Goal: Task Accomplishment & Management: Manage account settings

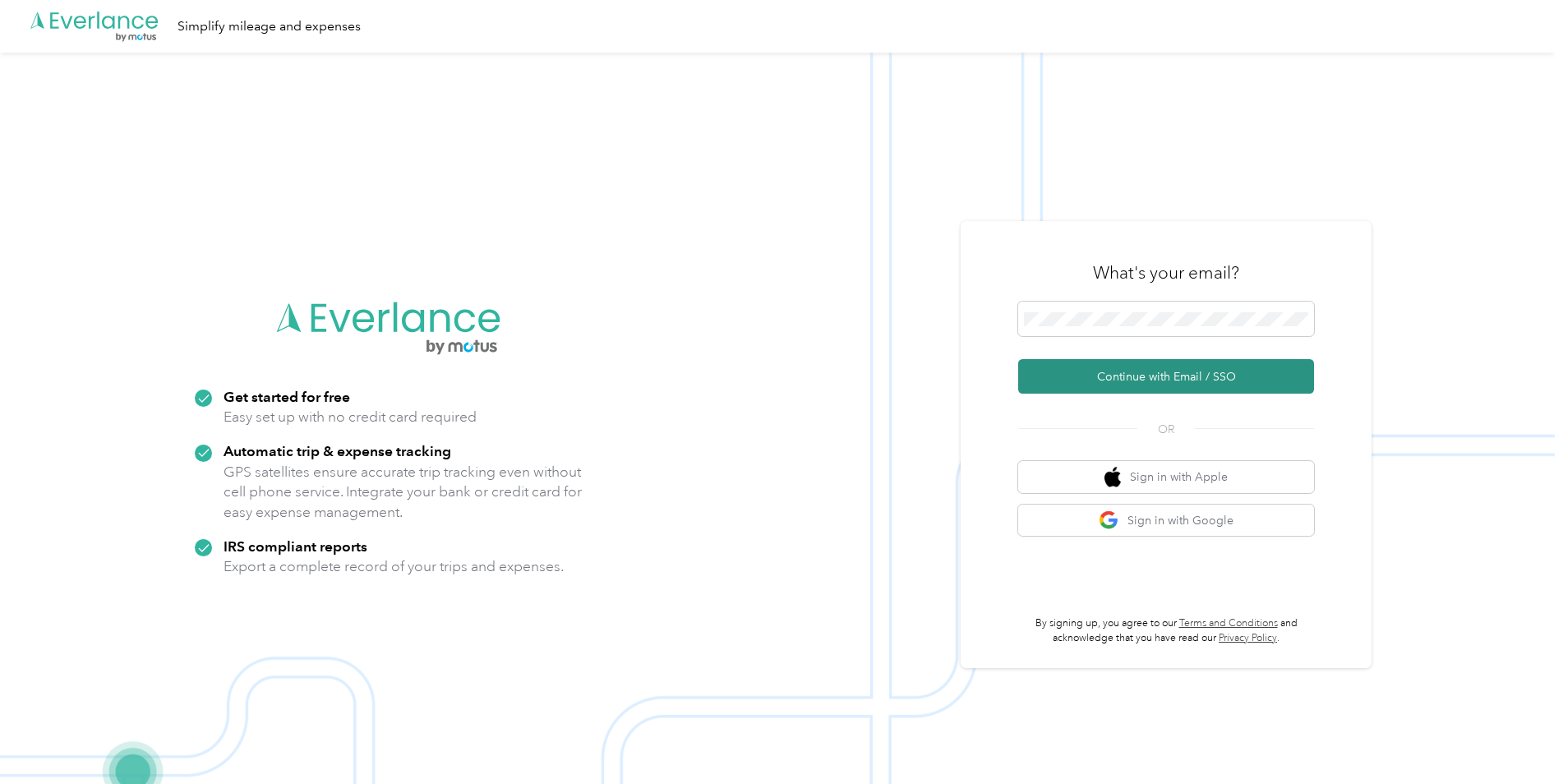
click at [1185, 378] on button "Continue with Email / SSO" at bounding box center [1165, 377] width 296 height 35
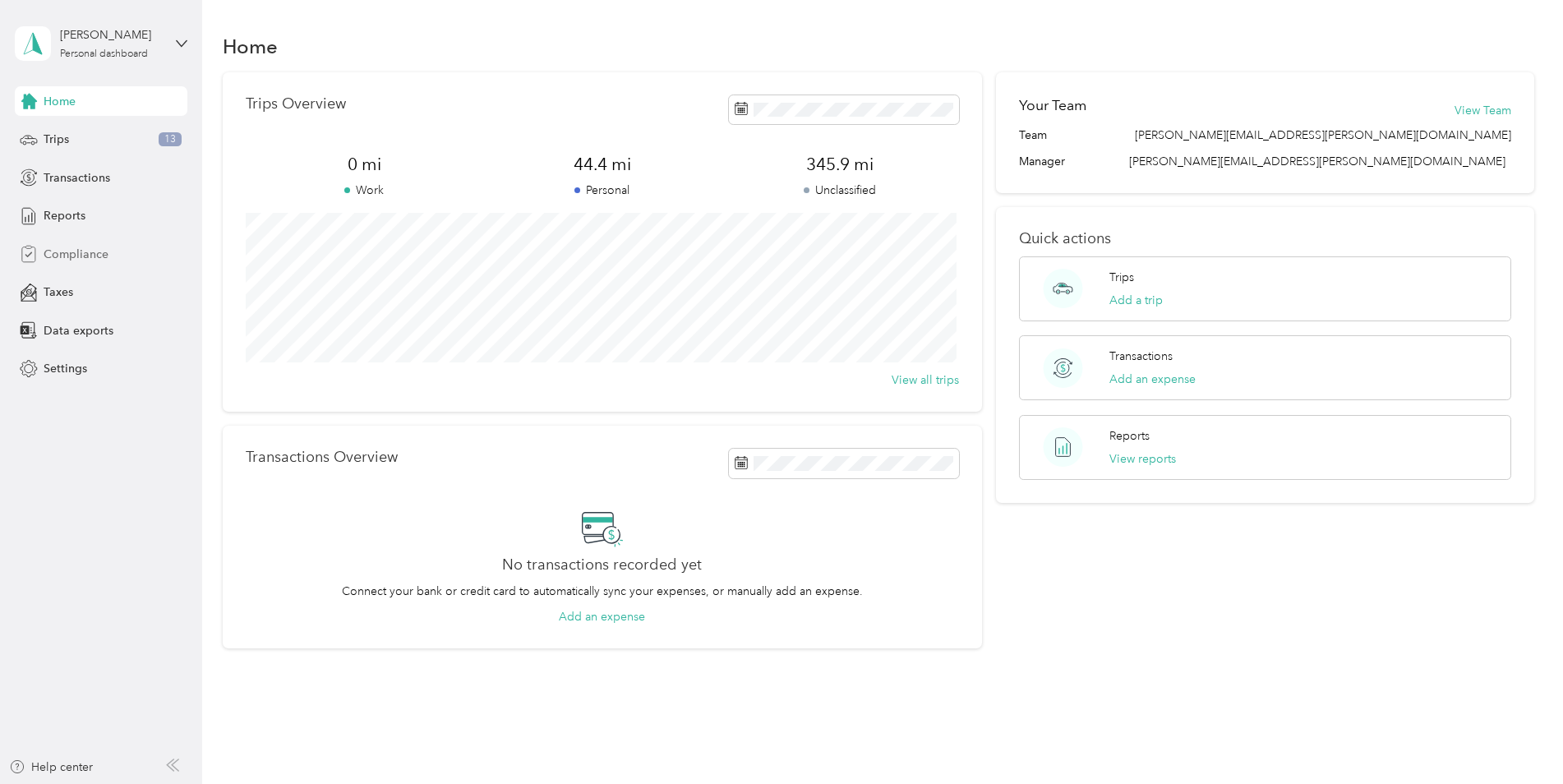
click at [58, 254] on span "Compliance" at bounding box center [76, 254] width 65 height 17
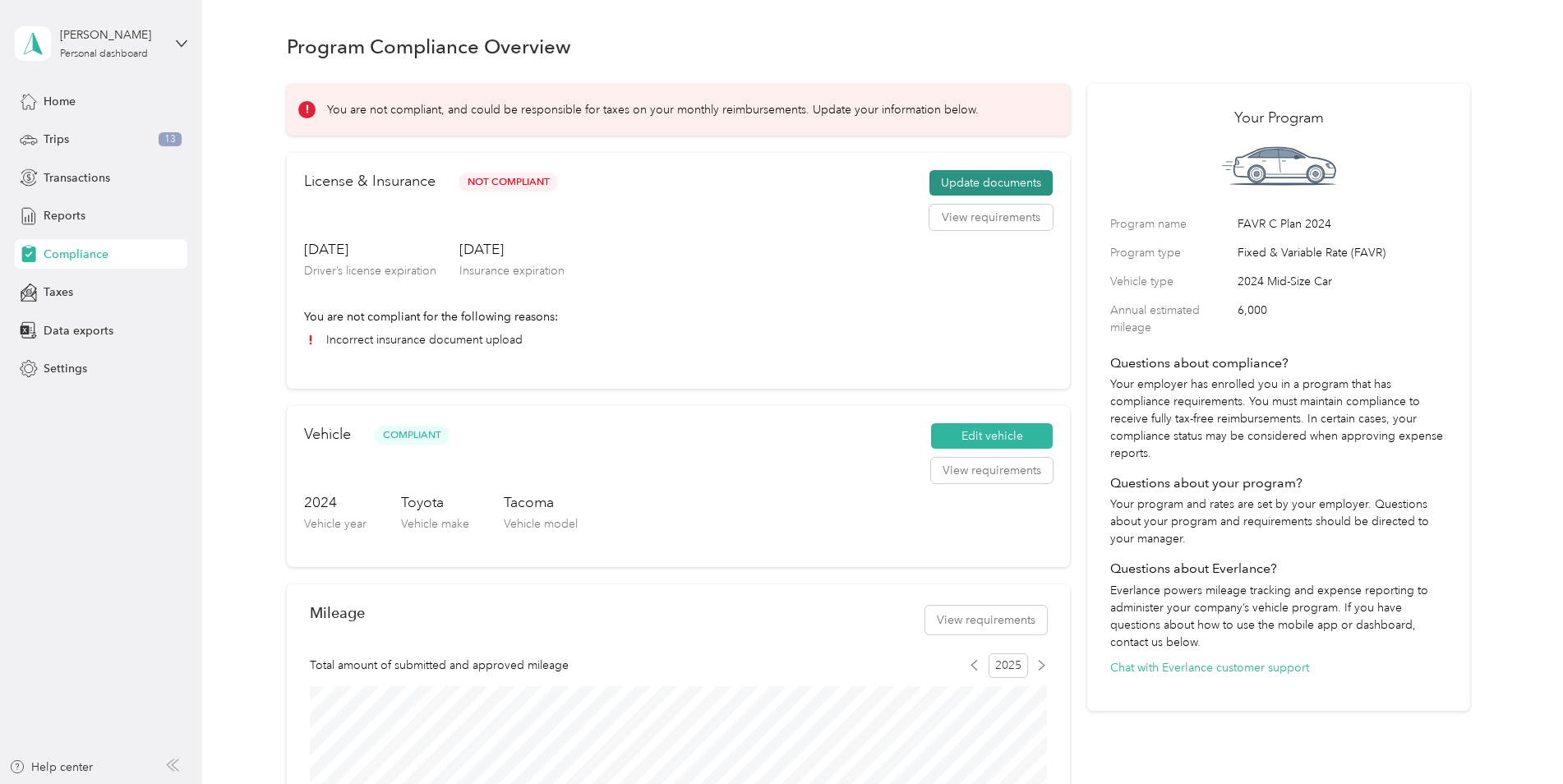
click at [1002, 184] on button "Update documents" at bounding box center [990, 183] width 123 height 26
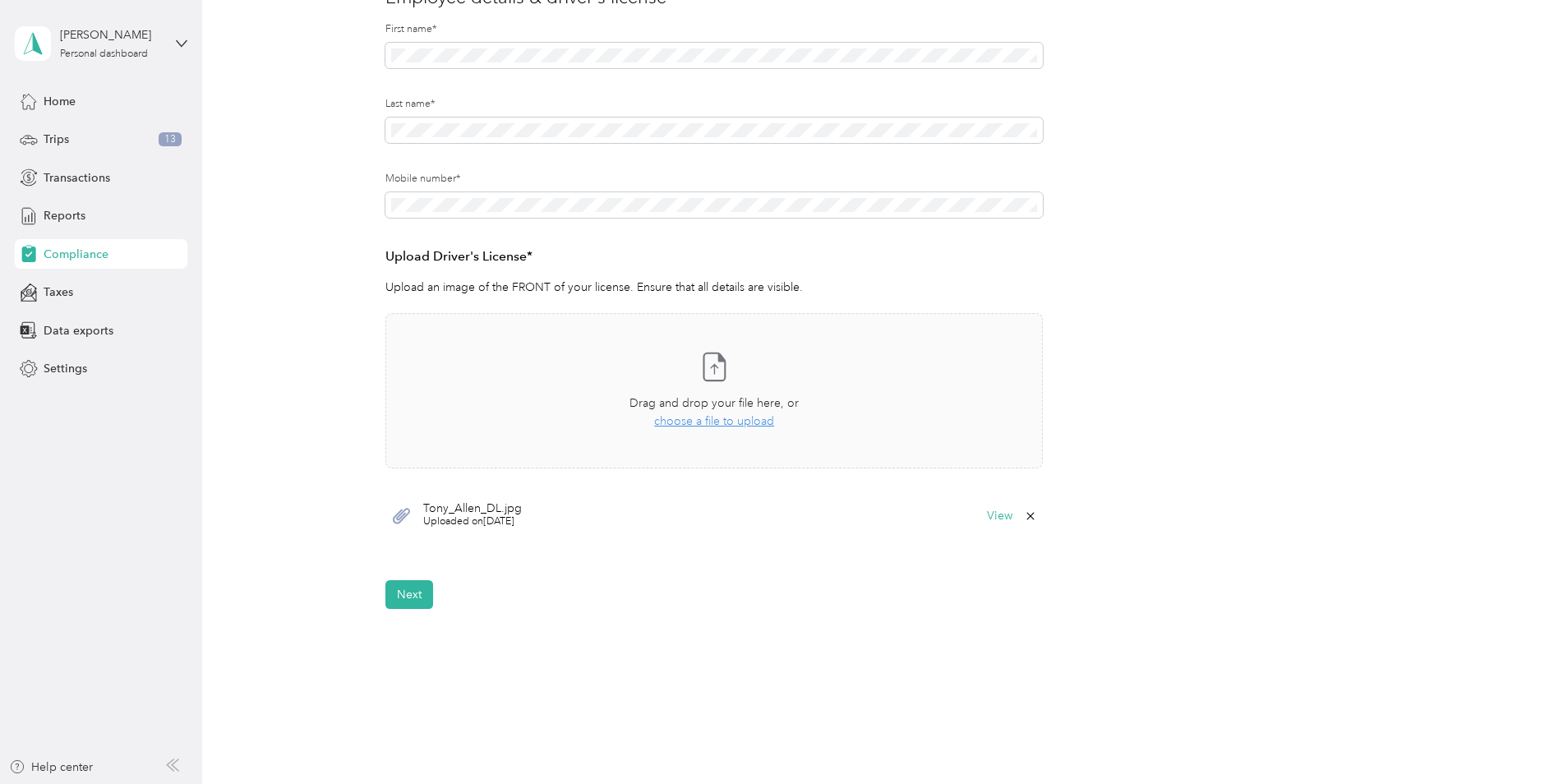
scroll to position [246, 0]
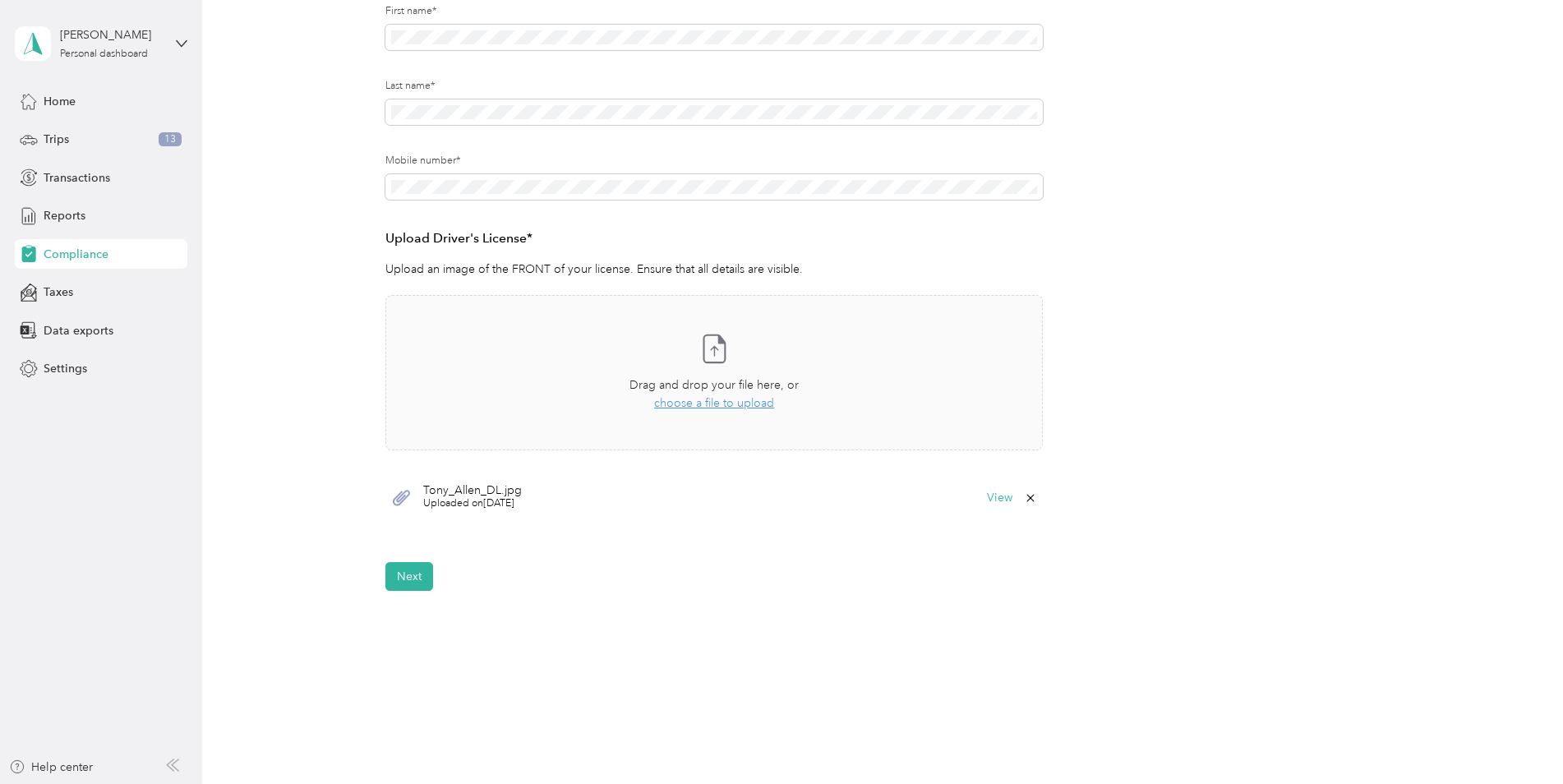
click at [1029, 498] on icon at bounding box center [1030, 498] width 7 height 7
click at [997, 507] on button "Yes" at bounding box center [986, 508] width 32 height 26
click at [723, 407] on span "choose a file to upload" at bounding box center [714, 406] width 120 height 14
click at [990, 503] on button "View" at bounding box center [1000, 501] width 25 height 12
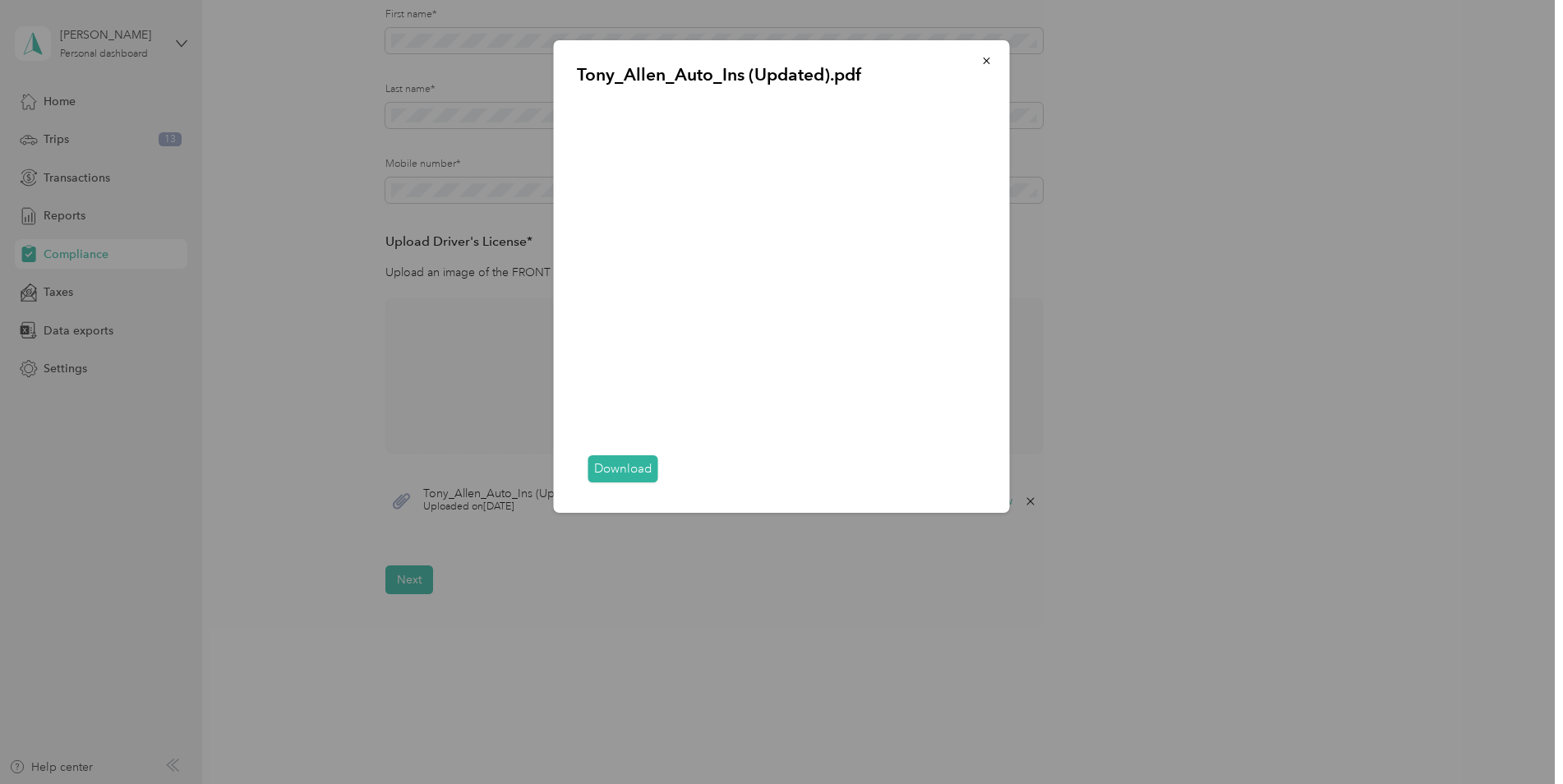
click at [628, 485] on div "Download" at bounding box center [782, 469] width 410 height 42
drag, startPoint x: 761, startPoint y: 486, endPoint x: 684, endPoint y: 484, distance: 77.0
click at [685, 484] on div "Download" at bounding box center [782, 469] width 410 height 42
drag, startPoint x: 685, startPoint y: 484, endPoint x: 631, endPoint y: 486, distance: 54.0
click at [631, 486] on div "Download" at bounding box center [782, 469] width 410 height 42
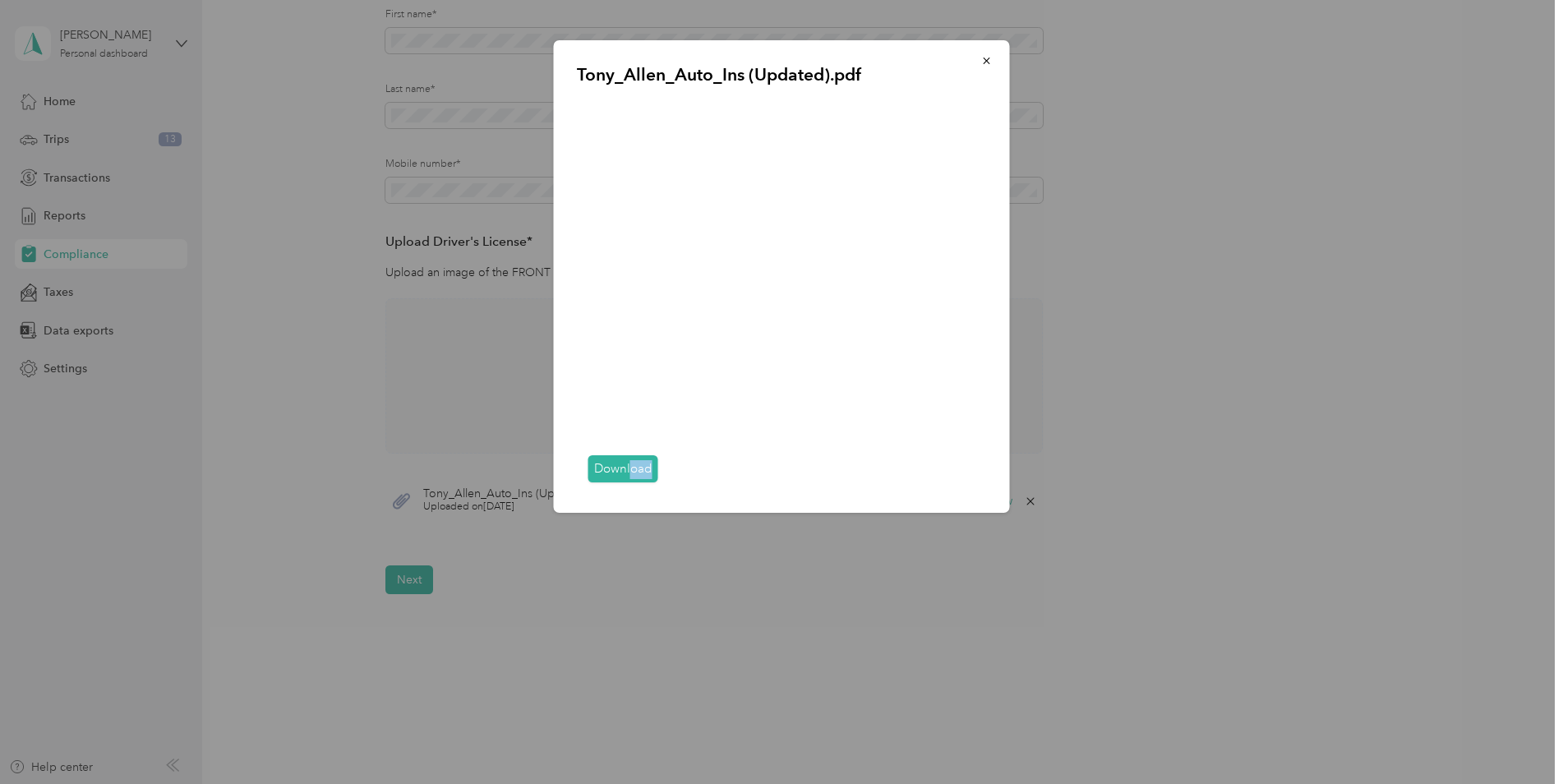
drag, startPoint x: 631, startPoint y: 486, endPoint x: 784, endPoint y: 484, distance: 153.0
click at [784, 484] on div "Download" at bounding box center [782, 469] width 410 height 42
click at [800, 492] on div "Tony_Allen_Auto_Ins (Updated).pdf Download" at bounding box center [782, 276] width 456 height 472
drag, startPoint x: 802, startPoint y: 487, endPoint x: 773, endPoint y: 487, distance: 29.0
click at [773, 487] on div "Download" at bounding box center [782, 469] width 410 height 42
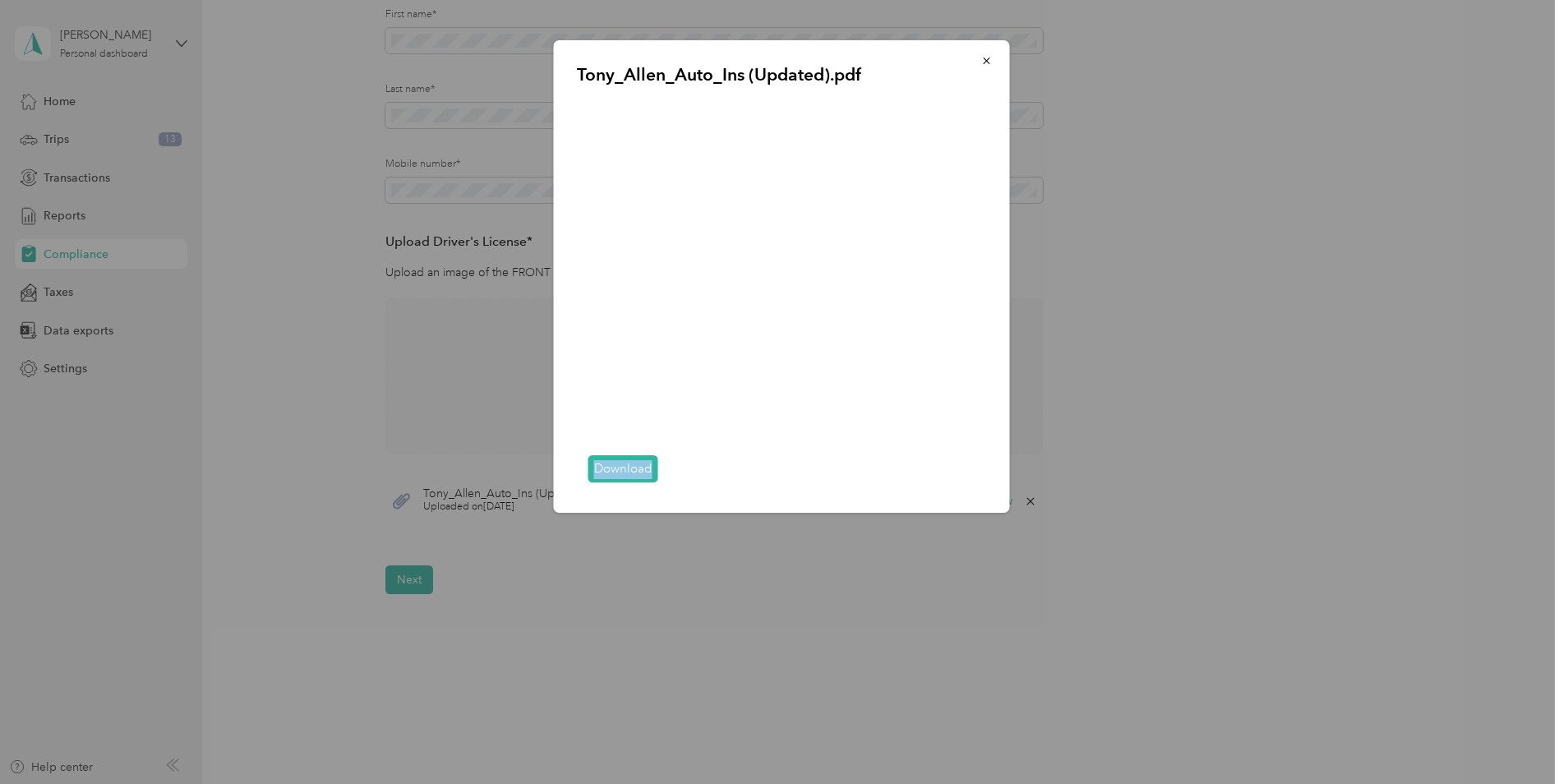
drag, startPoint x: 788, startPoint y: 483, endPoint x: 737, endPoint y: 491, distance: 51.6
click at [737, 491] on div "Tony_Allen_Auto_Ins (Updated).pdf Download" at bounding box center [782, 276] width 456 height 472
drag, startPoint x: 737, startPoint y: 490, endPoint x: 754, endPoint y: 495, distance: 17.7
click at [754, 495] on div "Tony_Allen_Auto_Ins (Updated).pdf Download" at bounding box center [782, 276] width 456 height 472
click at [833, 519] on div at bounding box center [782, 392] width 1563 height 784
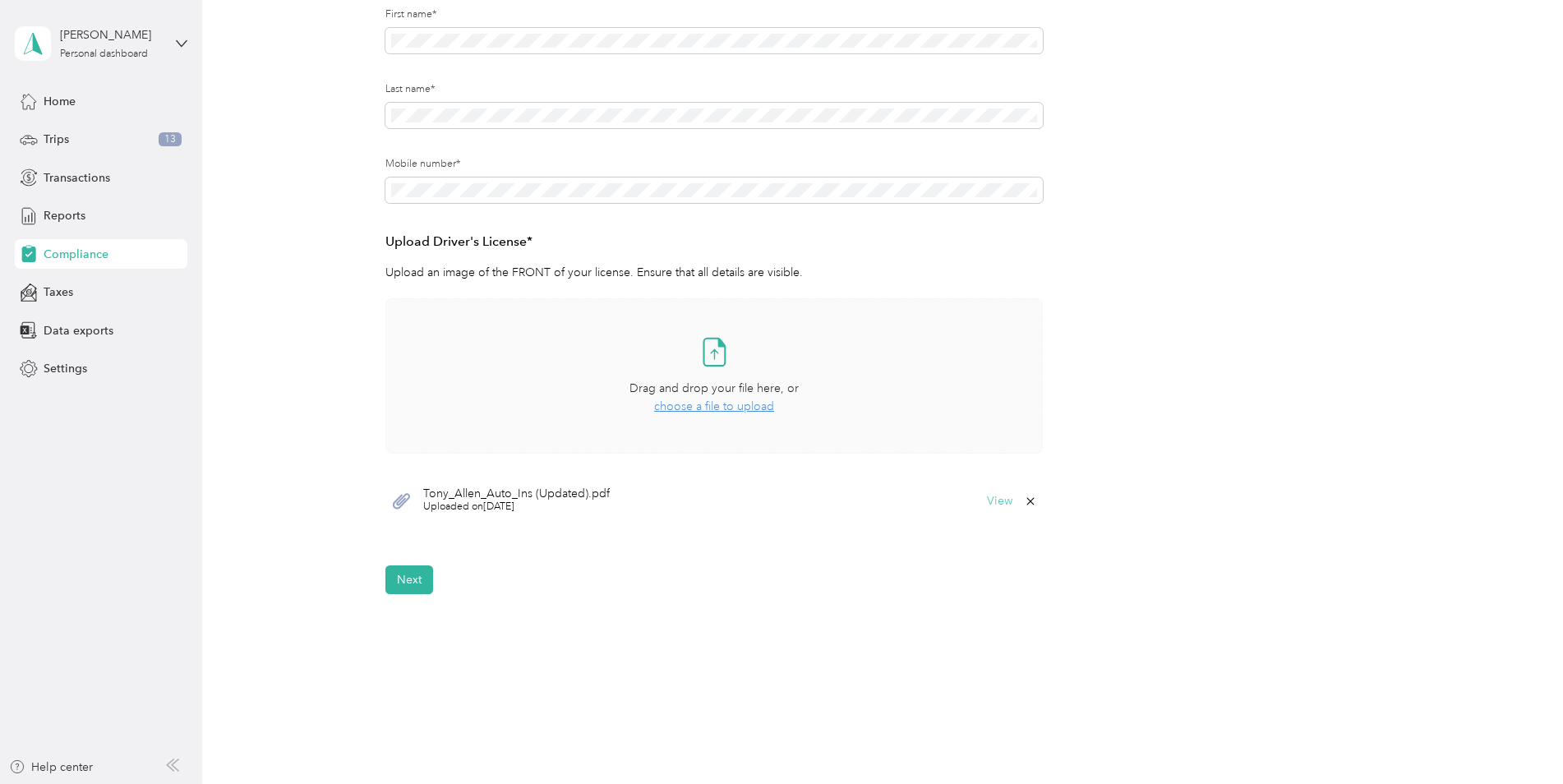
click at [994, 496] on button "View" at bounding box center [1000, 501] width 25 height 12
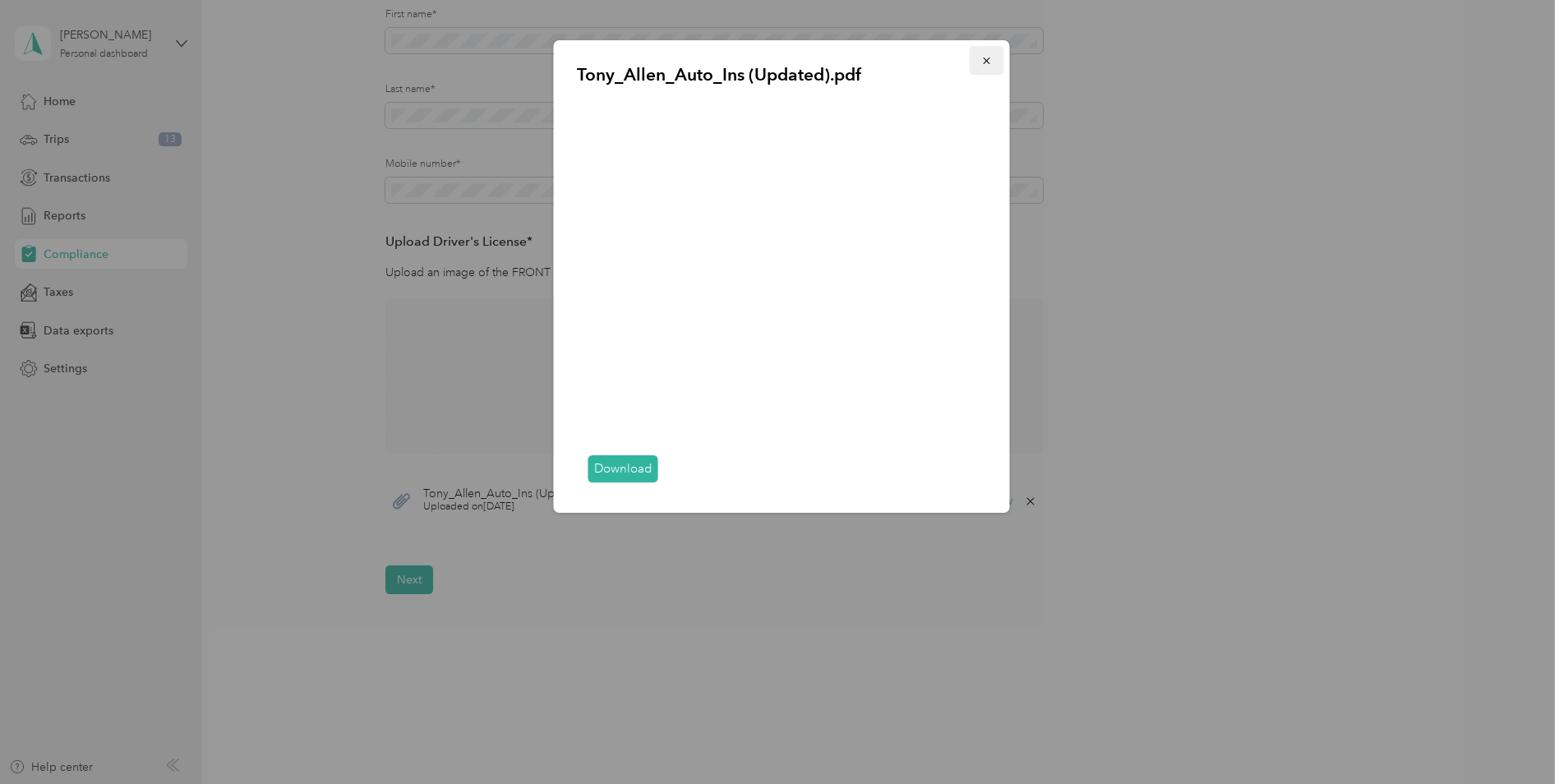
click at [984, 64] on icon "button" at bounding box center [986, 61] width 12 height 12
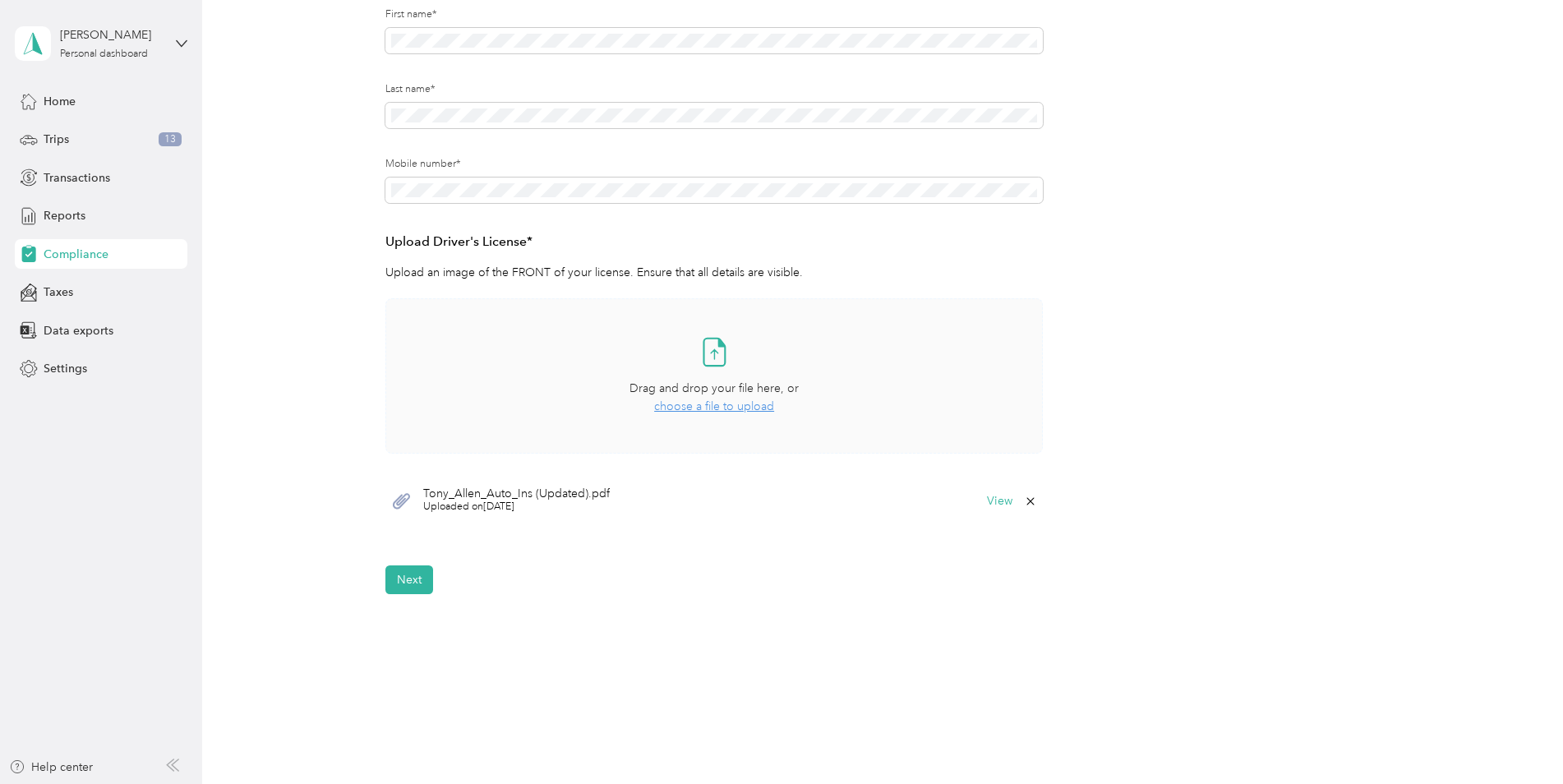
drag, startPoint x: 666, startPoint y: 623, endPoint x: 658, endPoint y: 628, distance: 9.4
click at [653, 627] on div "Back Home Compliance overview Compliance submission Compliance Submission Not C…" at bounding box center [878, 255] width 1352 height 996
click at [419, 578] on button "Next" at bounding box center [409, 579] width 47 height 29
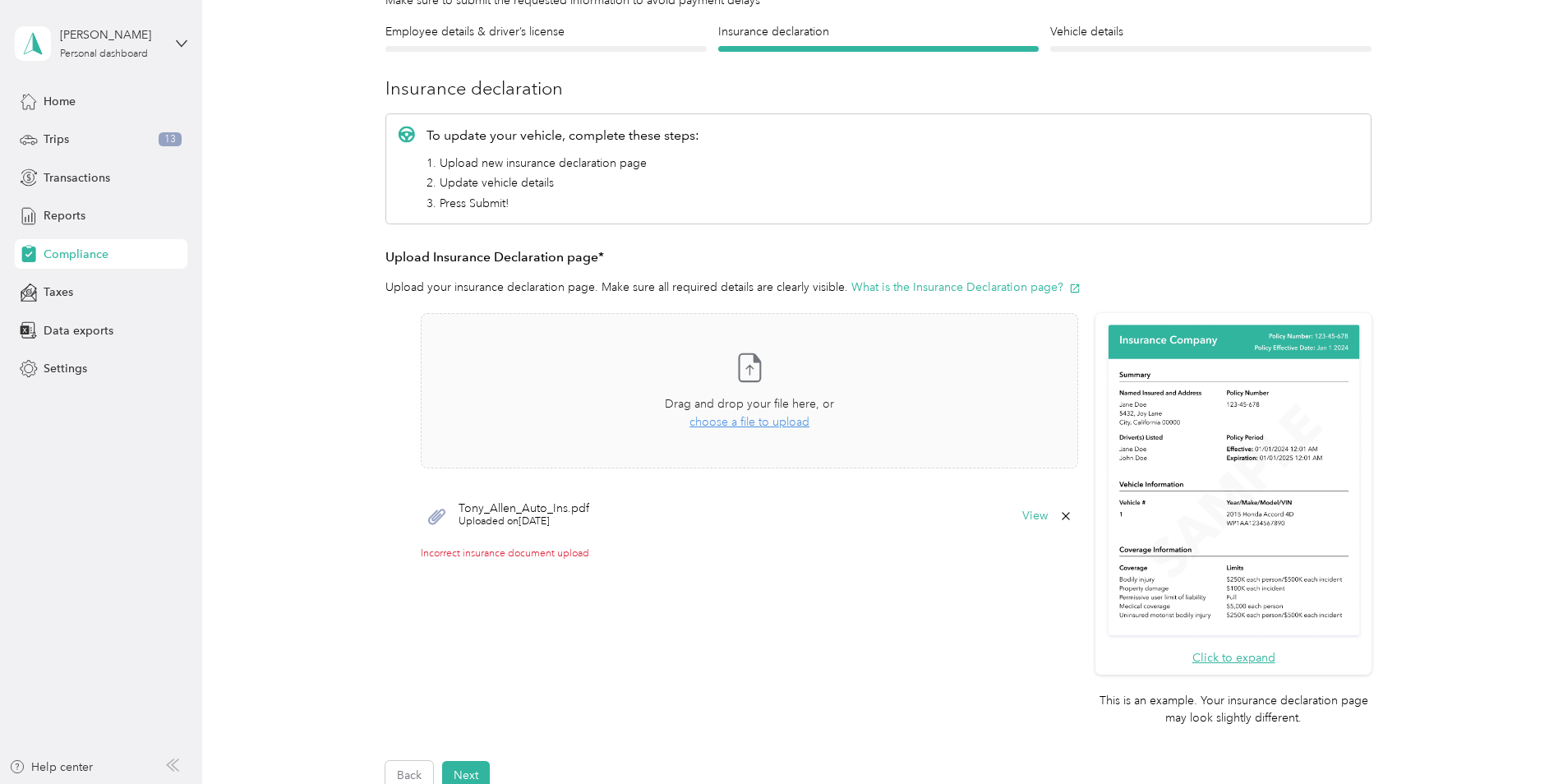
scroll to position [165, 0]
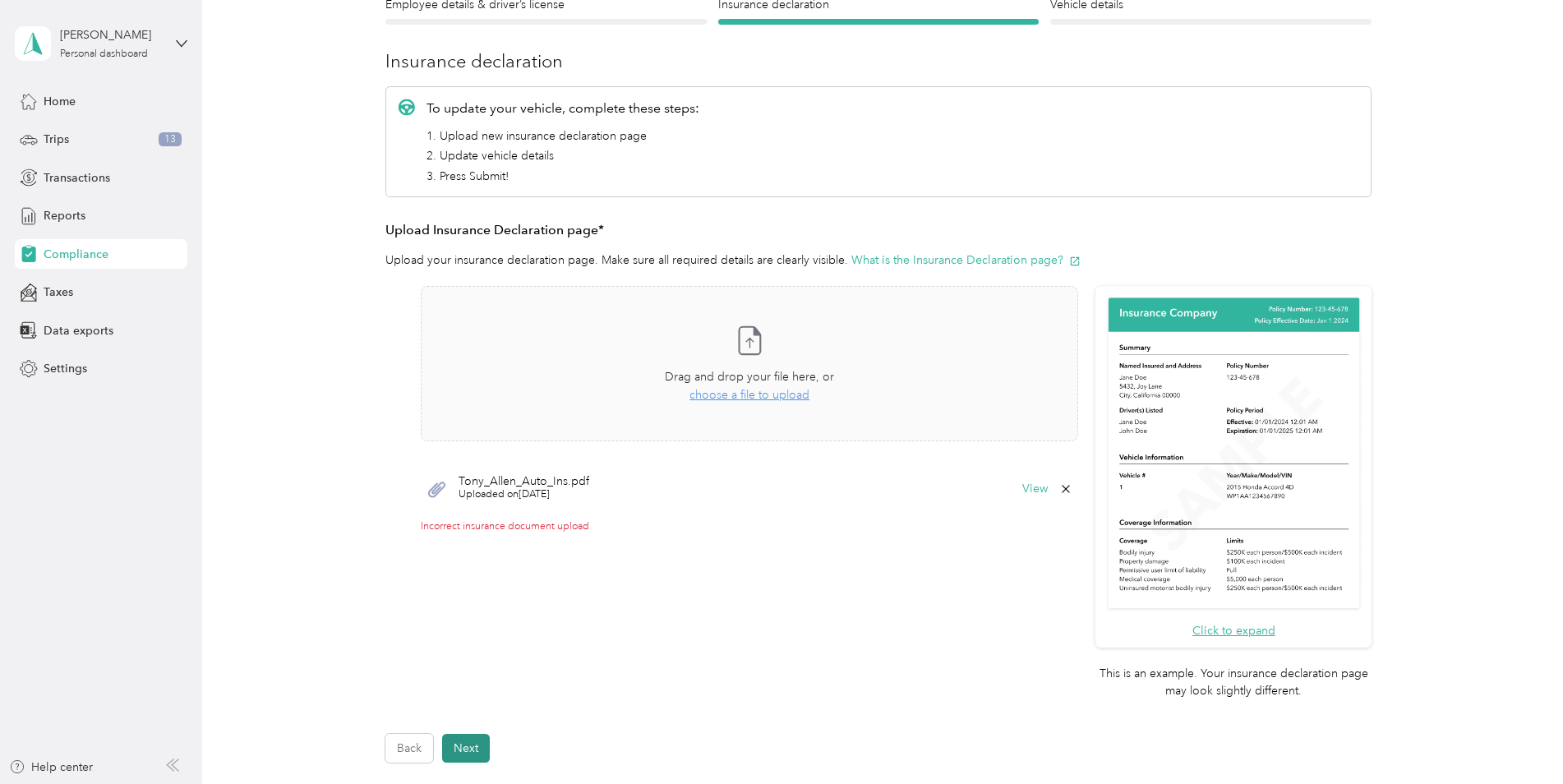
click at [477, 750] on button "Next" at bounding box center [466, 748] width 47 height 29
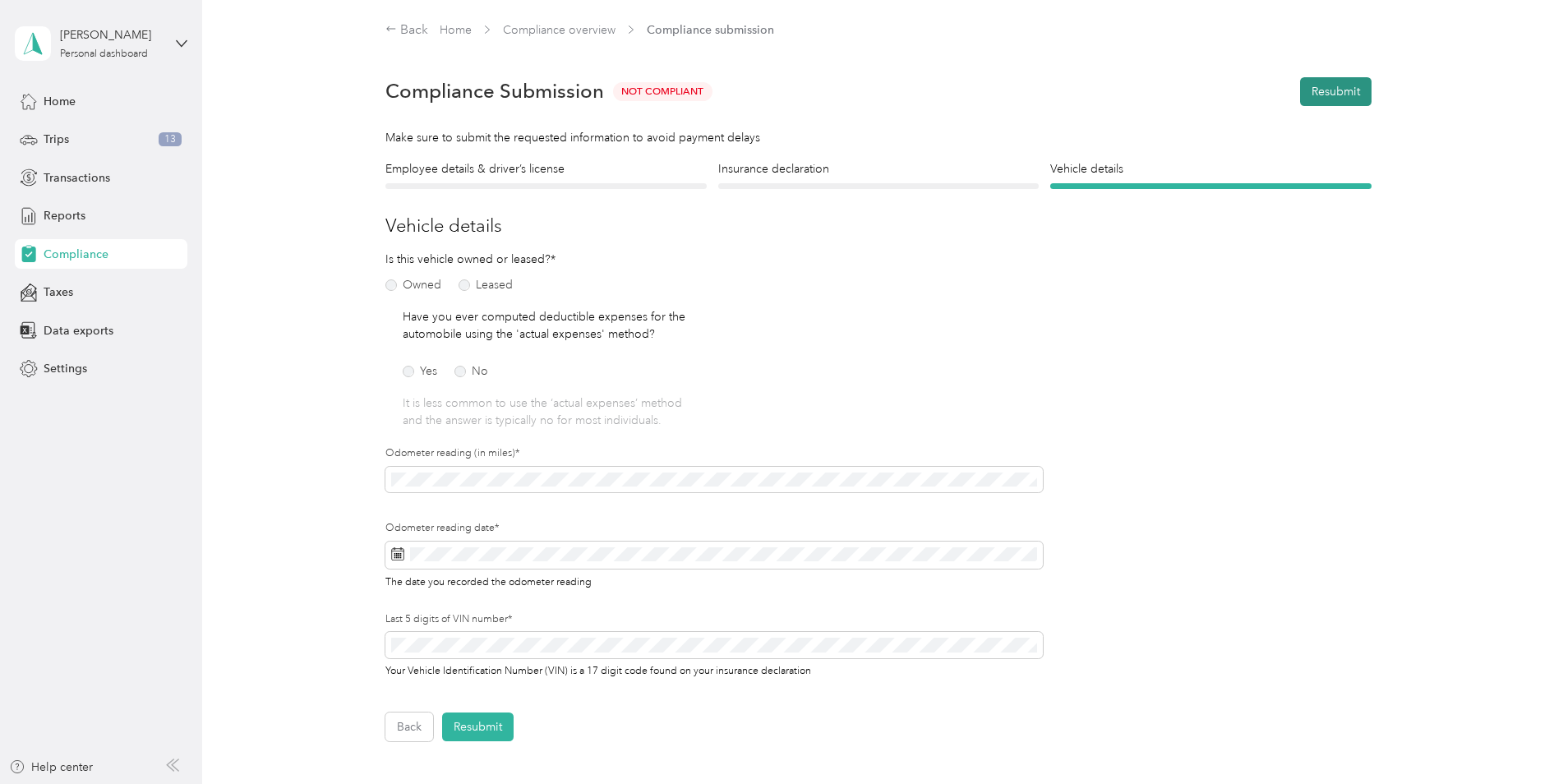
click at [1340, 91] on button "Resubmit" at bounding box center [1336, 92] width 72 height 29
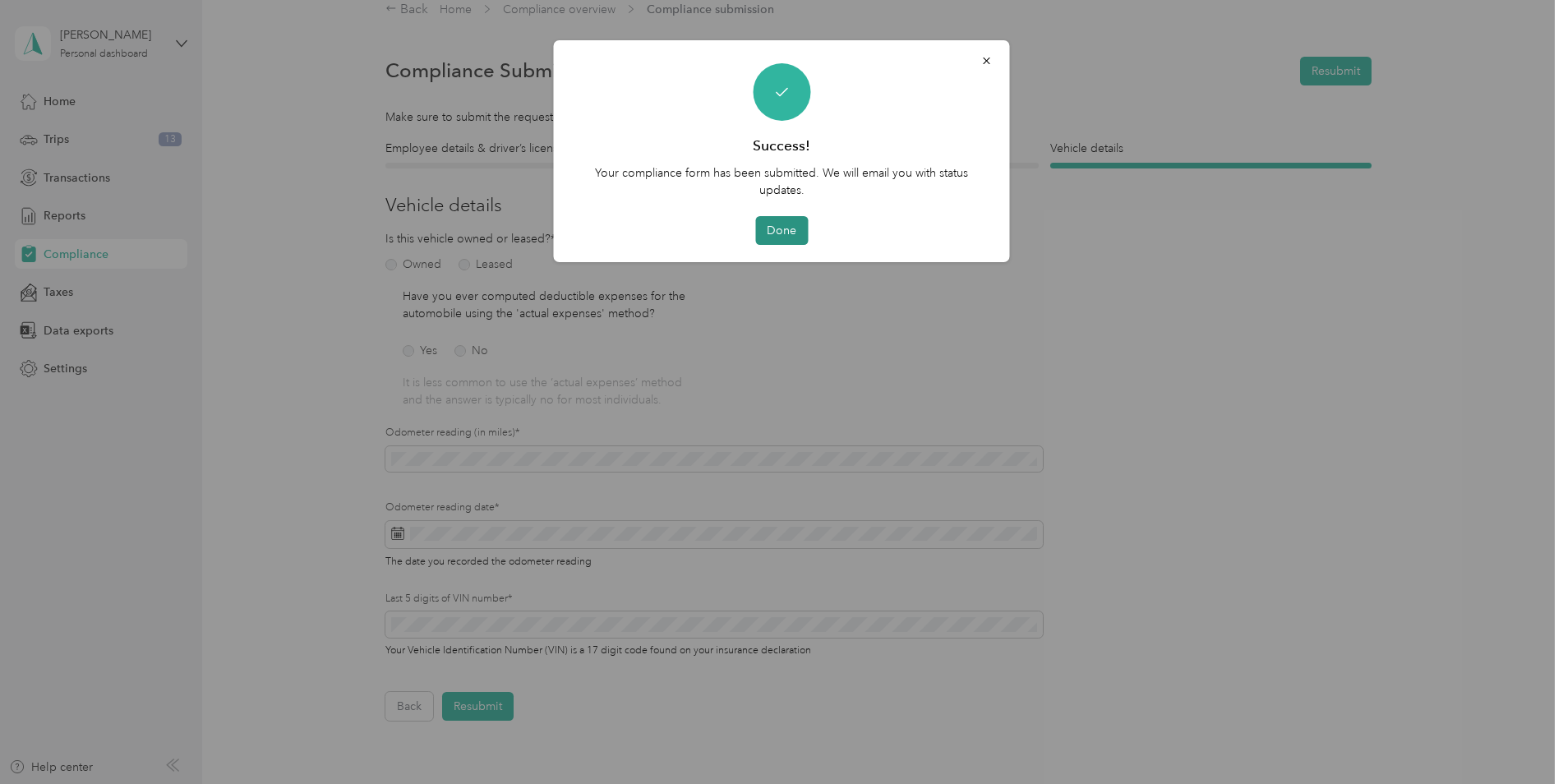
click at [782, 231] on button "Done" at bounding box center [782, 231] width 53 height 29
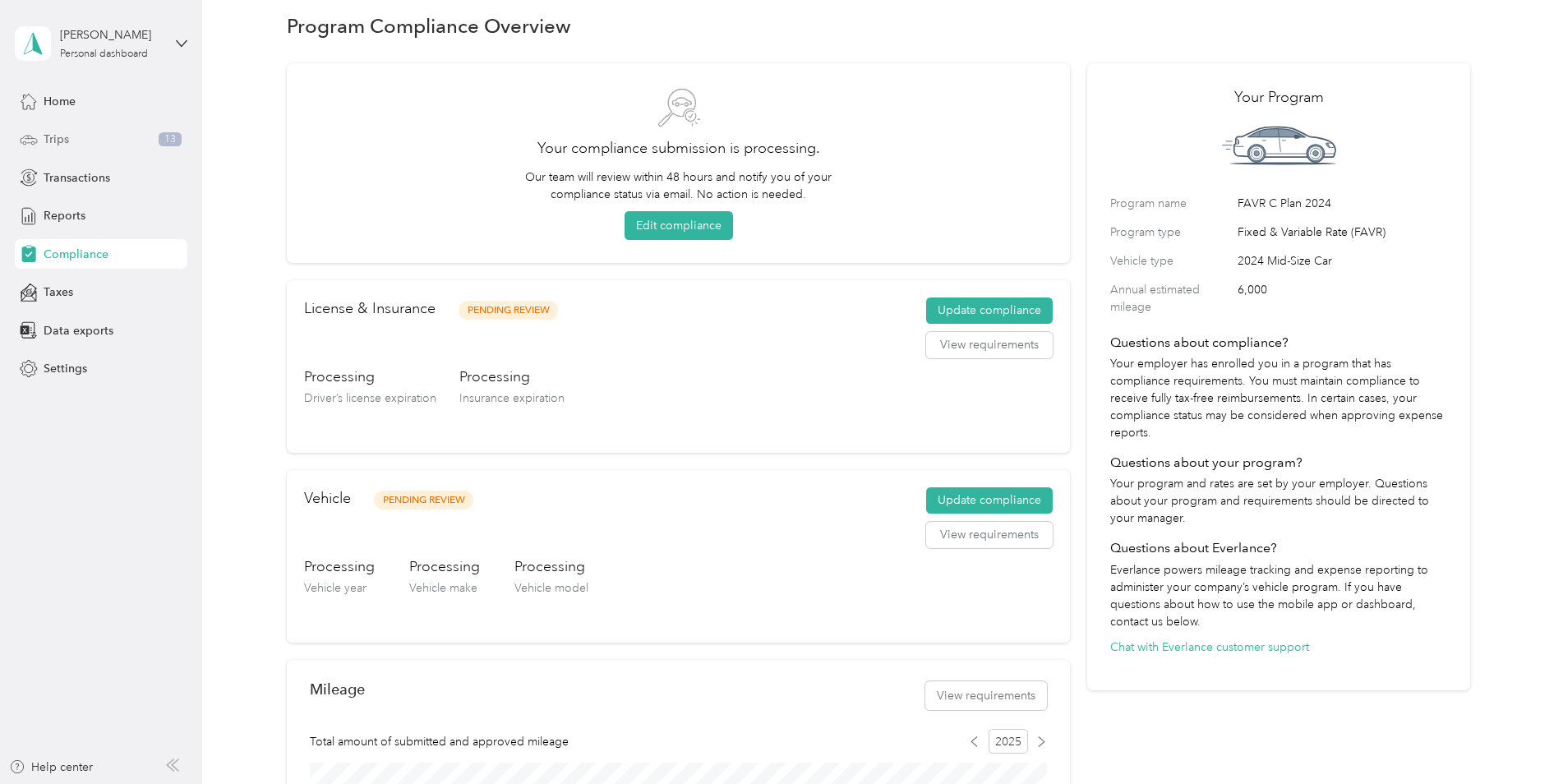
click at [72, 140] on div "Trips 13" at bounding box center [101, 139] width 173 height 30
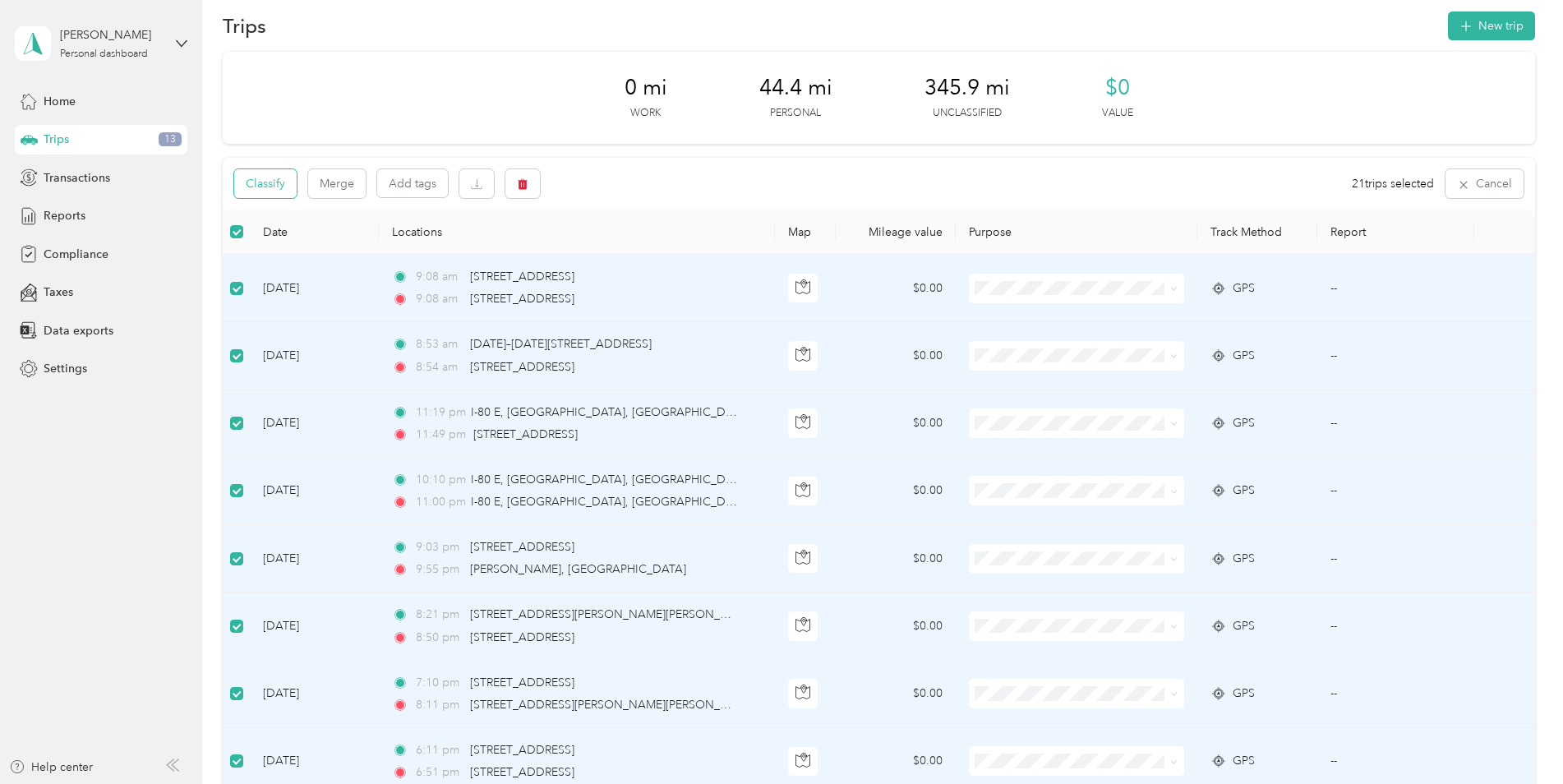
click at [246, 184] on button "Classify" at bounding box center [265, 184] width 63 height 29
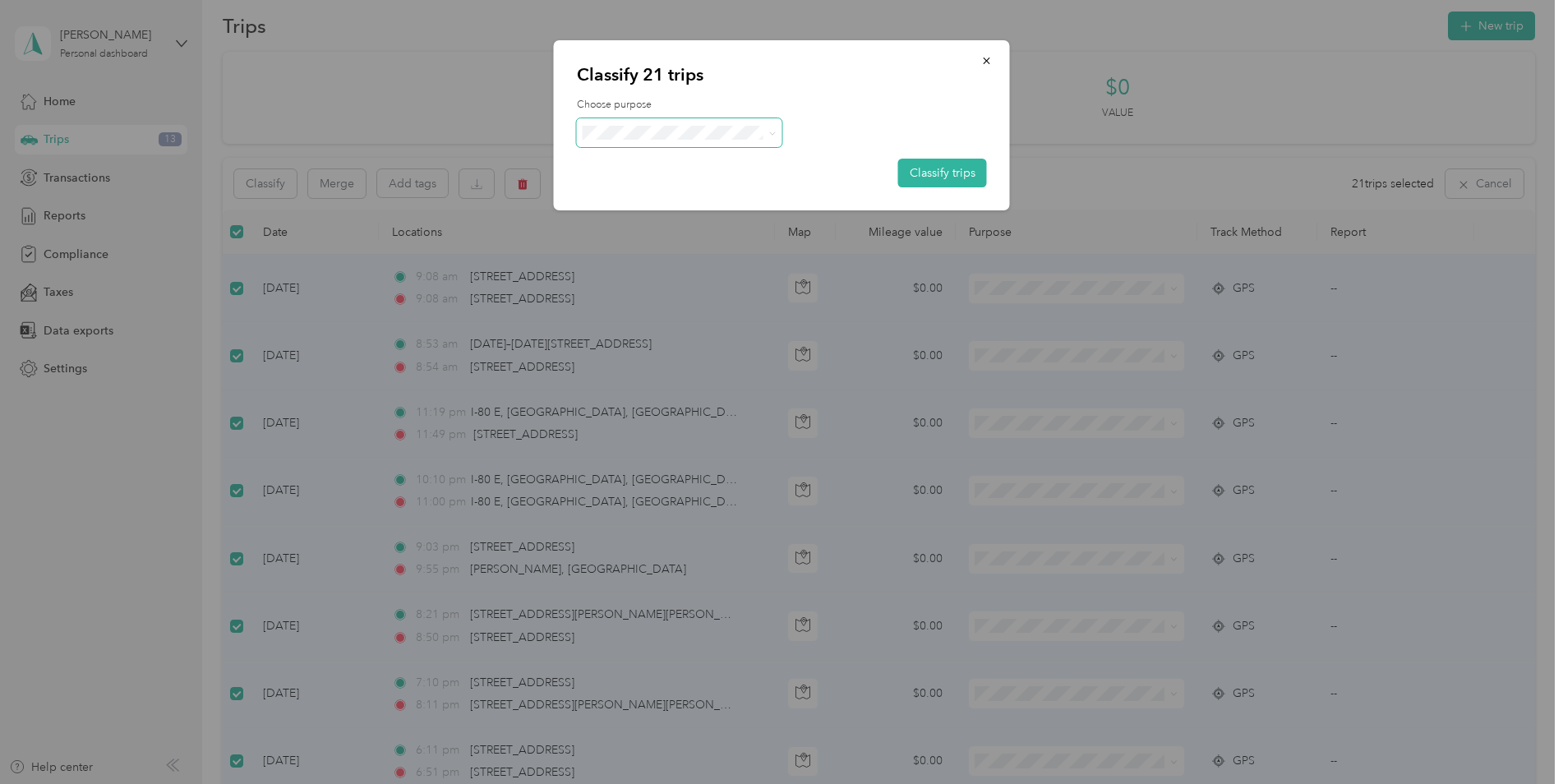
click at [766, 132] on span at bounding box center [769, 132] width 13 height 17
click at [774, 131] on icon at bounding box center [771, 134] width 7 height 7
click at [663, 165] on span "Personal" at bounding box center [693, 156] width 153 height 17
click at [950, 176] on button "Classify trips" at bounding box center [943, 173] width 89 height 29
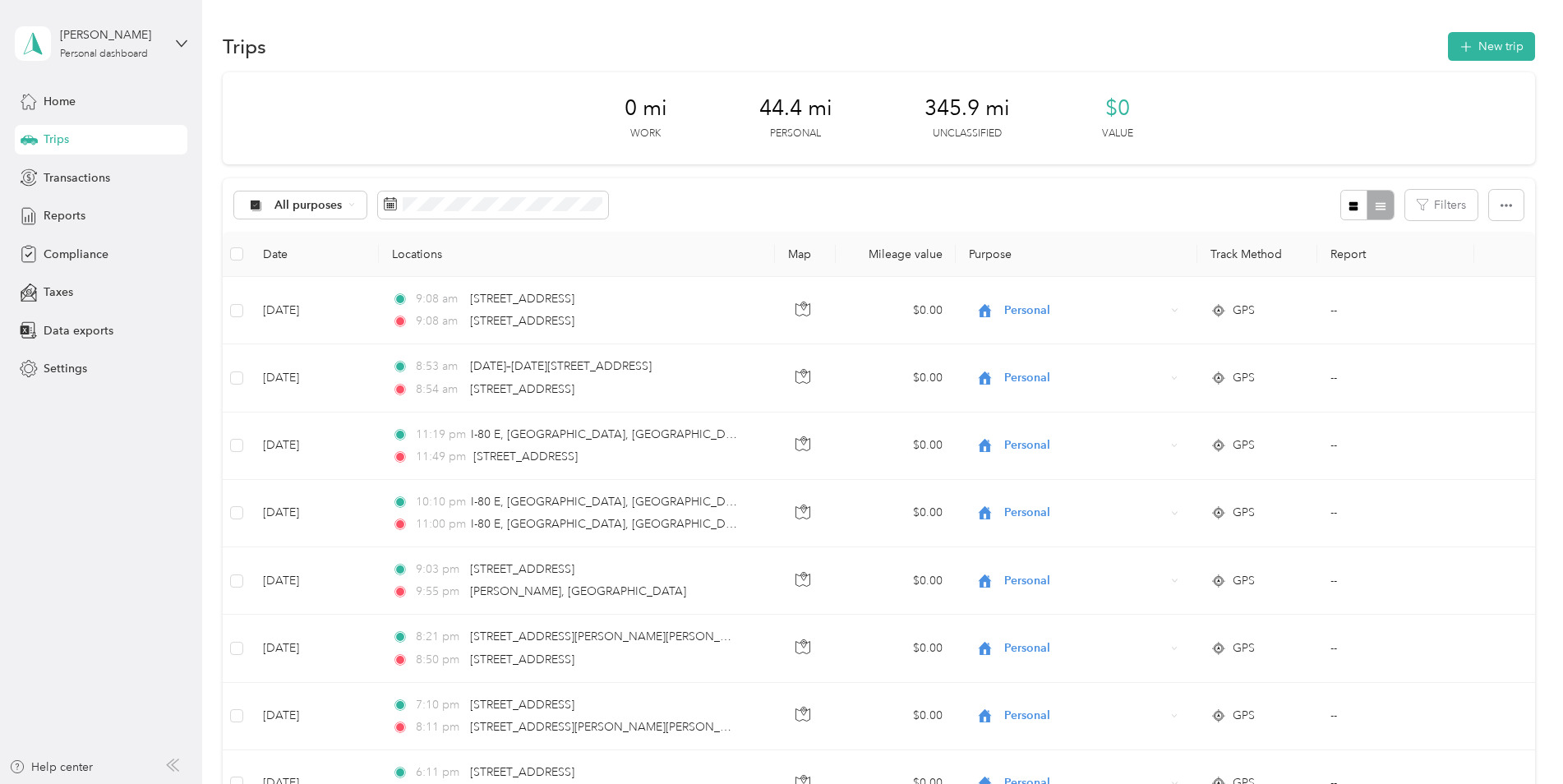
click at [768, 212] on div "All purposes Filters" at bounding box center [879, 205] width 1312 height 54
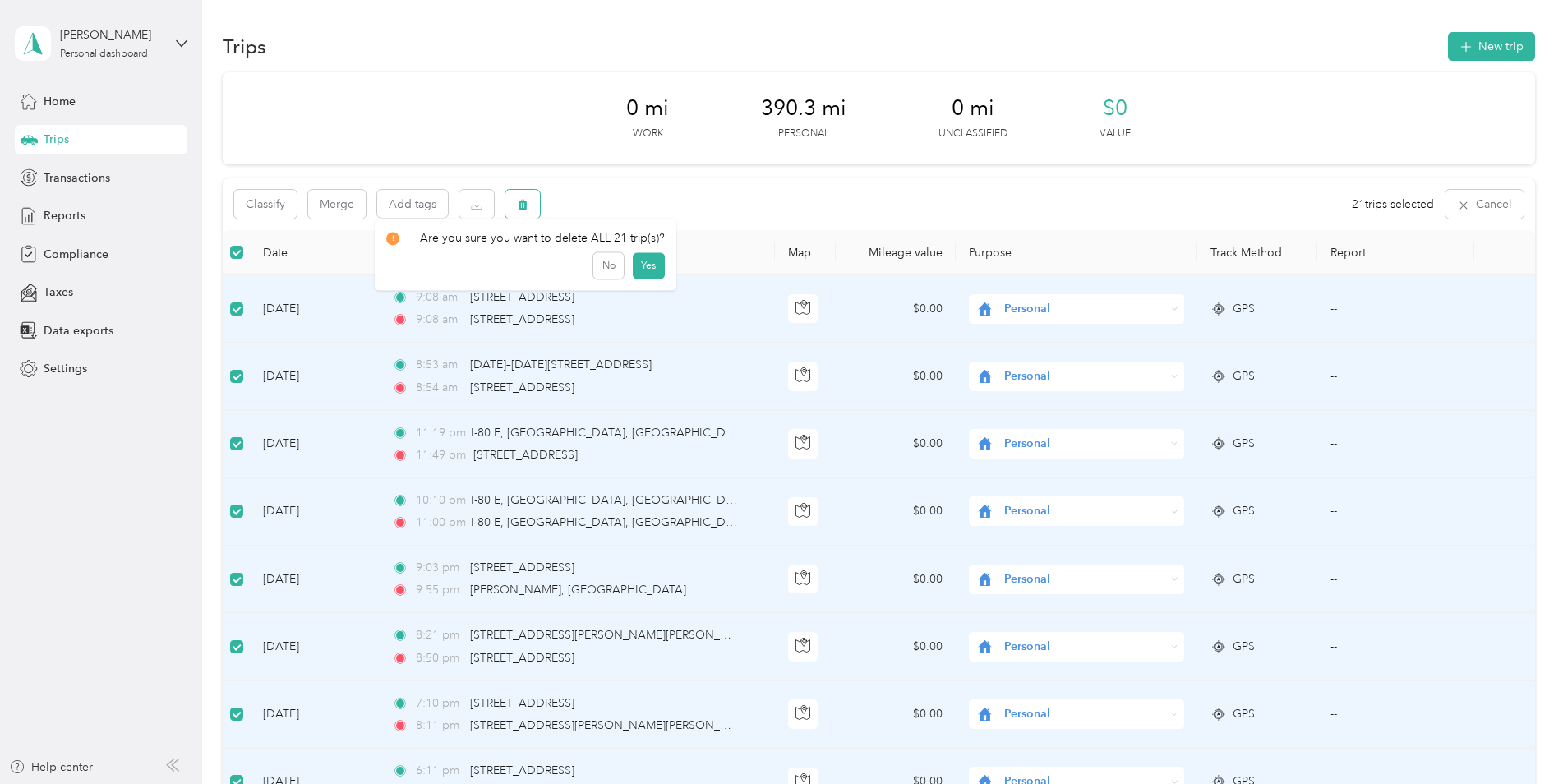
click at [534, 206] on button "button" at bounding box center [522, 205] width 35 height 29
click at [641, 274] on button "Yes" at bounding box center [647, 272] width 32 height 26
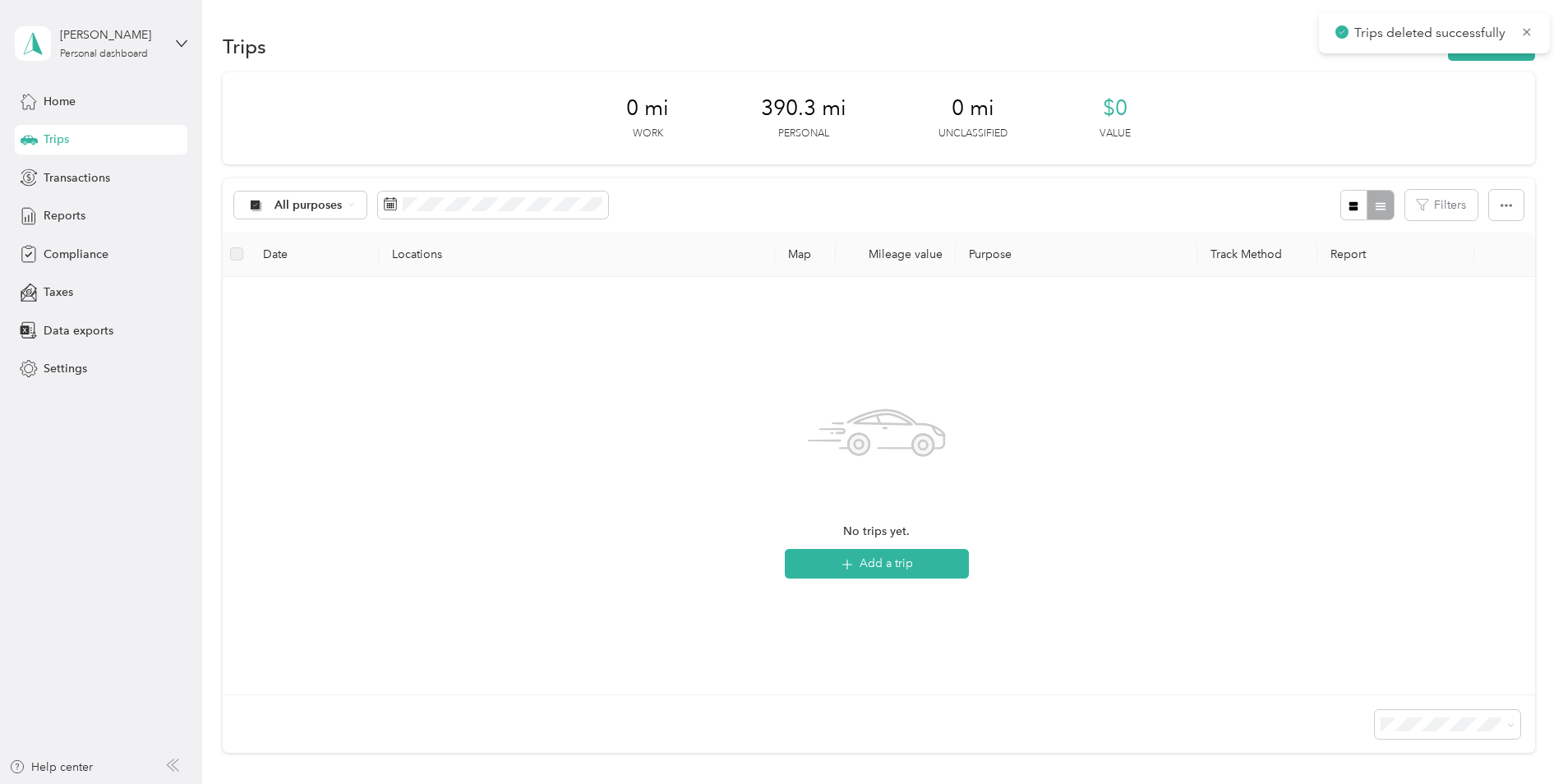
click at [880, 191] on div "All purposes Filters" at bounding box center [879, 205] width 1312 height 54
drag, startPoint x: 878, startPoint y: 199, endPoint x: 812, endPoint y: 150, distance: 82.2
click at [872, 198] on div "All purposes Filters" at bounding box center [879, 205] width 1312 height 54
click at [792, 115] on span "390.3 mi" at bounding box center [803, 108] width 86 height 26
click at [1506, 203] on icon "button" at bounding box center [1506, 205] width 12 height 12
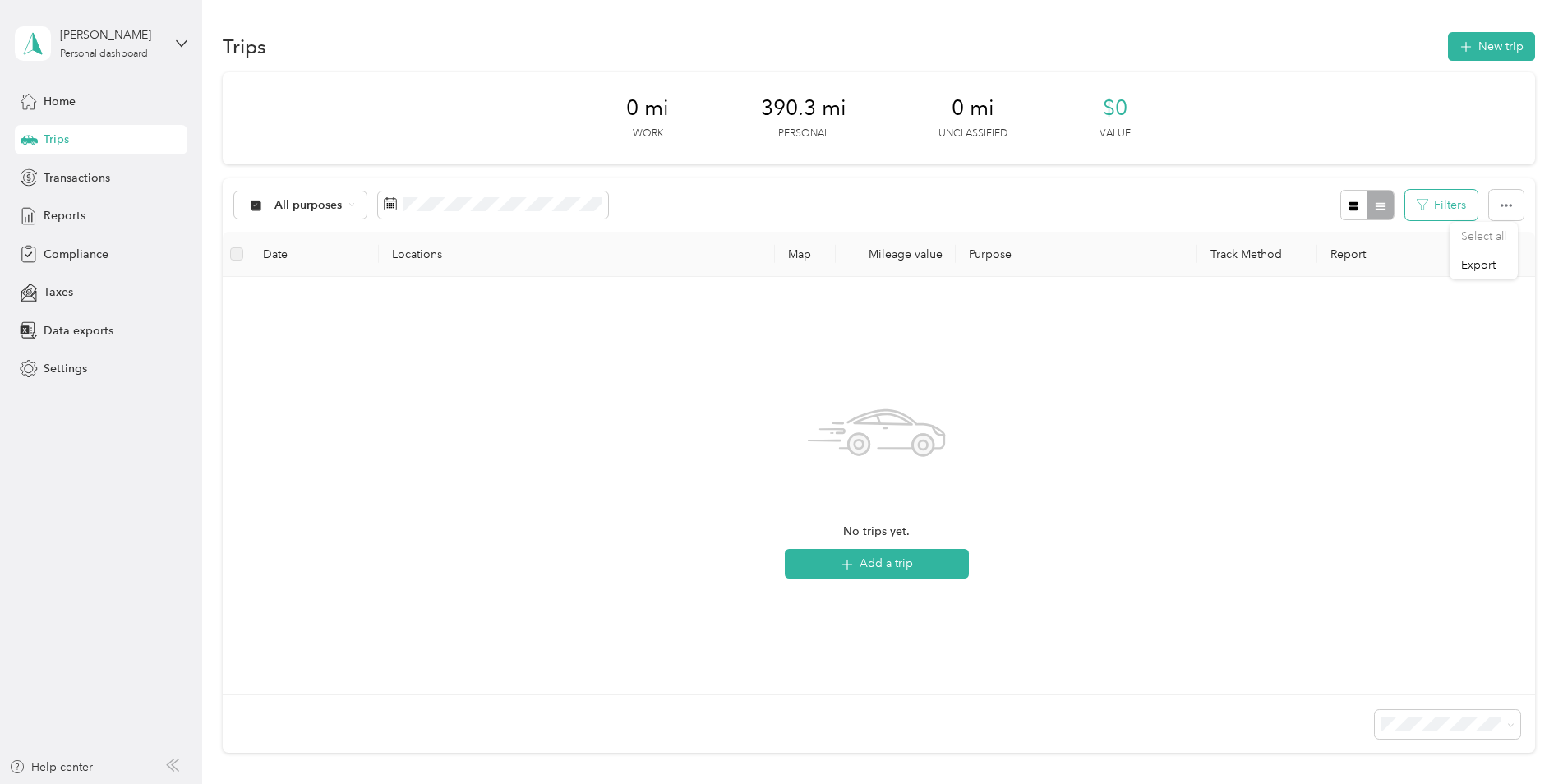
click at [1445, 211] on button "Filters" at bounding box center [1440, 205] width 72 height 30
click at [1367, 204] on div at bounding box center [1366, 205] width 54 height 30
click at [1356, 204] on button "button" at bounding box center [1354, 205] width 28 height 30
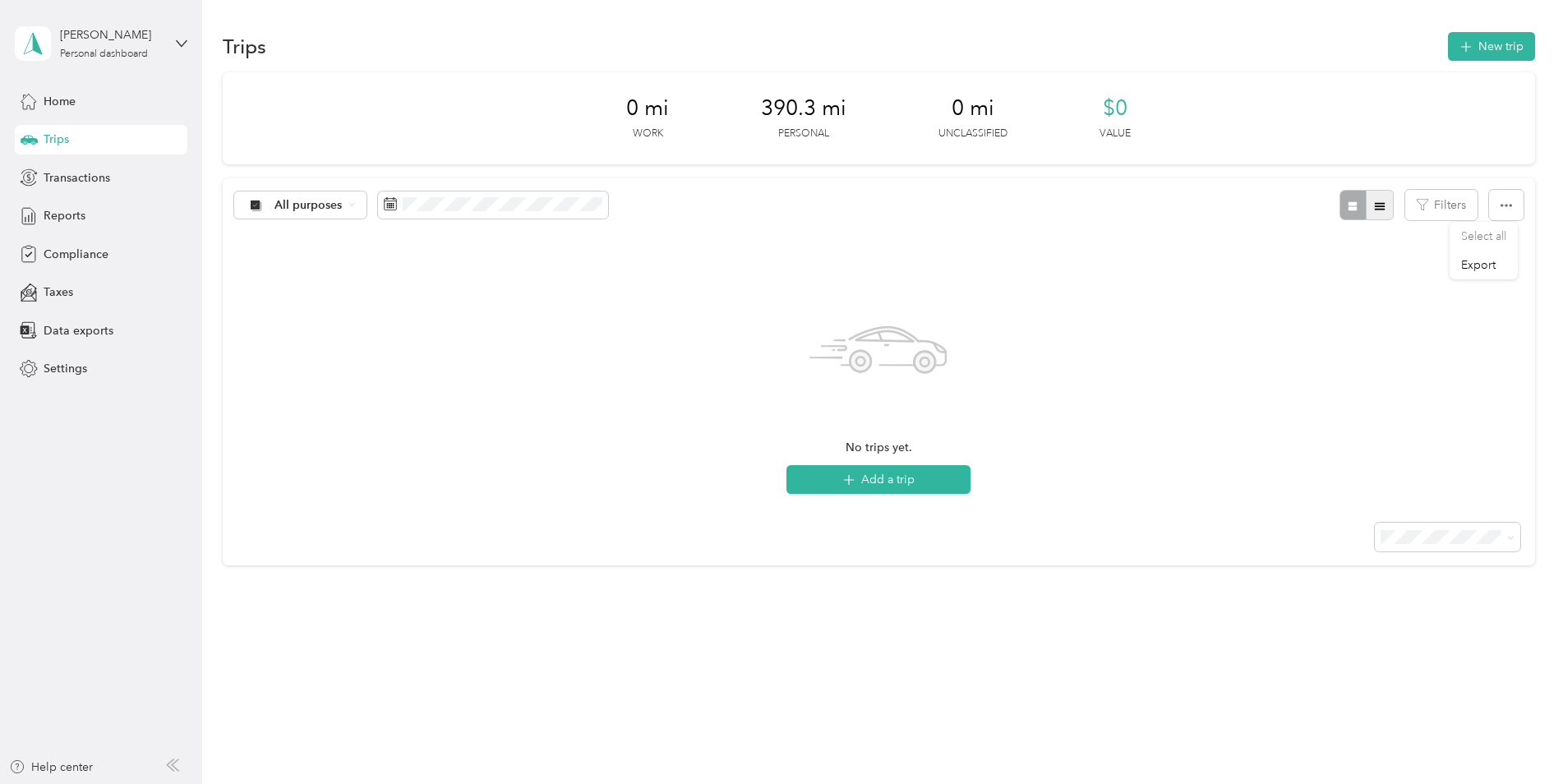
click at [1382, 207] on button "button" at bounding box center [1379, 205] width 28 height 30
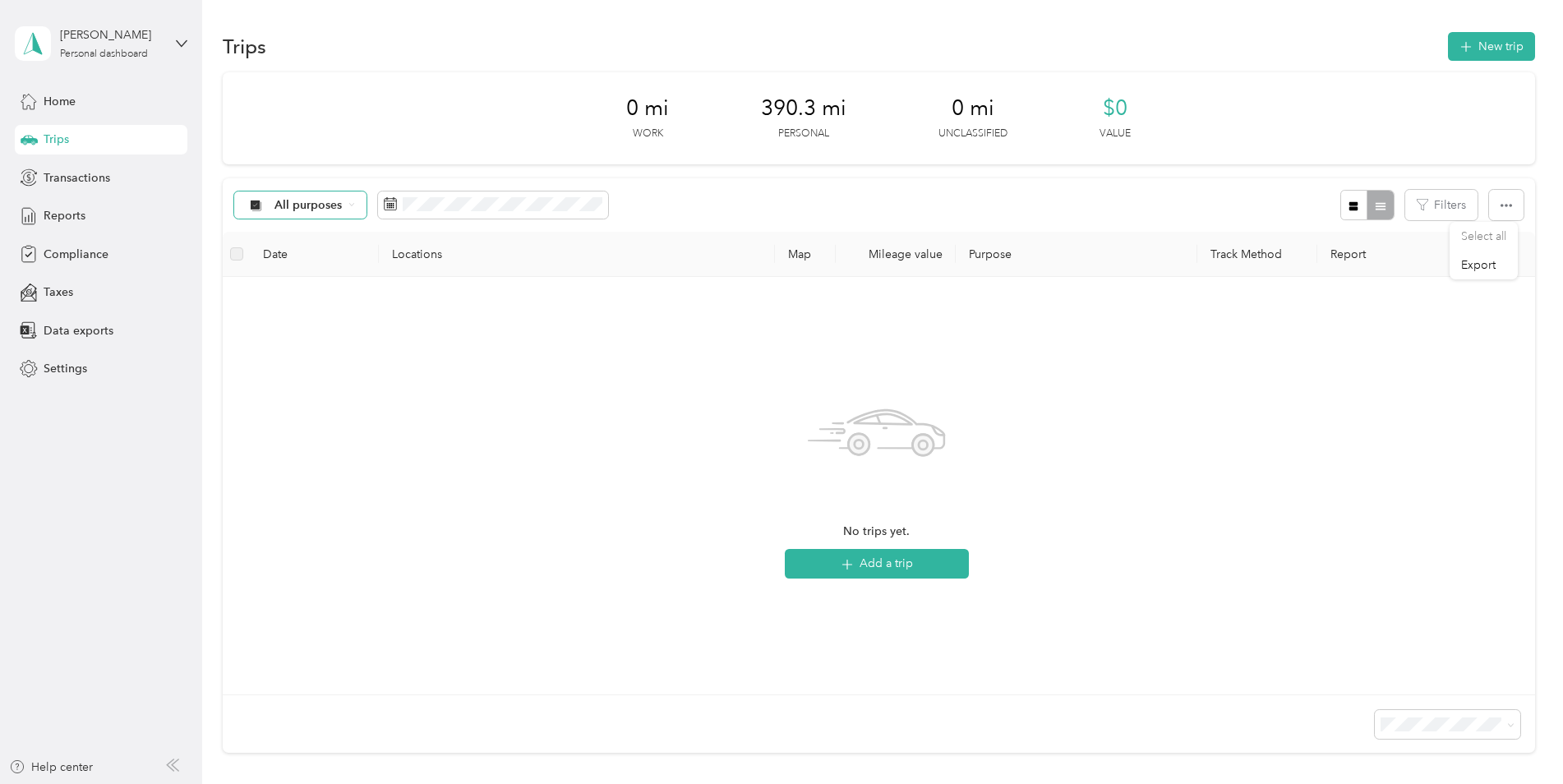
click at [333, 204] on span "All purposes" at bounding box center [308, 205] width 68 height 12
click at [781, 190] on div "All purposes Filters" at bounding box center [879, 205] width 1312 height 54
click at [802, 113] on span "390.3 mi" at bounding box center [803, 108] width 86 height 26
click at [66, 177] on span "Transactions" at bounding box center [76, 177] width 66 height 17
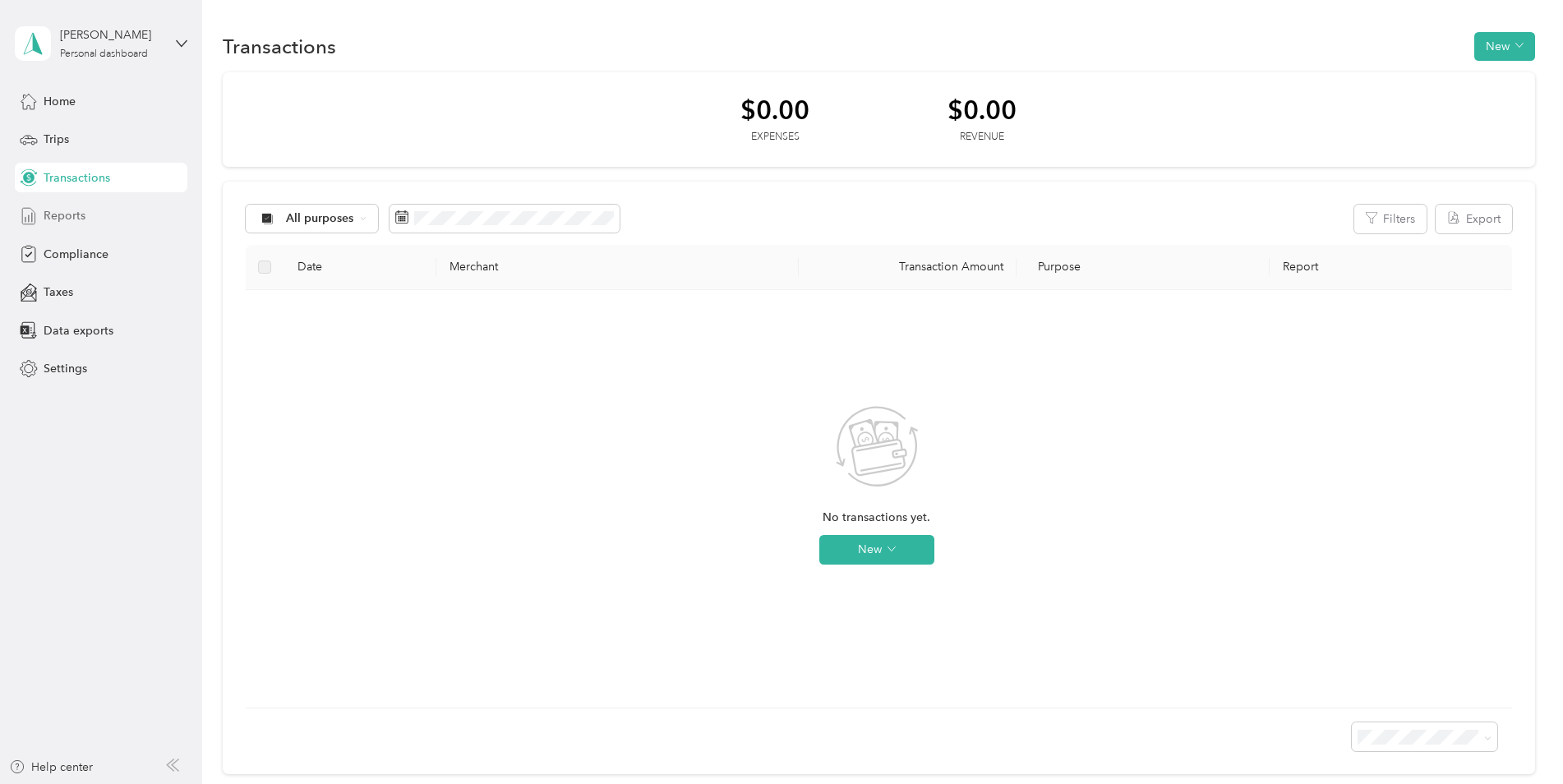
click at [58, 214] on span "Reports" at bounding box center [65, 216] width 42 height 17
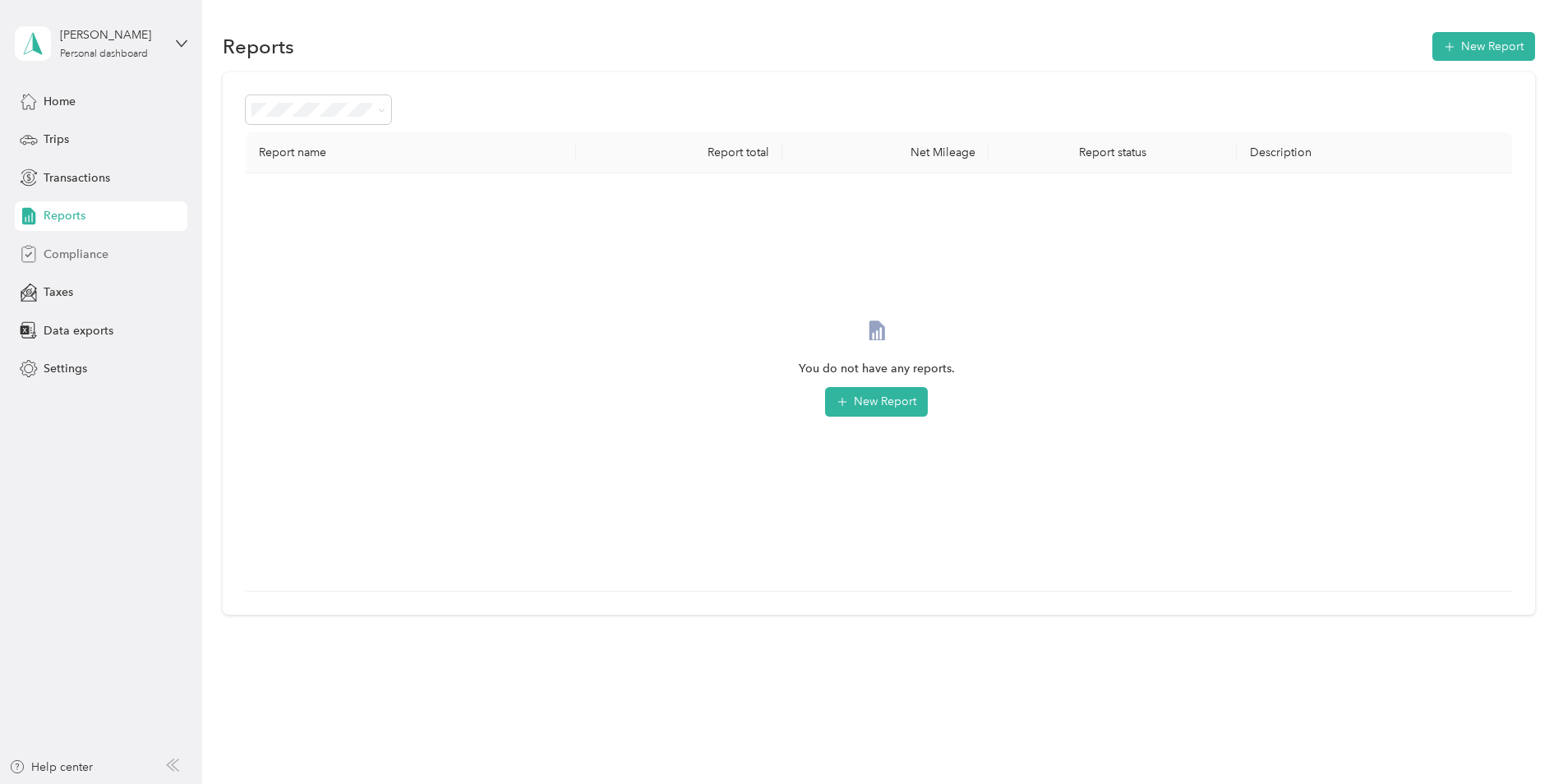
click at [99, 254] on span "Compliance" at bounding box center [76, 254] width 65 height 17
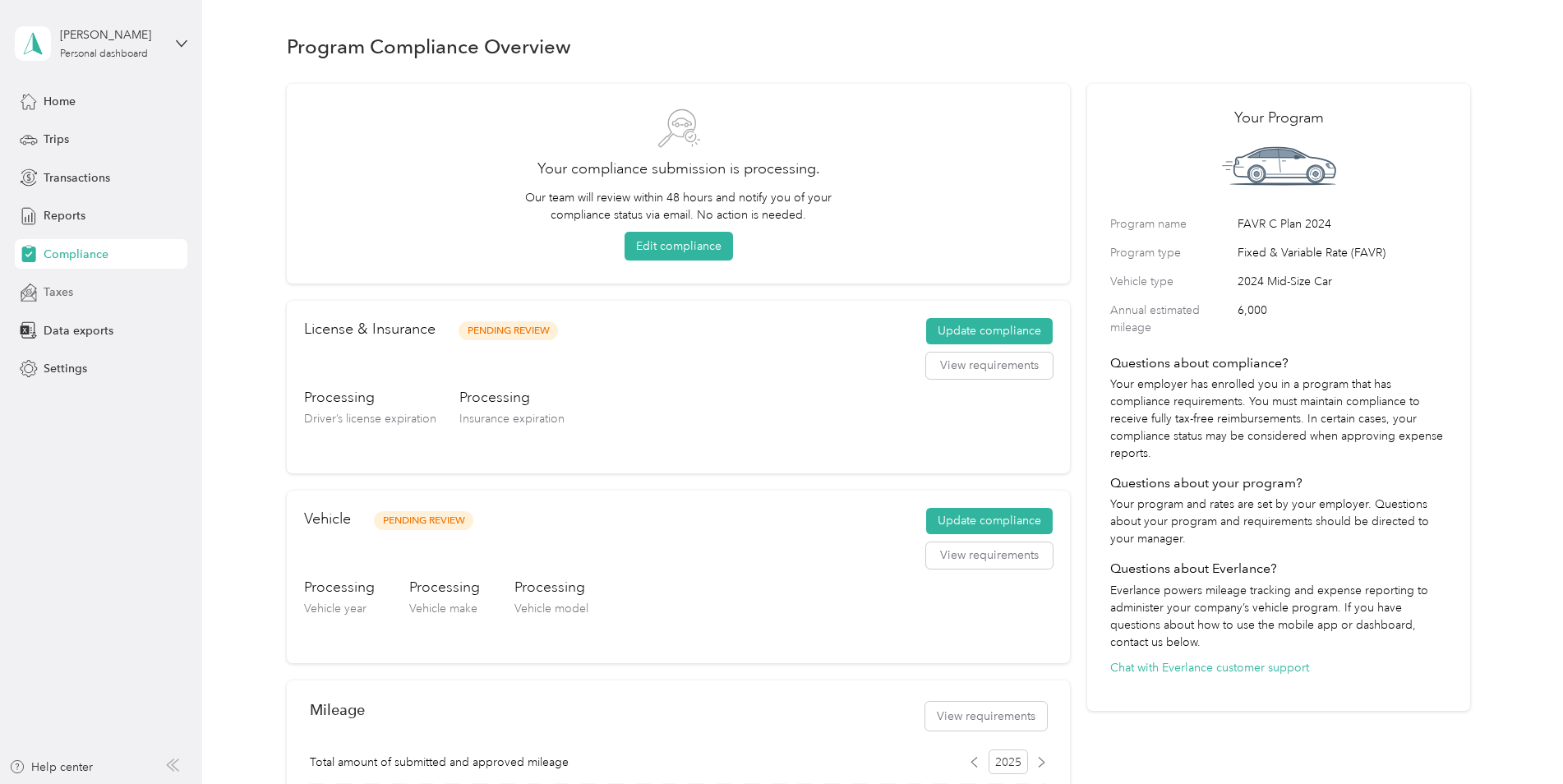
click at [72, 295] on span "Taxes" at bounding box center [58, 292] width 30 height 17
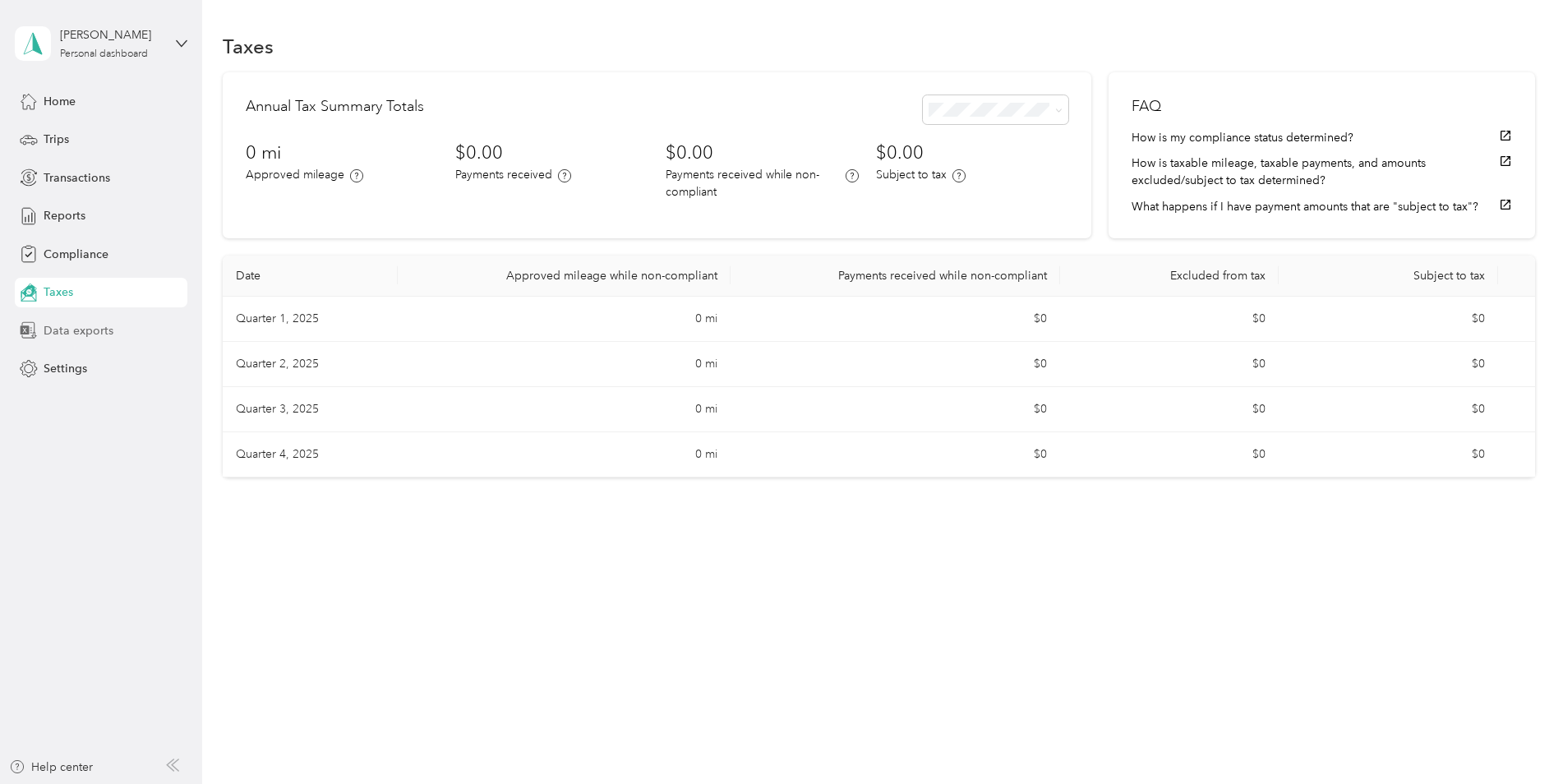
click at [57, 337] on span "Data exports" at bounding box center [78, 330] width 70 height 17
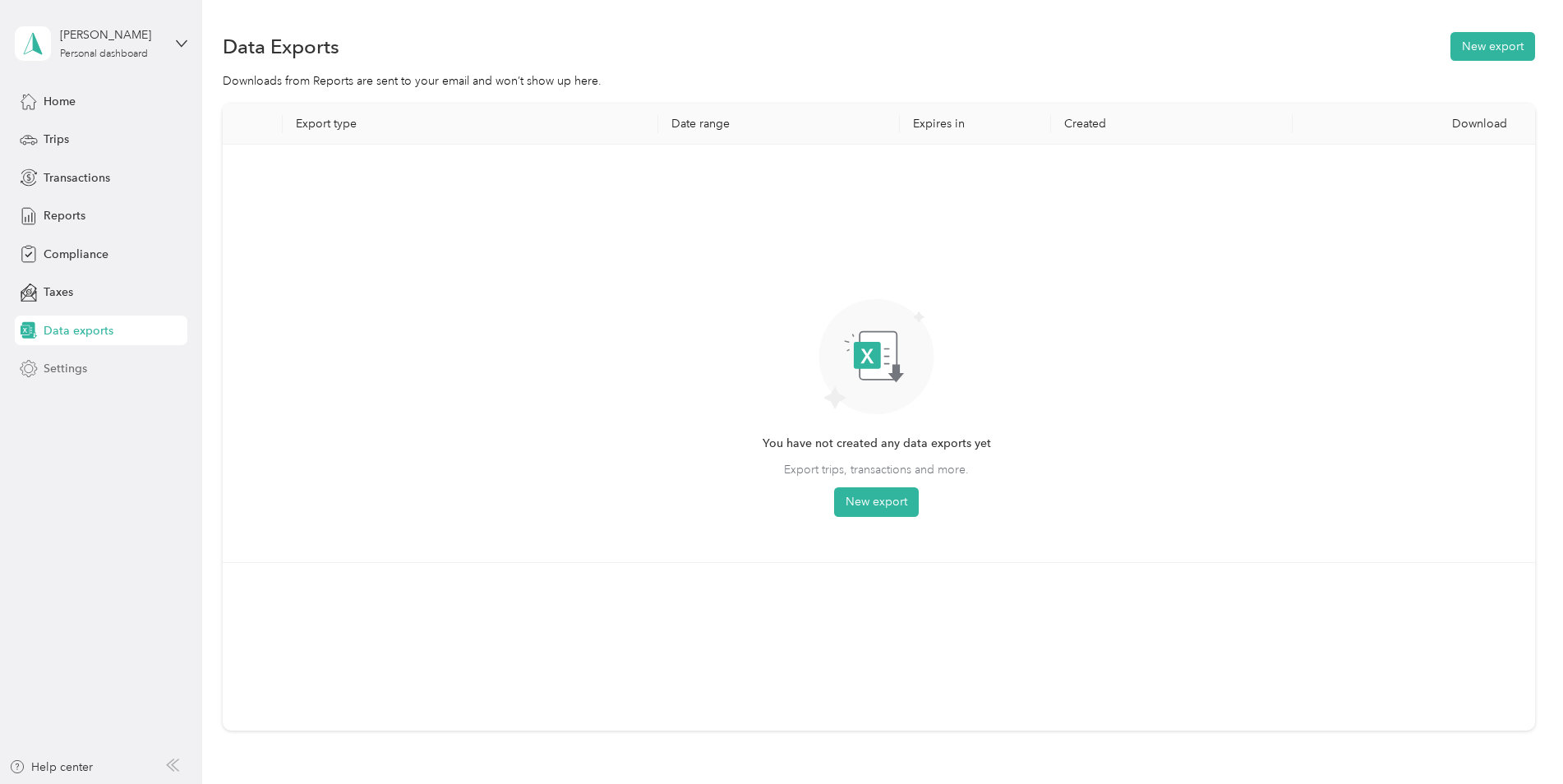
click at [69, 377] on div "Settings" at bounding box center [101, 368] width 173 height 30
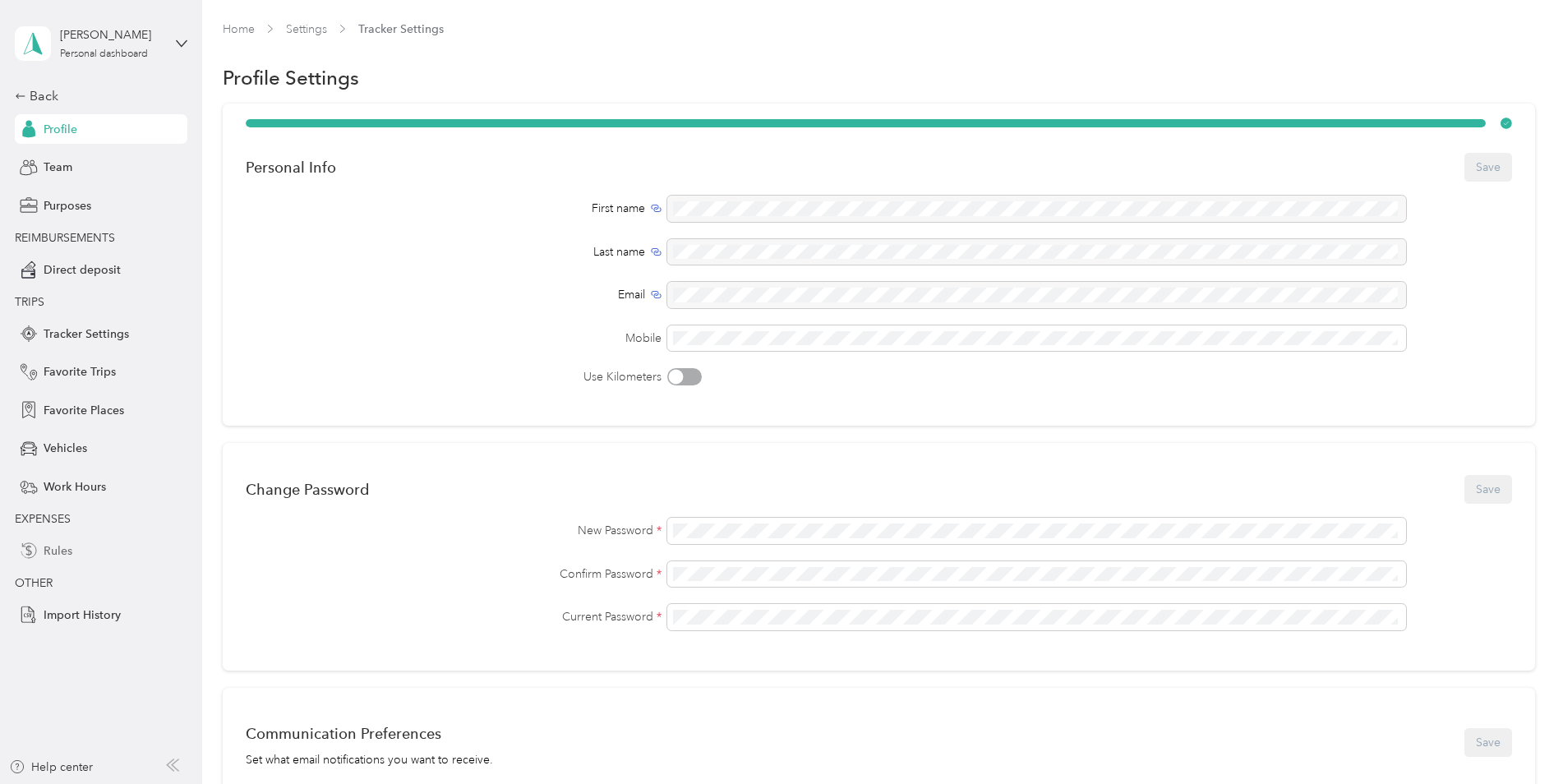
click at [63, 554] on span "Rules" at bounding box center [58, 550] width 29 height 17
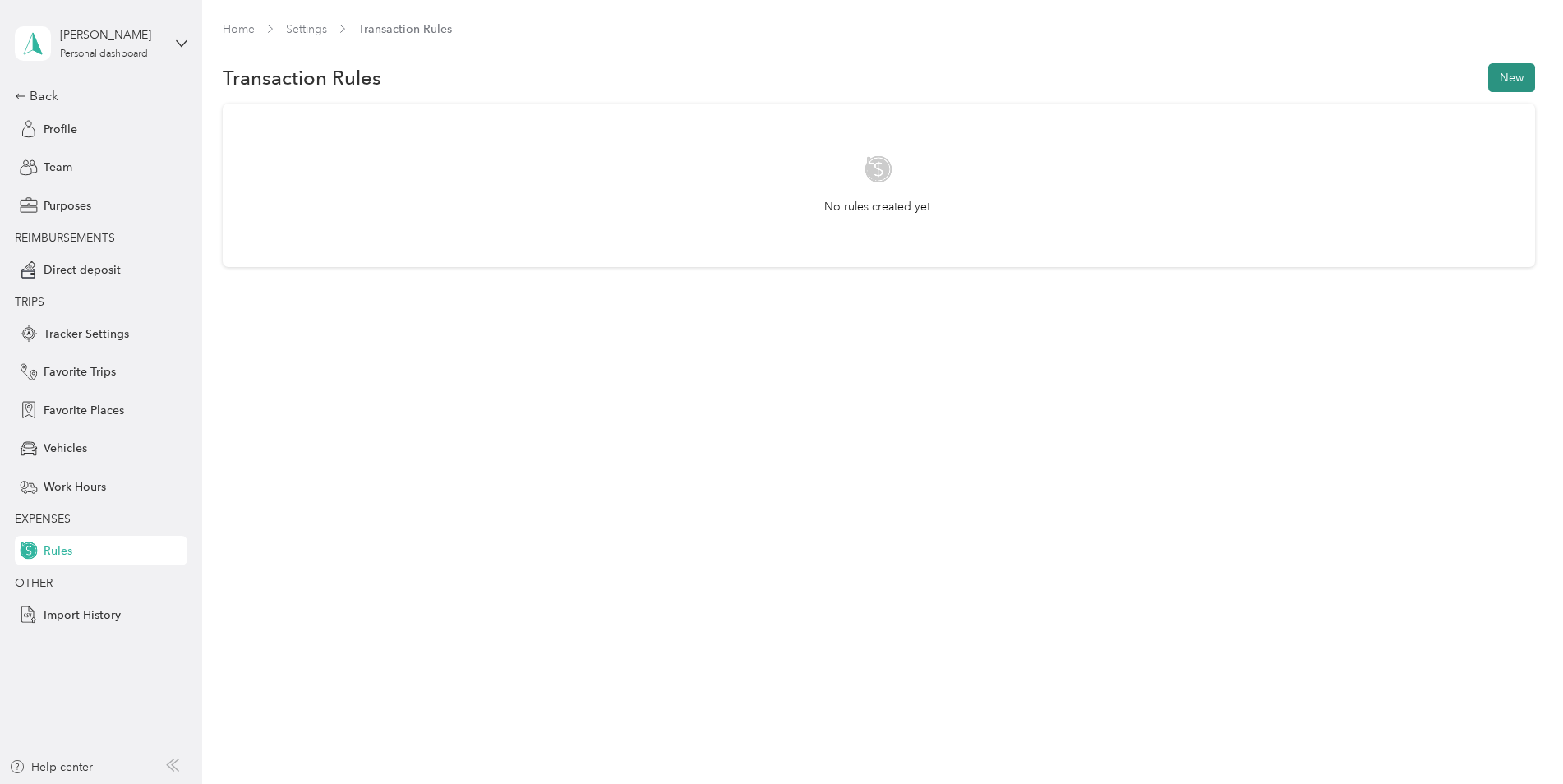
click at [1522, 75] on button "New" at bounding box center [1511, 78] width 46 height 29
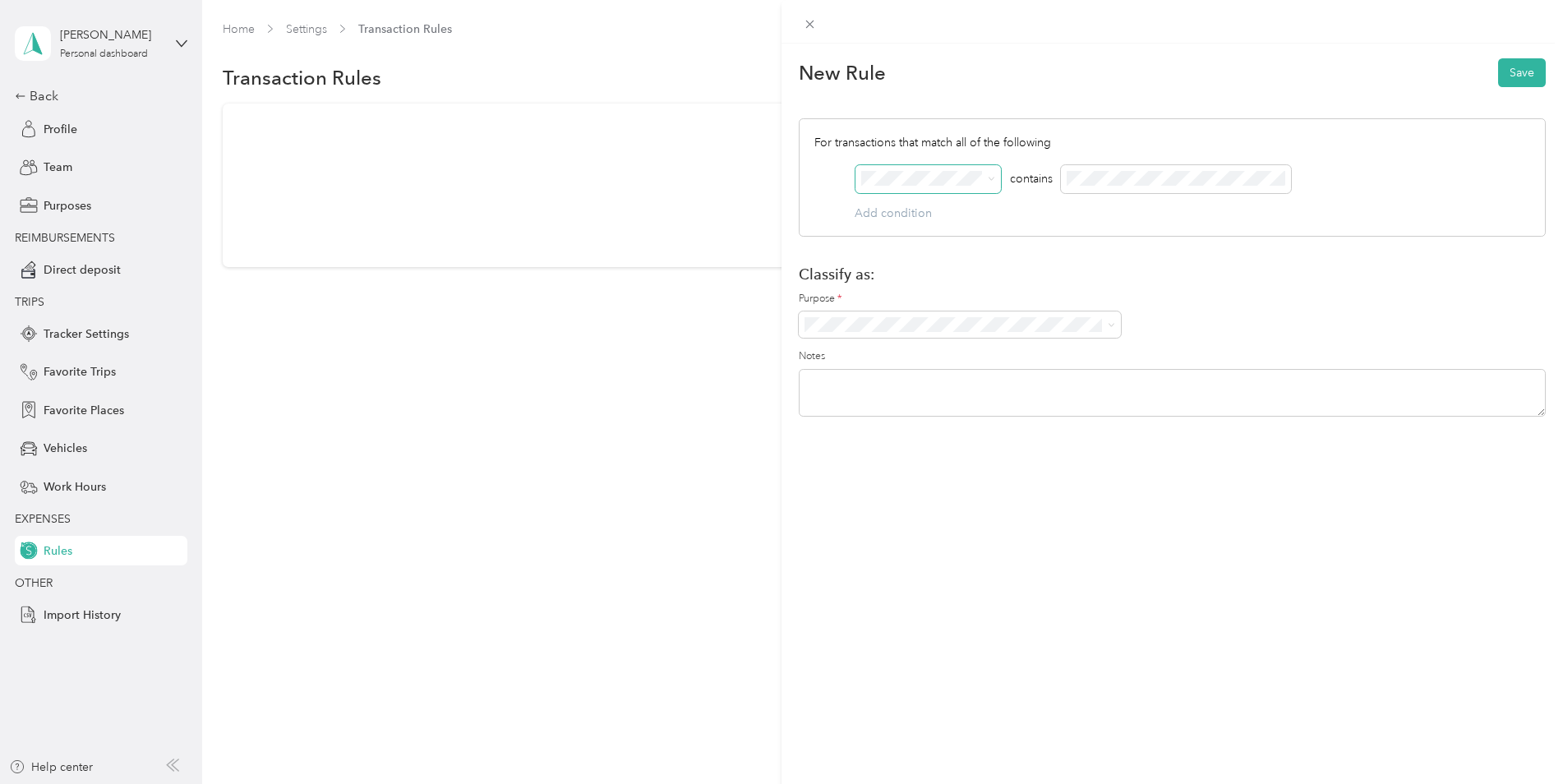
click at [988, 179] on icon at bounding box center [992, 178] width 7 height 7
click at [1115, 494] on div "New Rule Save For transactions that match all of the following AND contains Add…" at bounding box center [1172, 436] width 782 height 784
click at [1110, 324] on icon at bounding box center [1111, 325] width 7 height 7
click at [1110, 327] on icon at bounding box center [1111, 325] width 7 height 7
click at [813, 30] on icon at bounding box center [809, 24] width 14 height 14
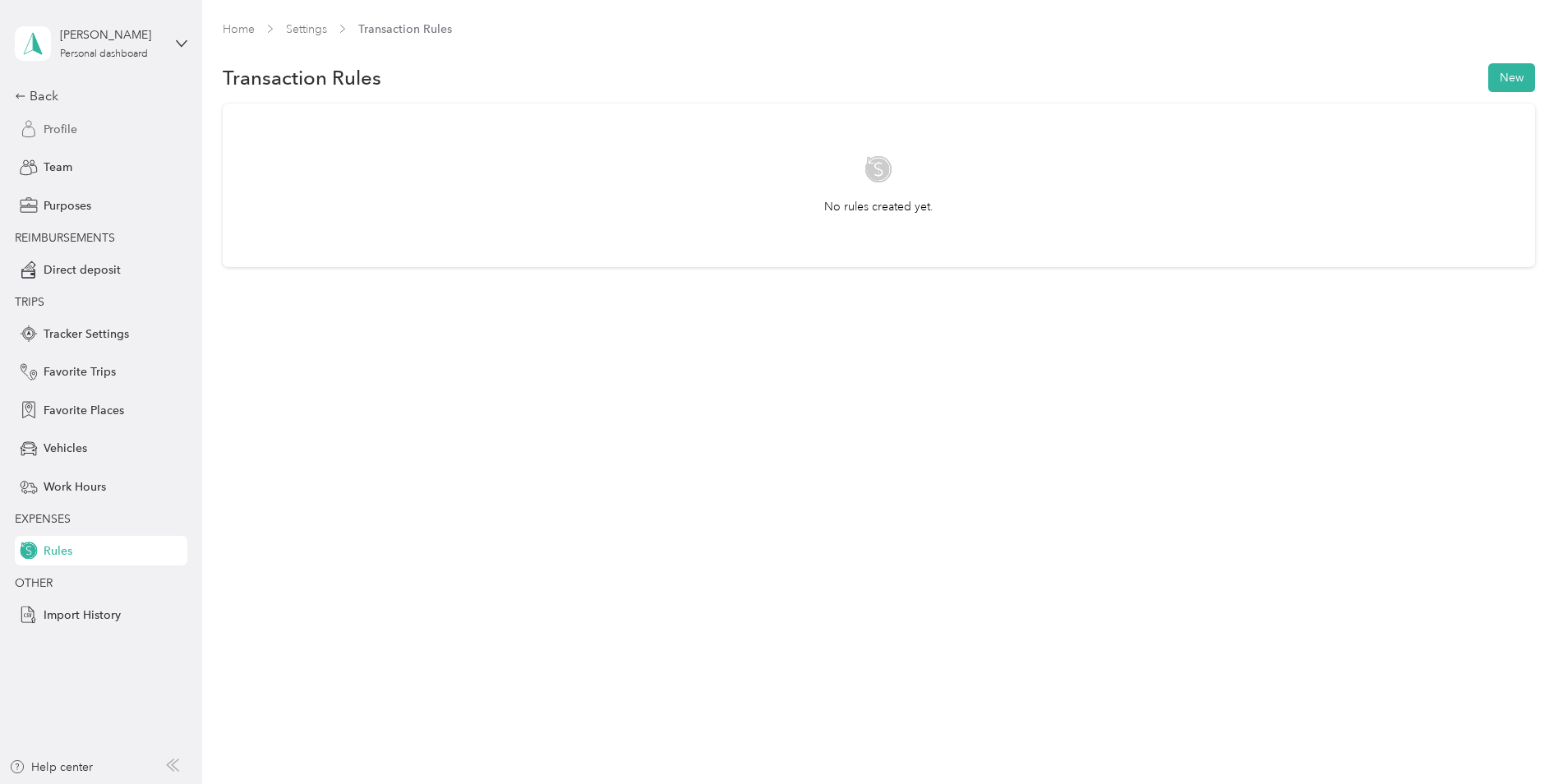
click at [74, 127] on span "Profile" at bounding box center [60, 129] width 34 height 17
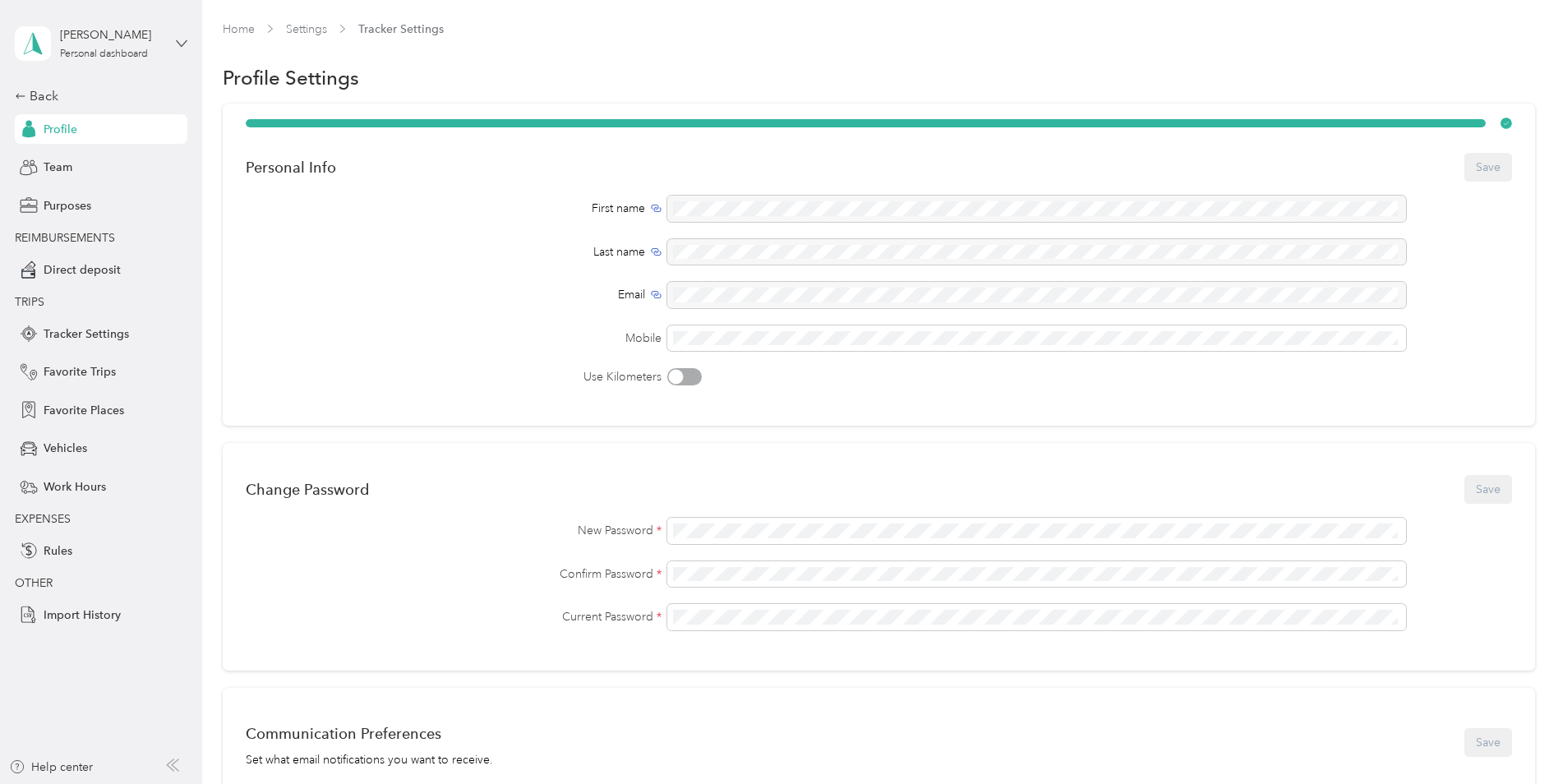
click at [182, 46] on icon at bounding box center [181, 44] width 12 height 12
drag, startPoint x: 672, startPoint y: 90, endPoint x: 561, endPoint y: 89, distance: 111.0
click at [671, 90] on div "Profile Settings" at bounding box center [879, 78] width 1312 height 35
click at [237, 28] on link "Home" at bounding box center [238, 28] width 32 height 14
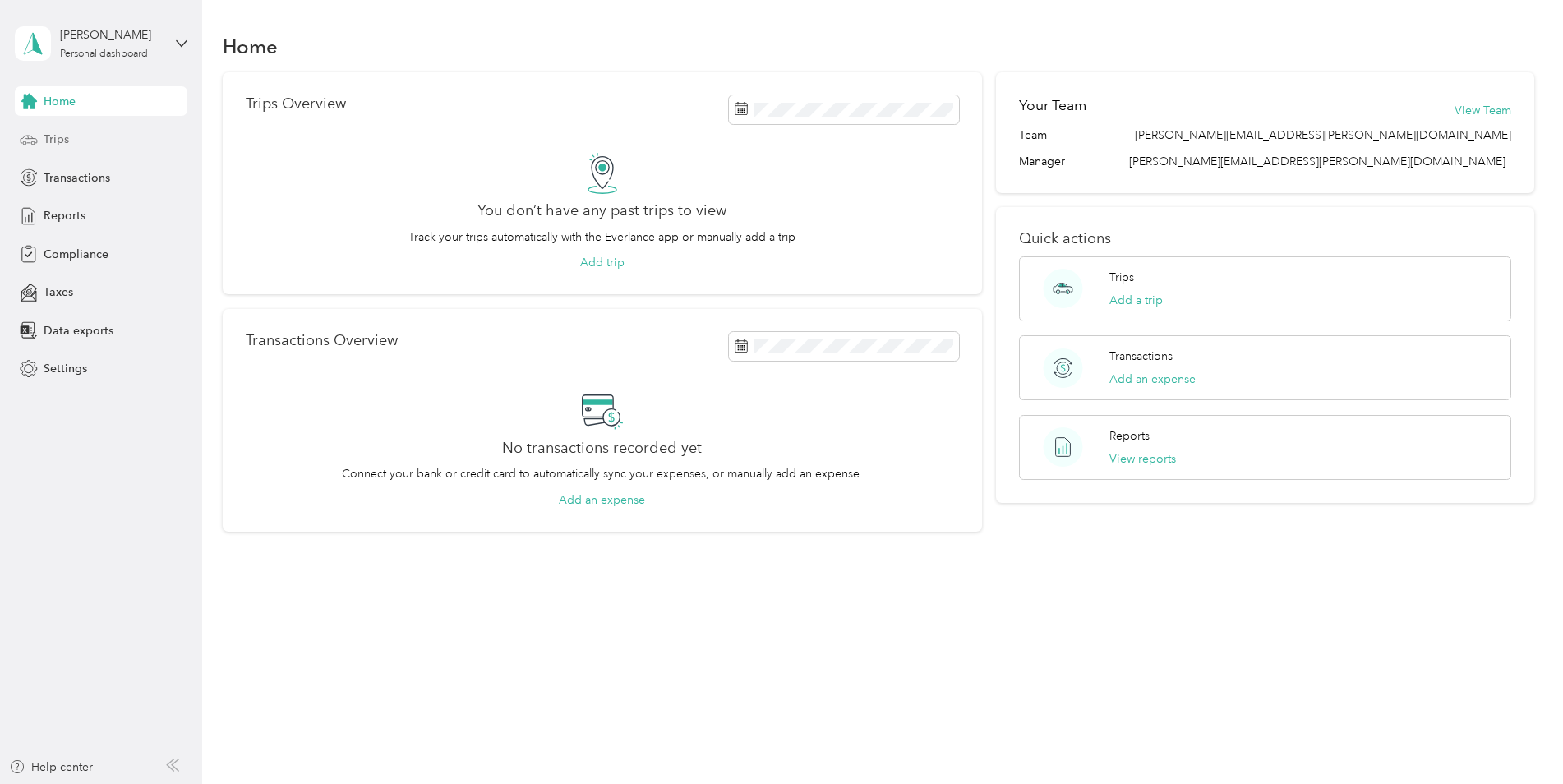
click at [66, 140] on span "Trips" at bounding box center [56, 139] width 25 height 17
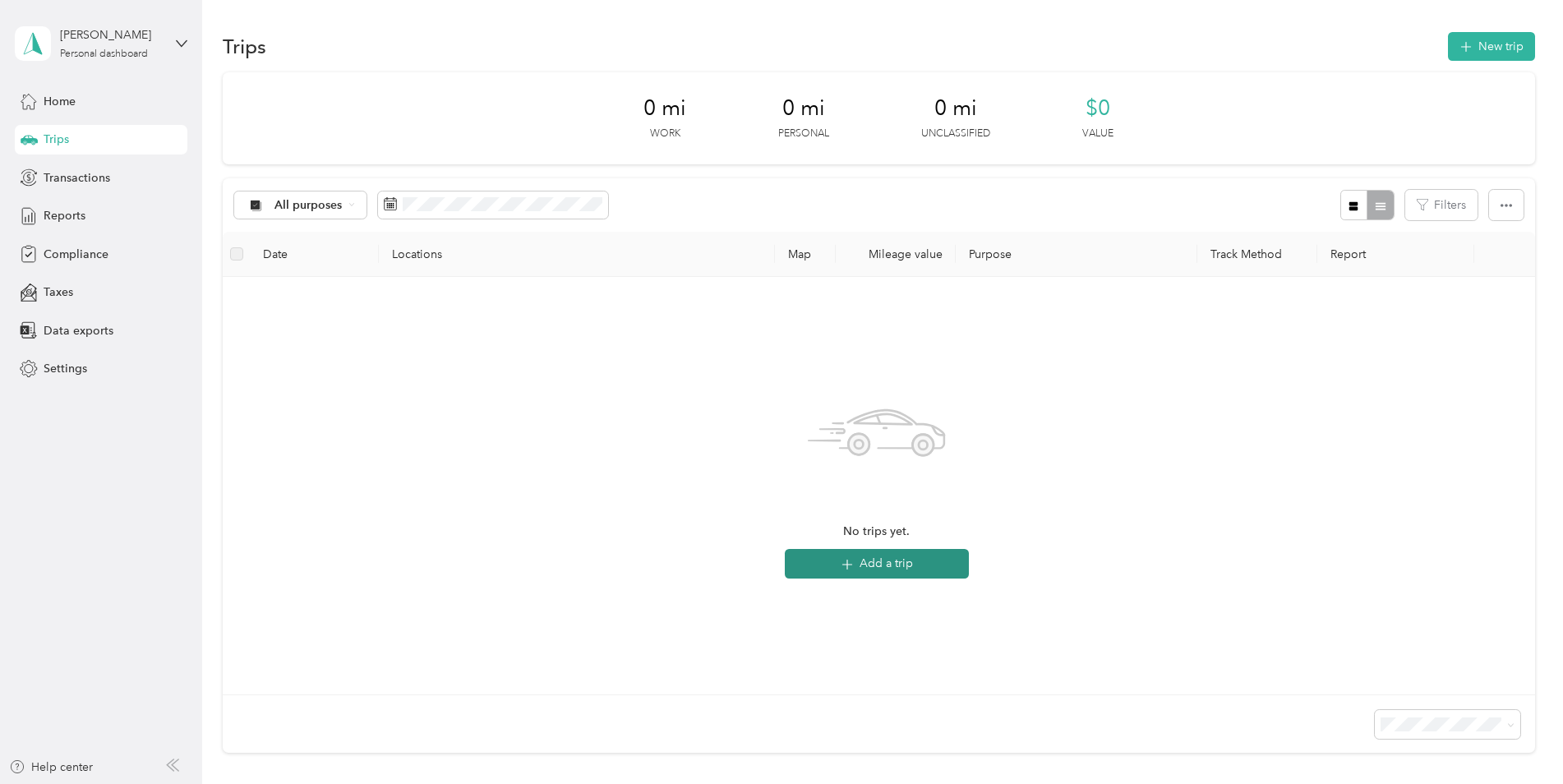
click at [885, 568] on button "Add a trip" at bounding box center [876, 563] width 184 height 30
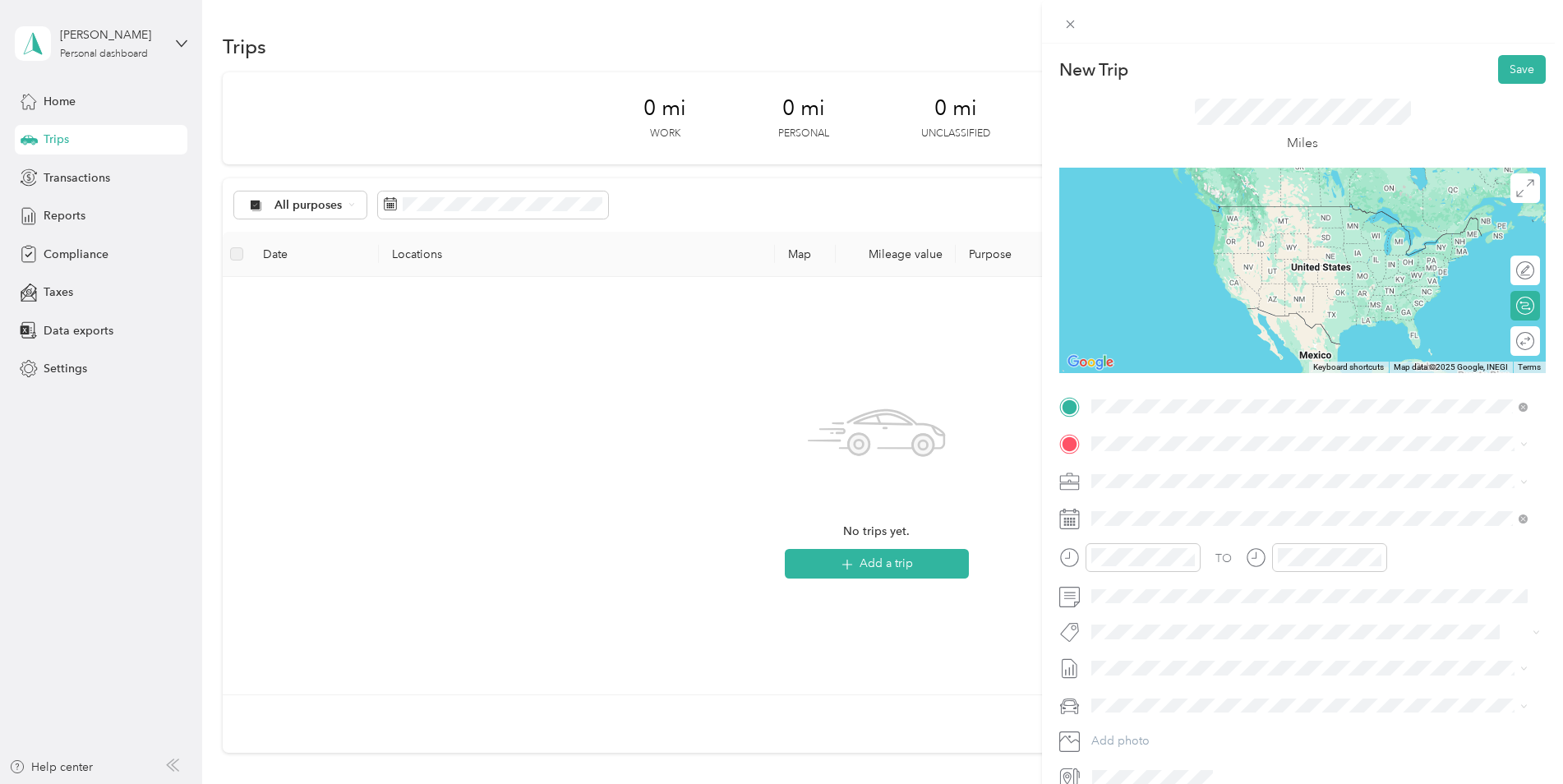
click at [1216, 470] on span "6710 South 165th Avenue Omaha, Nebraska 68135, United States" at bounding box center [1205, 466] width 165 height 15
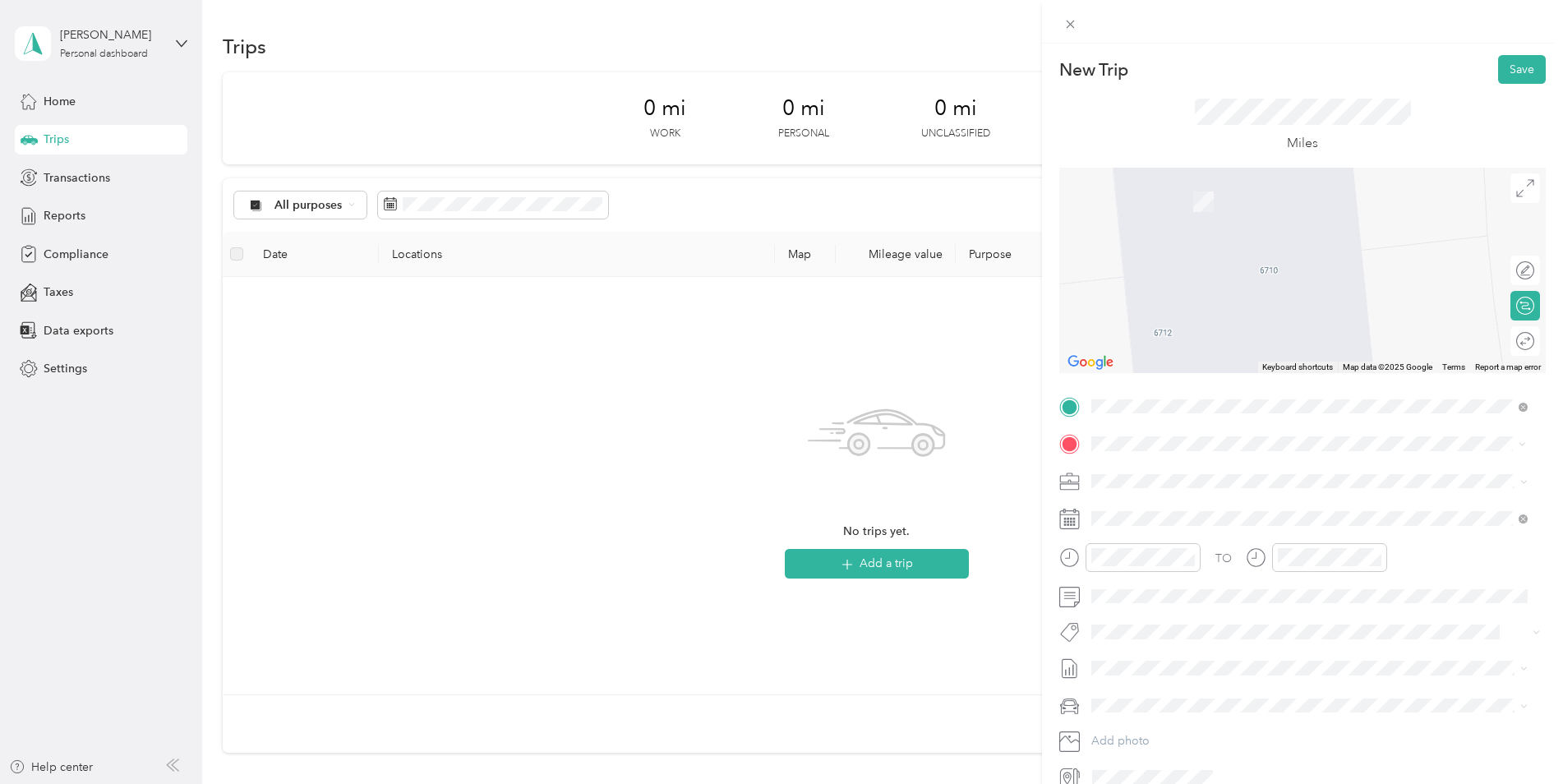
click at [1160, 504] on span "Airport Drive Carter Lake, Iowa 51510, United States" at bounding box center [1319, 503] width 394 height 15
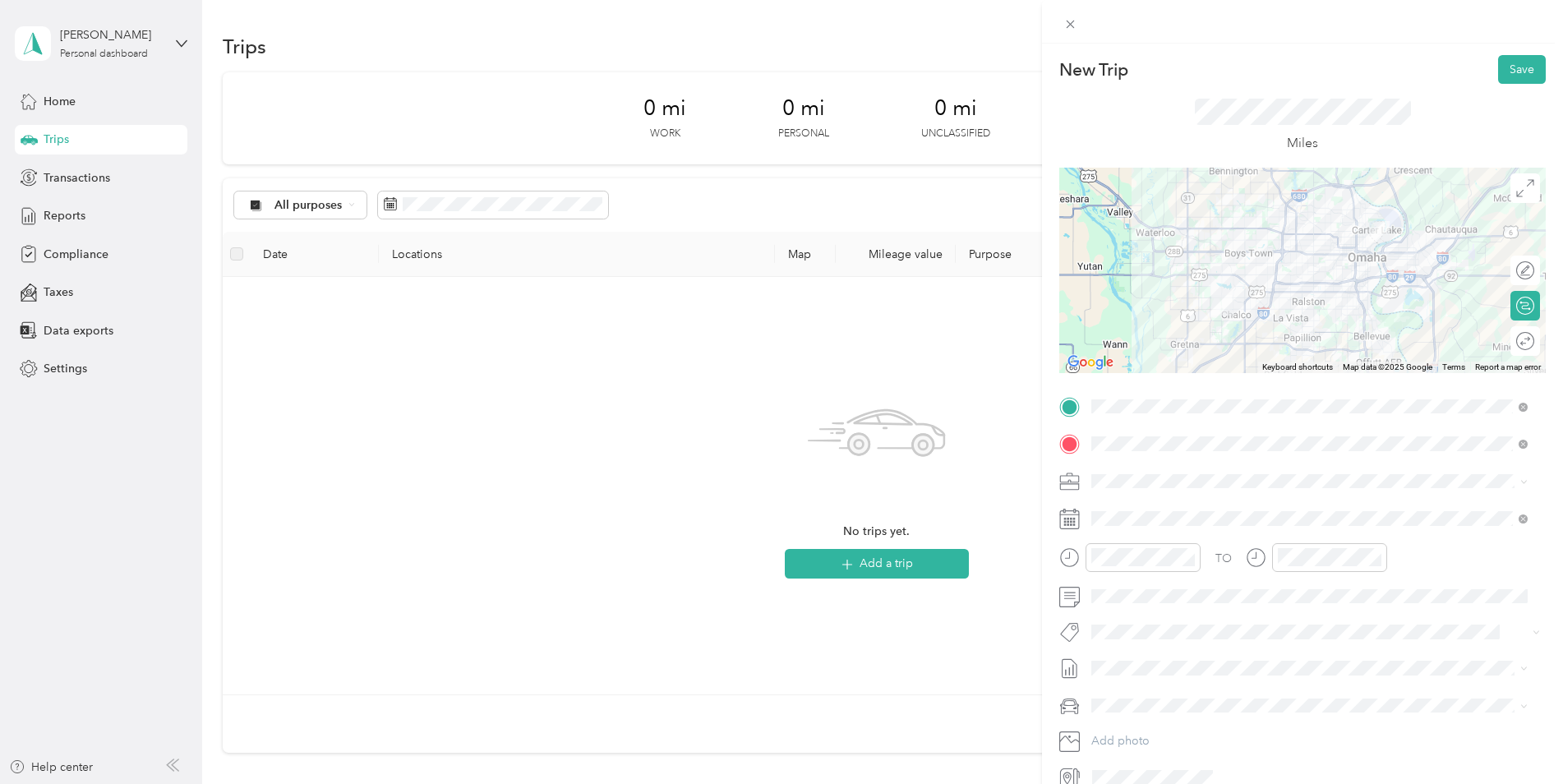
scroll to position [79, 0]
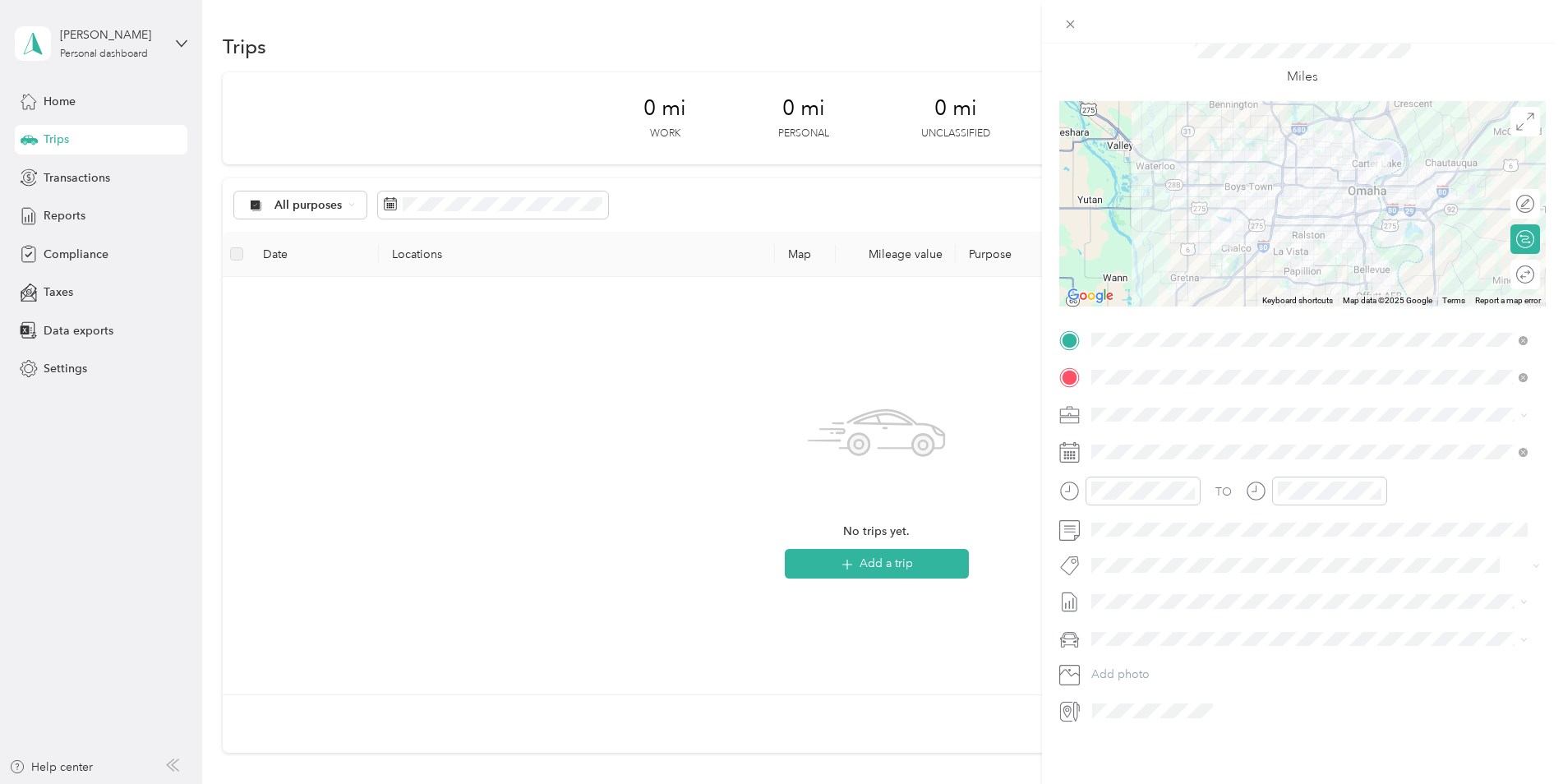
click at [1518, 409] on span at bounding box center [1520, 415] width 13 height 12
click at [1521, 411] on icon at bounding box center [1524, 415] width 7 height 7
click at [1497, 427] on div "Personal" at bounding box center [1300, 423] width 406 height 17
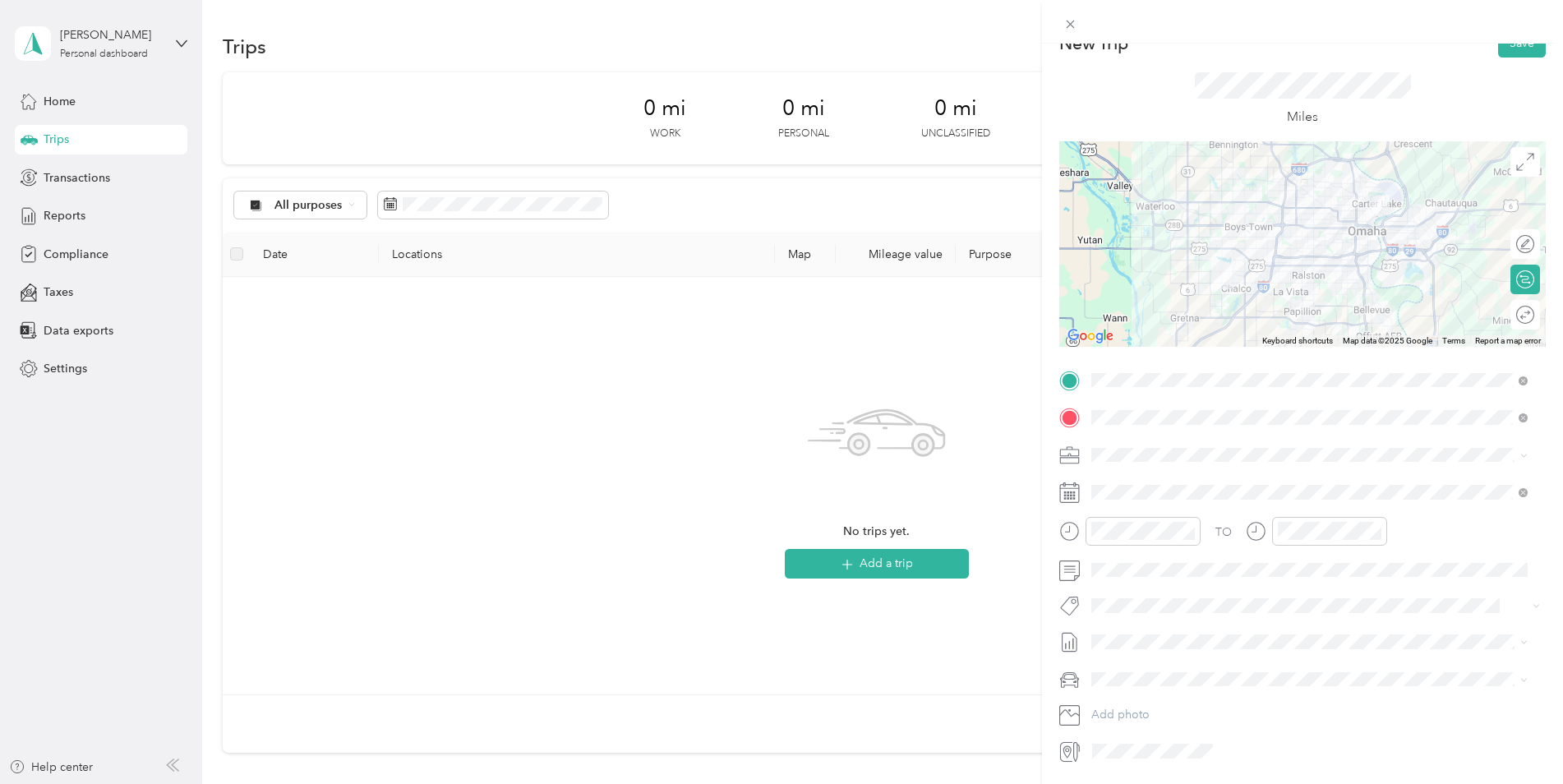
scroll to position [0, 0]
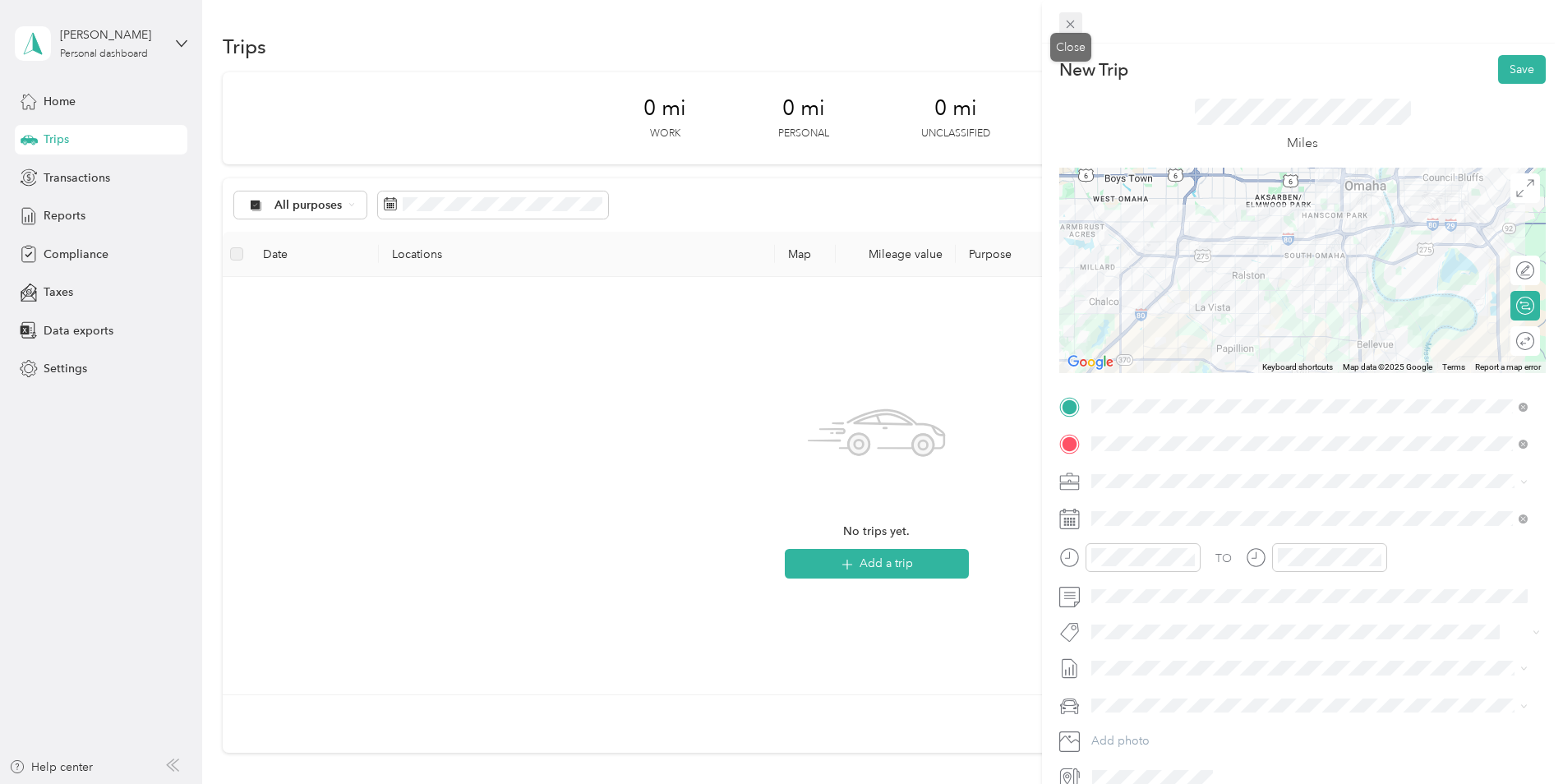
click at [1068, 22] on icon at bounding box center [1070, 25] width 8 height 8
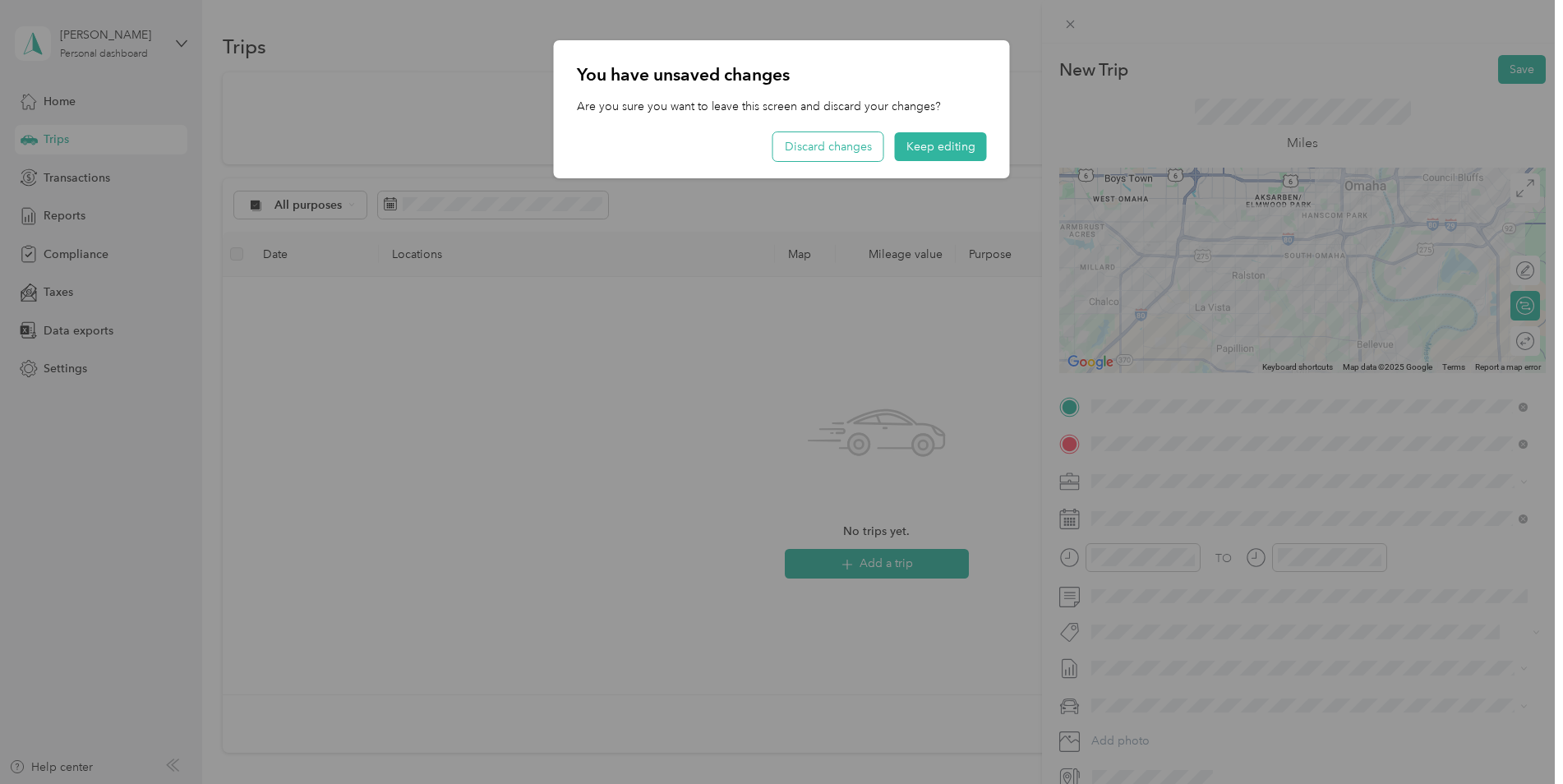
click at [850, 150] on button "Discard changes" at bounding box center [828, 146] width 110 height 29
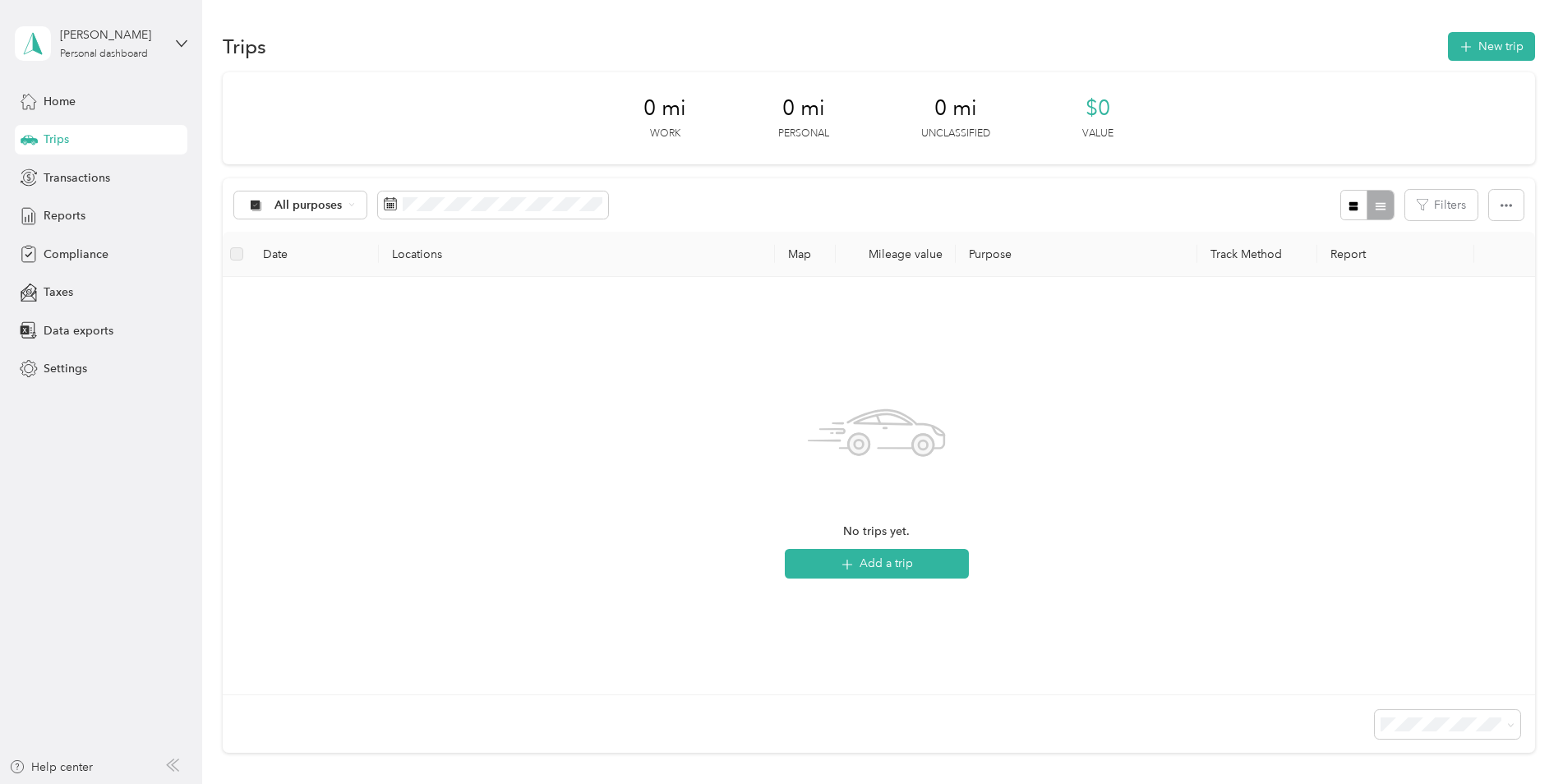
drag, startPoint x: 464, startPoint y: 394, endPoint x: 313, endPoint y: 333, distance: 162.9
click at [449, 391] on div "No trips yet. Add a trip" at bounding box center [876, 486] width 1282 height 391
click at [64, 181] on span "Transactions" at bounding box center [76, 177] width 66 height 17
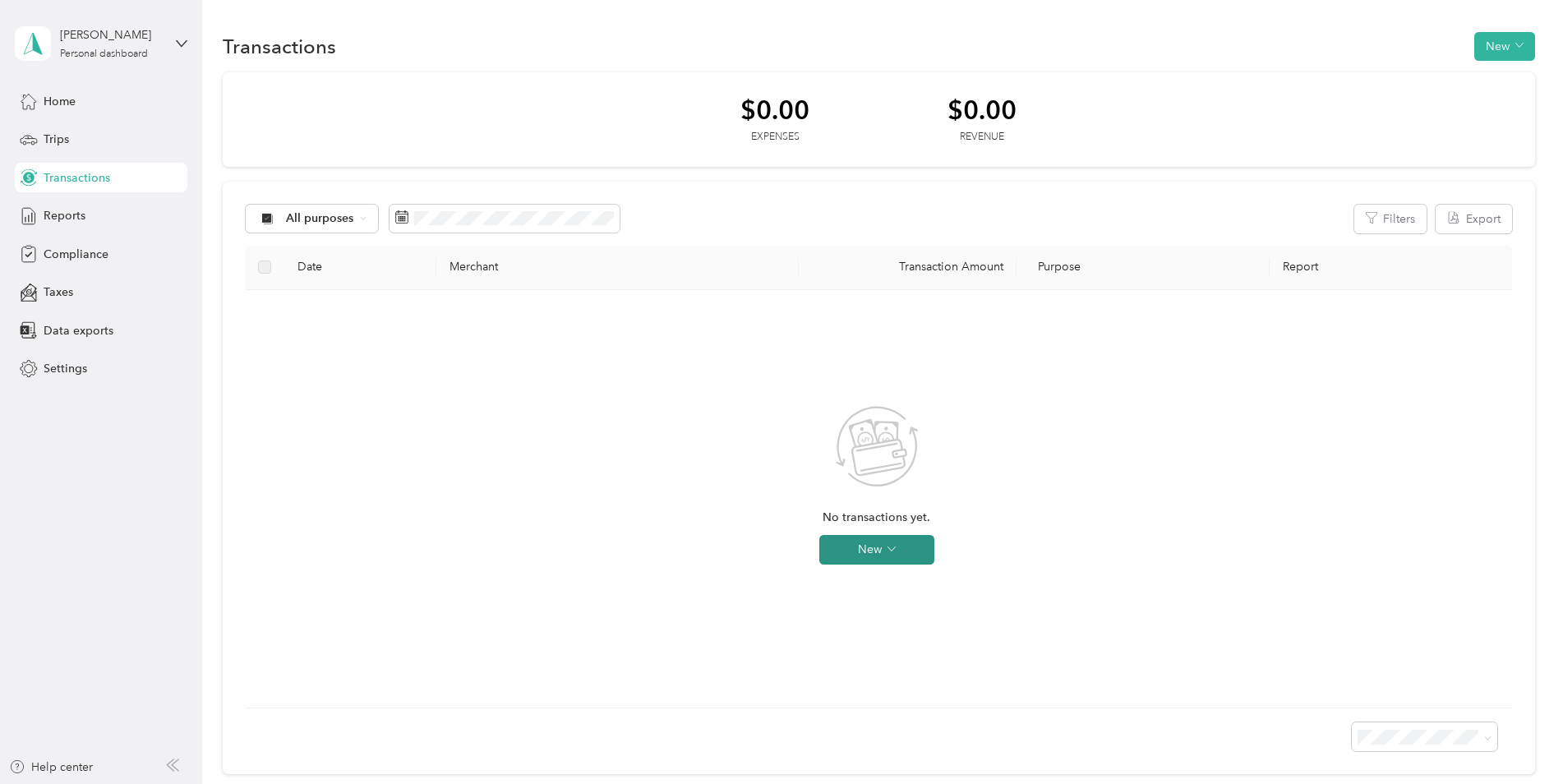
click at [900, 551] on button "New" at bounding box center [876, 549] width 115 height 30
click at [898, 583] on span "Expense" at bounding box center [900, 580] width 45 height 17
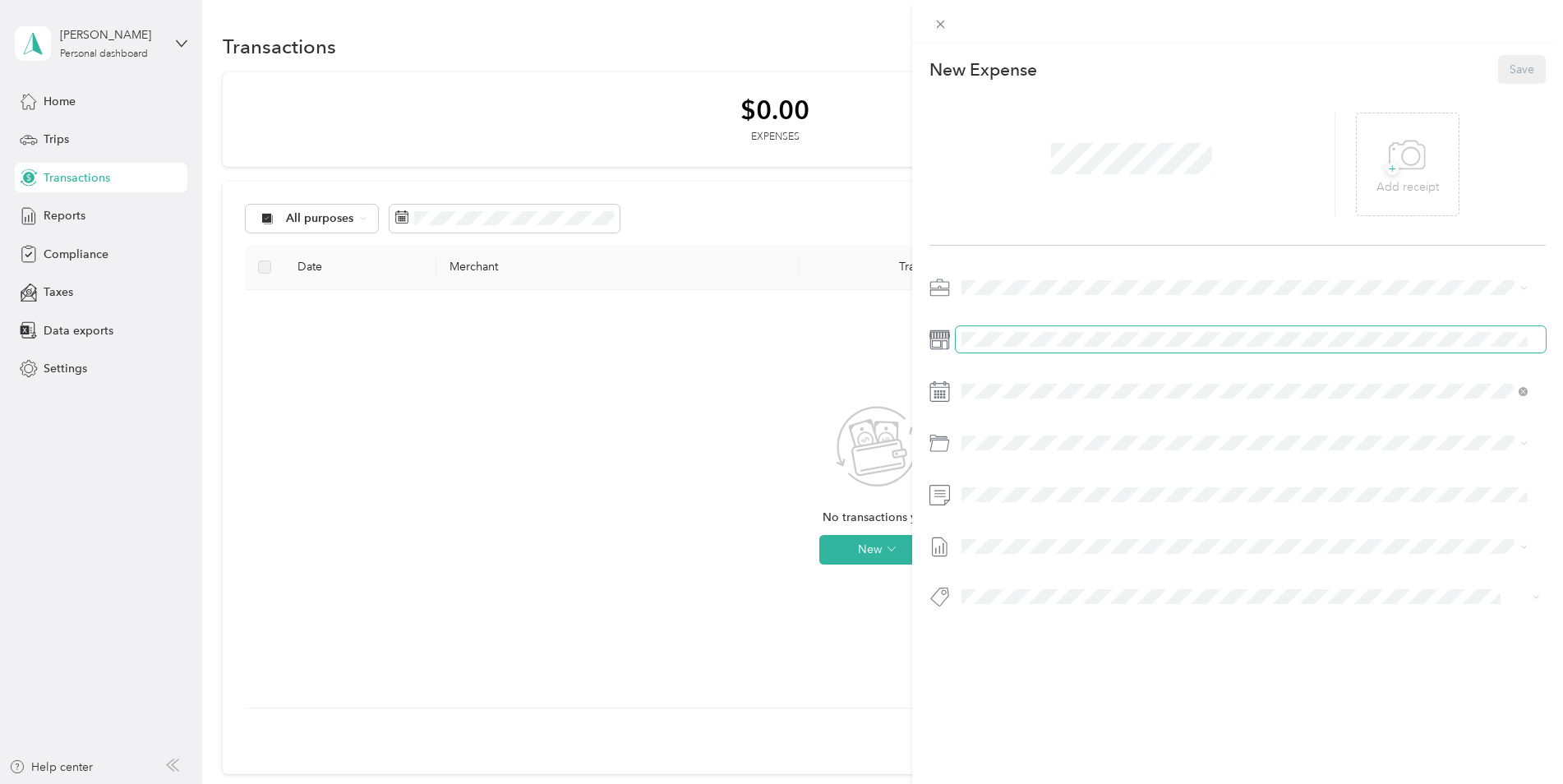
click at [1064, 349] on span at bounding box center [1250, 339] width 590 height 26
drag, startPoint x: 953, startPoint y: 277, endPoint x: 937, endPoint y: 287, distance: 18.9
click at [953, 279] on div at bounding box center [1237, 287] width 617 height 26
drag, startPoint x: 936, startPoint y: 288, endPoint x: 957, endPoint y: 293, distance: 21.6
click at [940, 290] on icon at bounding box center [939, 287] width 21 height 21
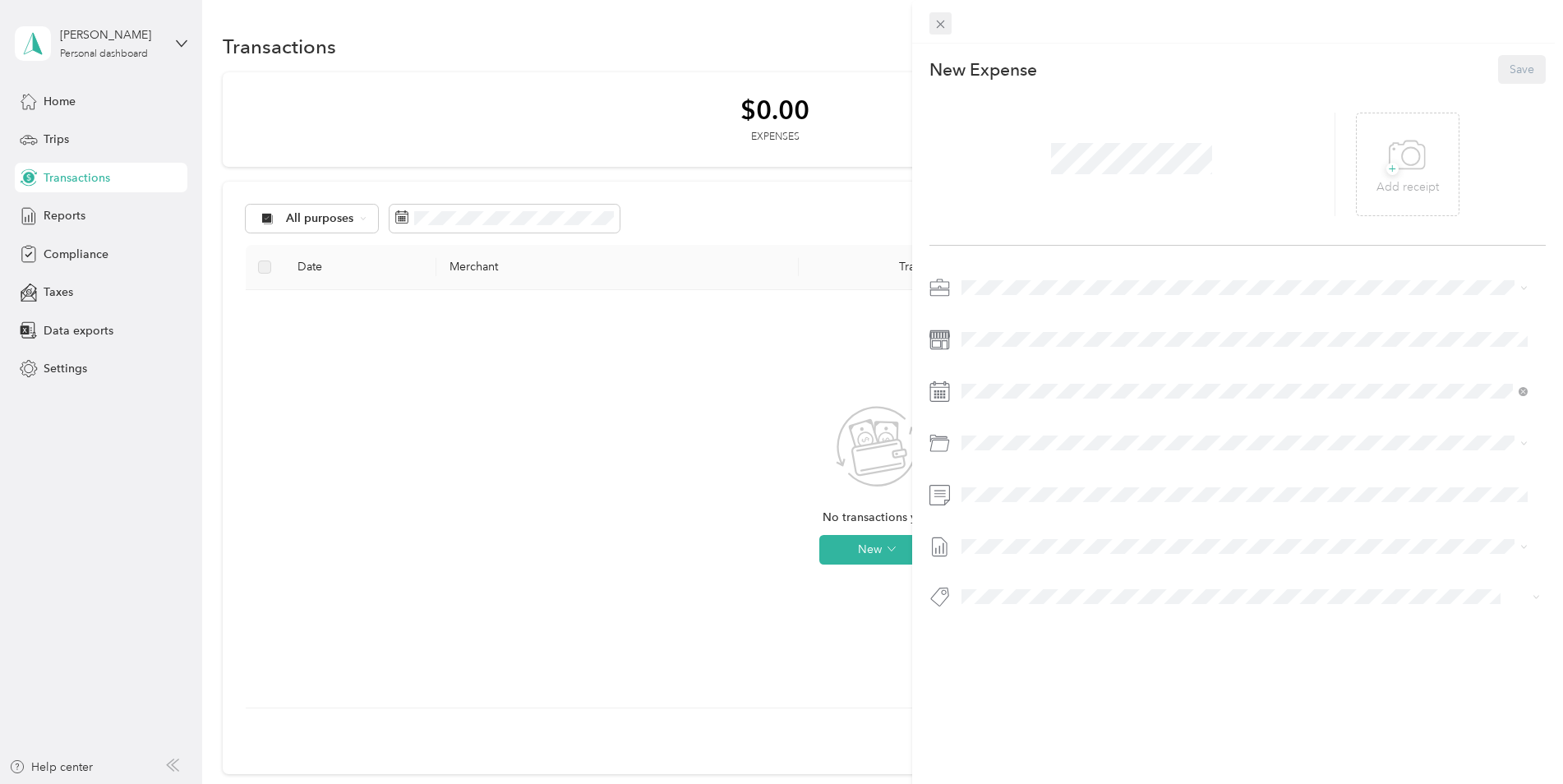
click at [940, 26] on icon at bounding box center [940, 24] width 14 height 14
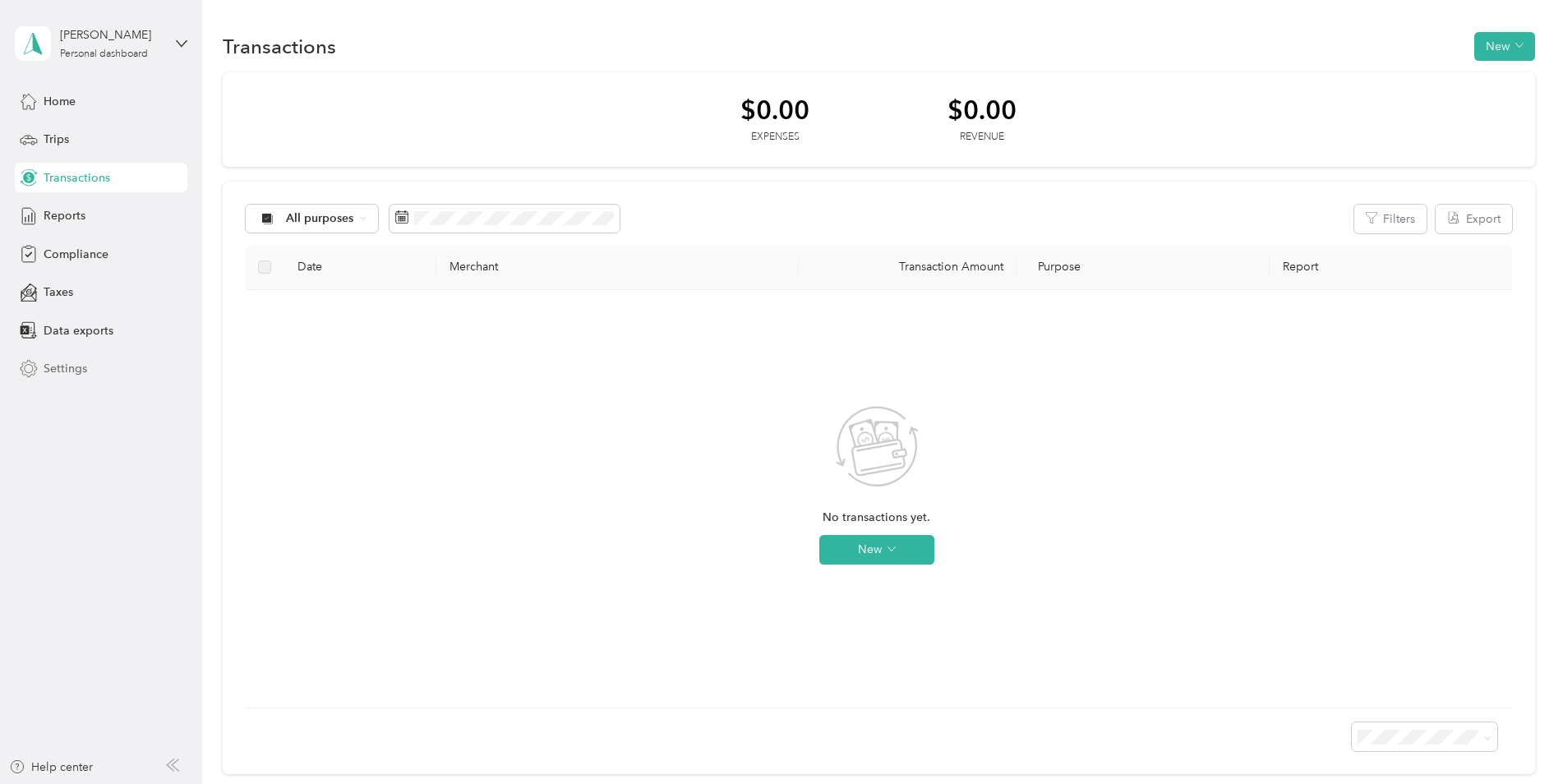
click at [51, 362] on span "Settings" at bounding box center [66, 368] width 44 height 17
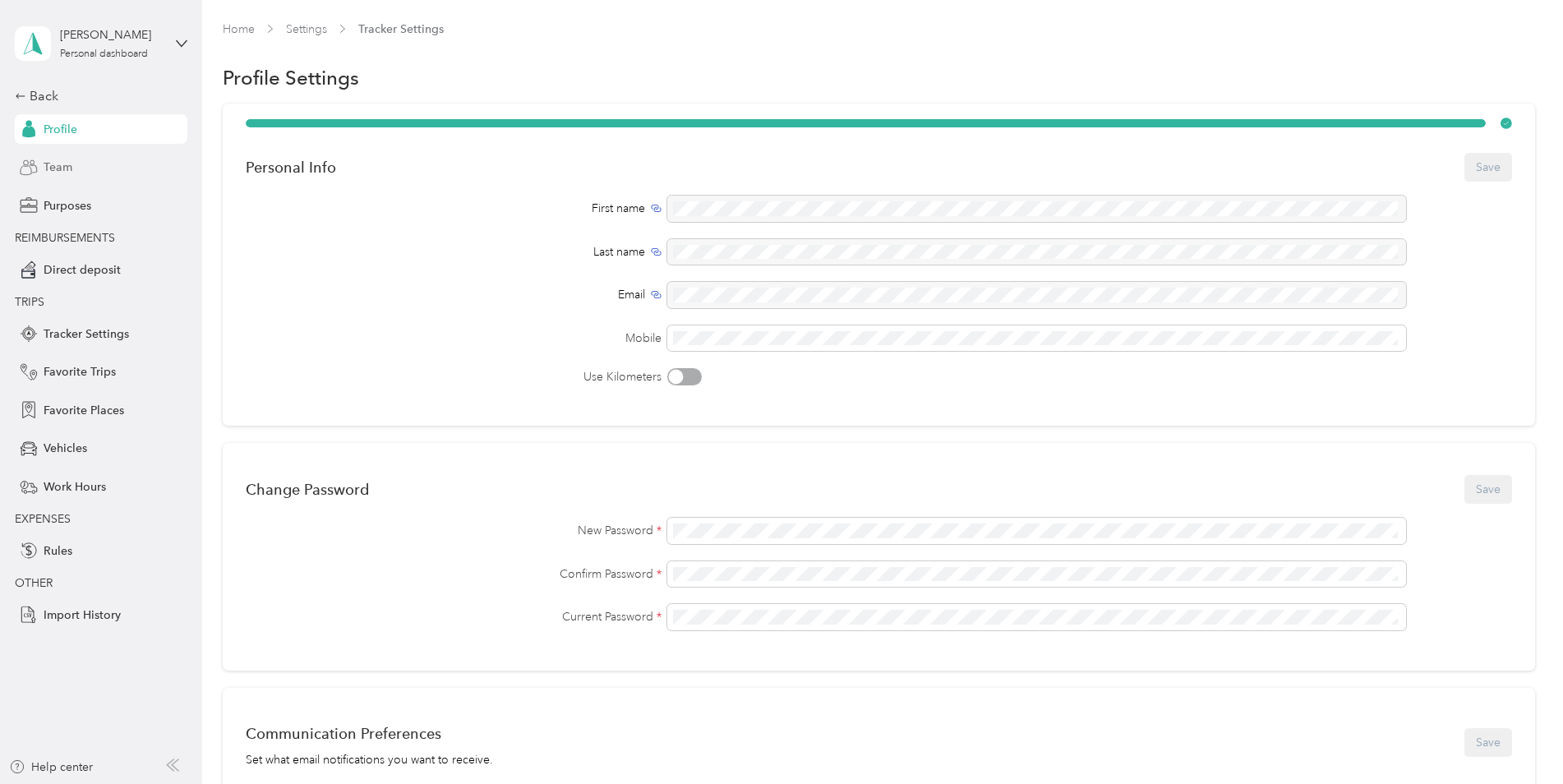
click at [43, 156] on div "Team" at bounding box center [101, 167] width 173 height 30
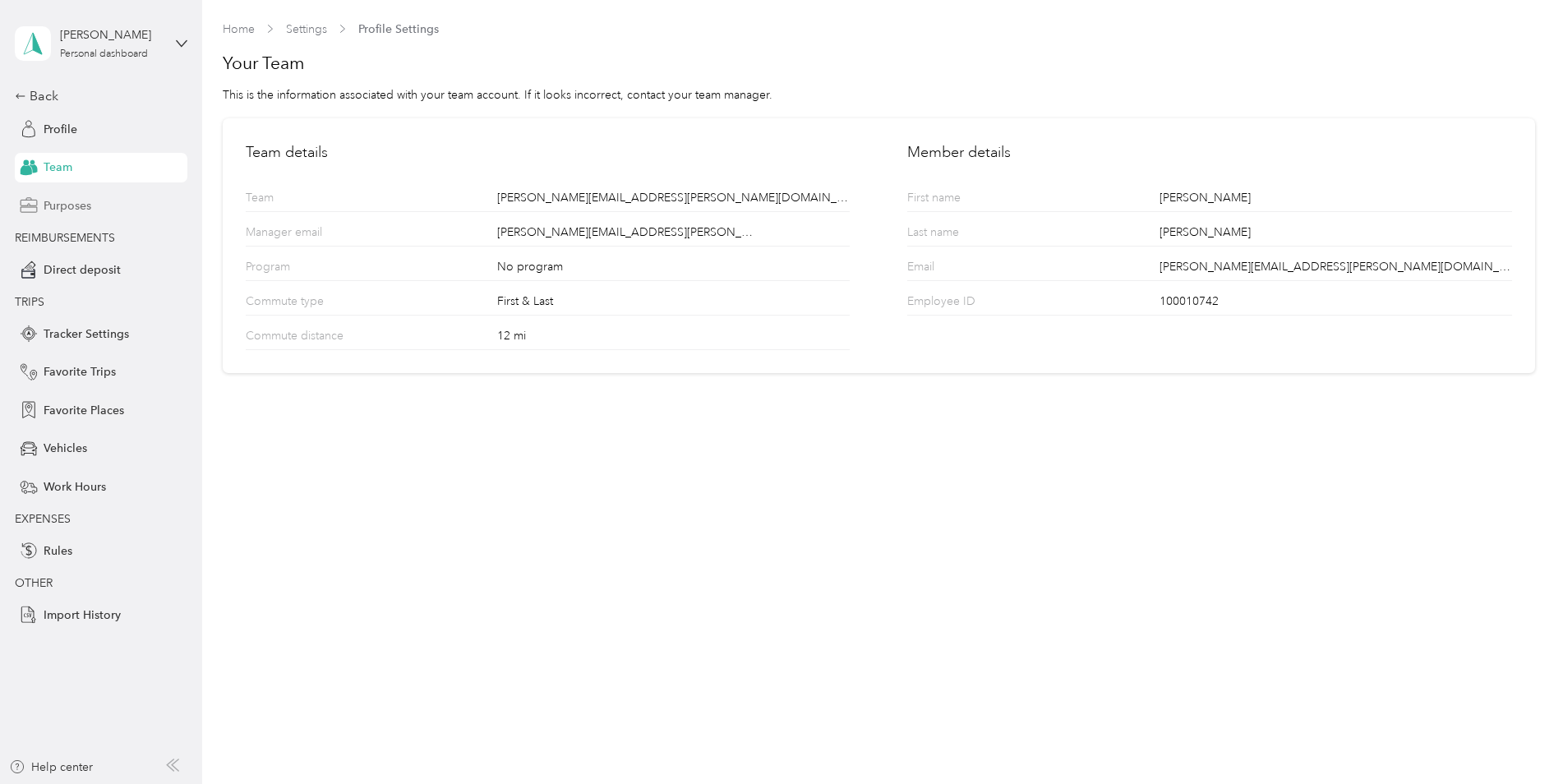
click at [71, 202] on span "Purposes" at bounding box center [67, 206] width 47 height 17
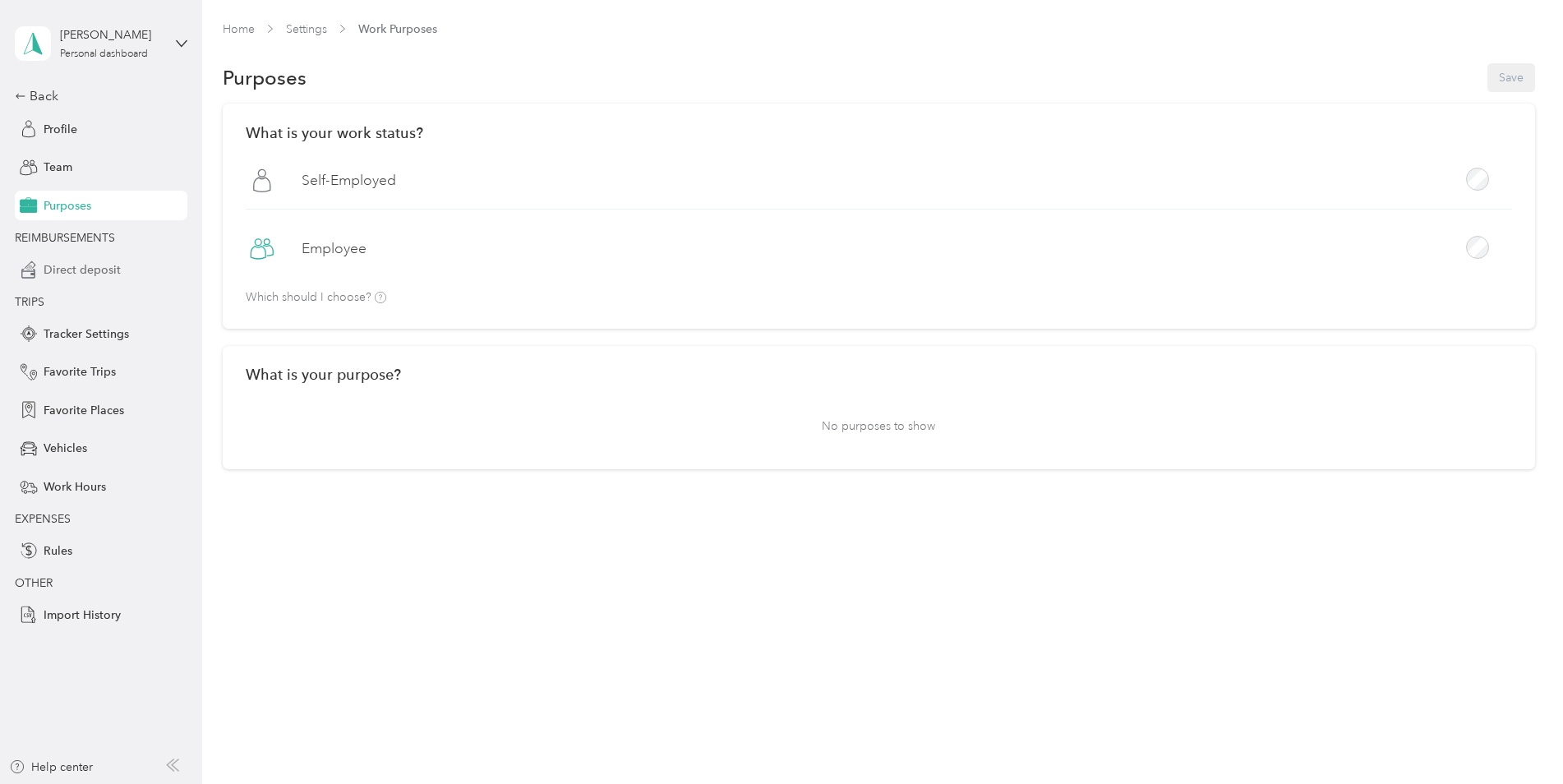
click at [50, 267] on span "Direct deposit" at bounding box center [82, 269] width 77 height 17
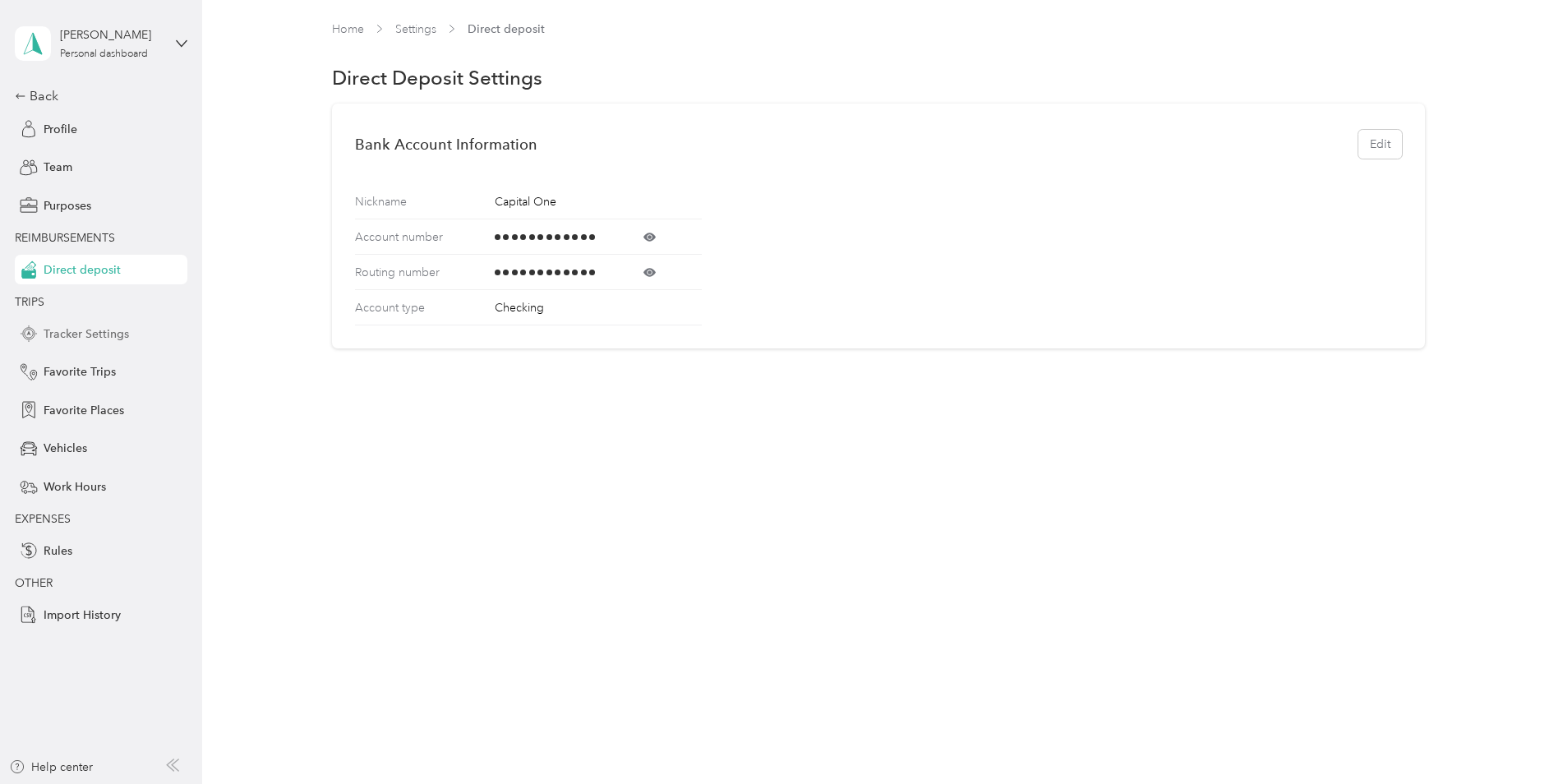
click at [66, 336] on span "Tracker Settings" at bounding box center [86, 334] width 86 height 17
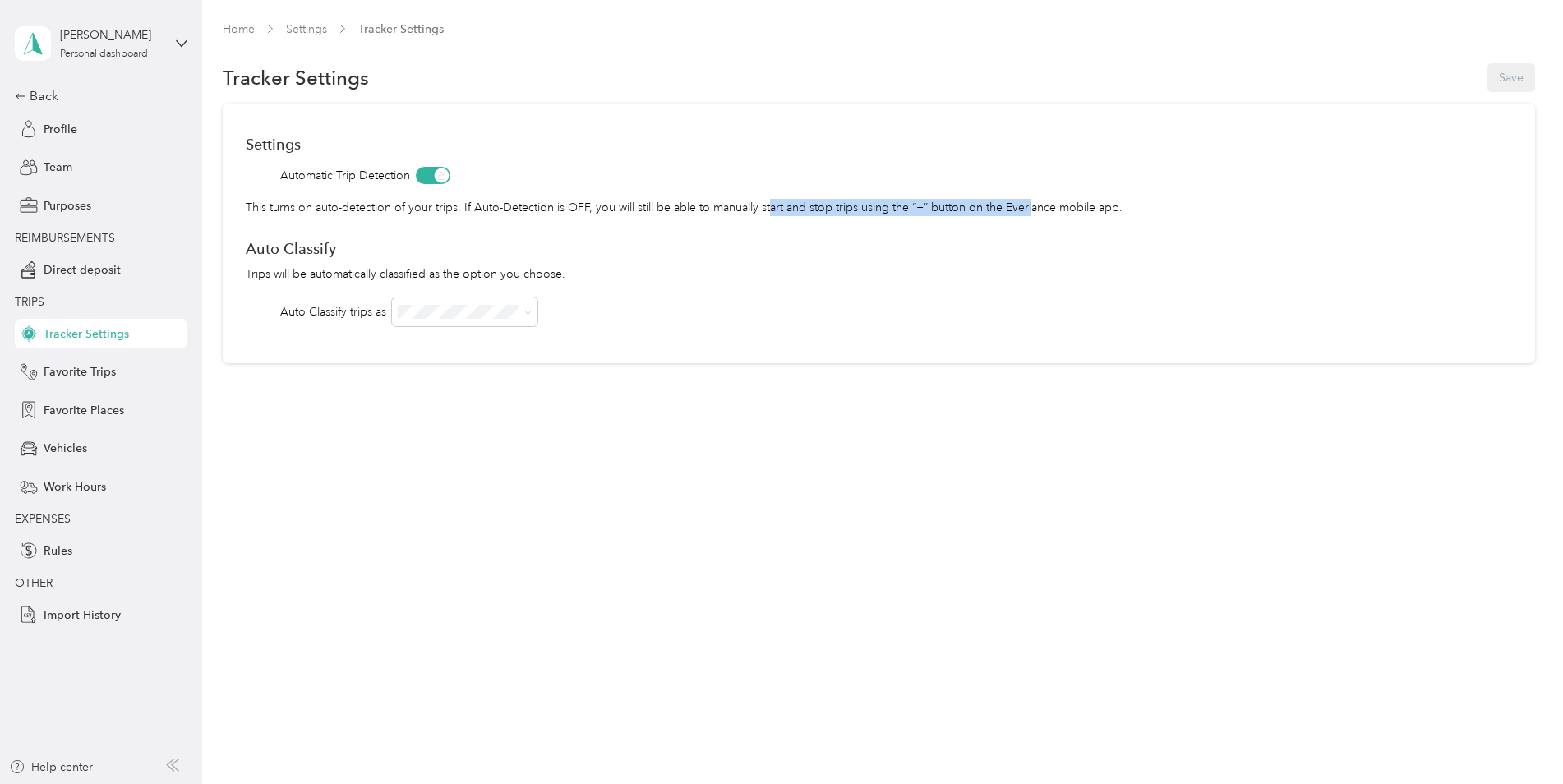
drag, startPoint x: 765, startPoint y: 207, endPoint x: 1053, endPoint y: 199, distance: 288.1
click at [1053, 199] on p "This turns on auto-detection of your trips. If Auto-Detection is OFF, you will …" at bounding box center [879, 207] width 1266 height 17
drag, startPoint x: 1053, startPoint y: 199, endPoint x: 1068, endPoint y: 242, distance: 45.5
click at [1069, 240] on div "Auto Classify" at bounding box center [879, 248] width 1266 height 17
click at [531, 315] on icon at bounding box center [528, 313] width 7 height 7
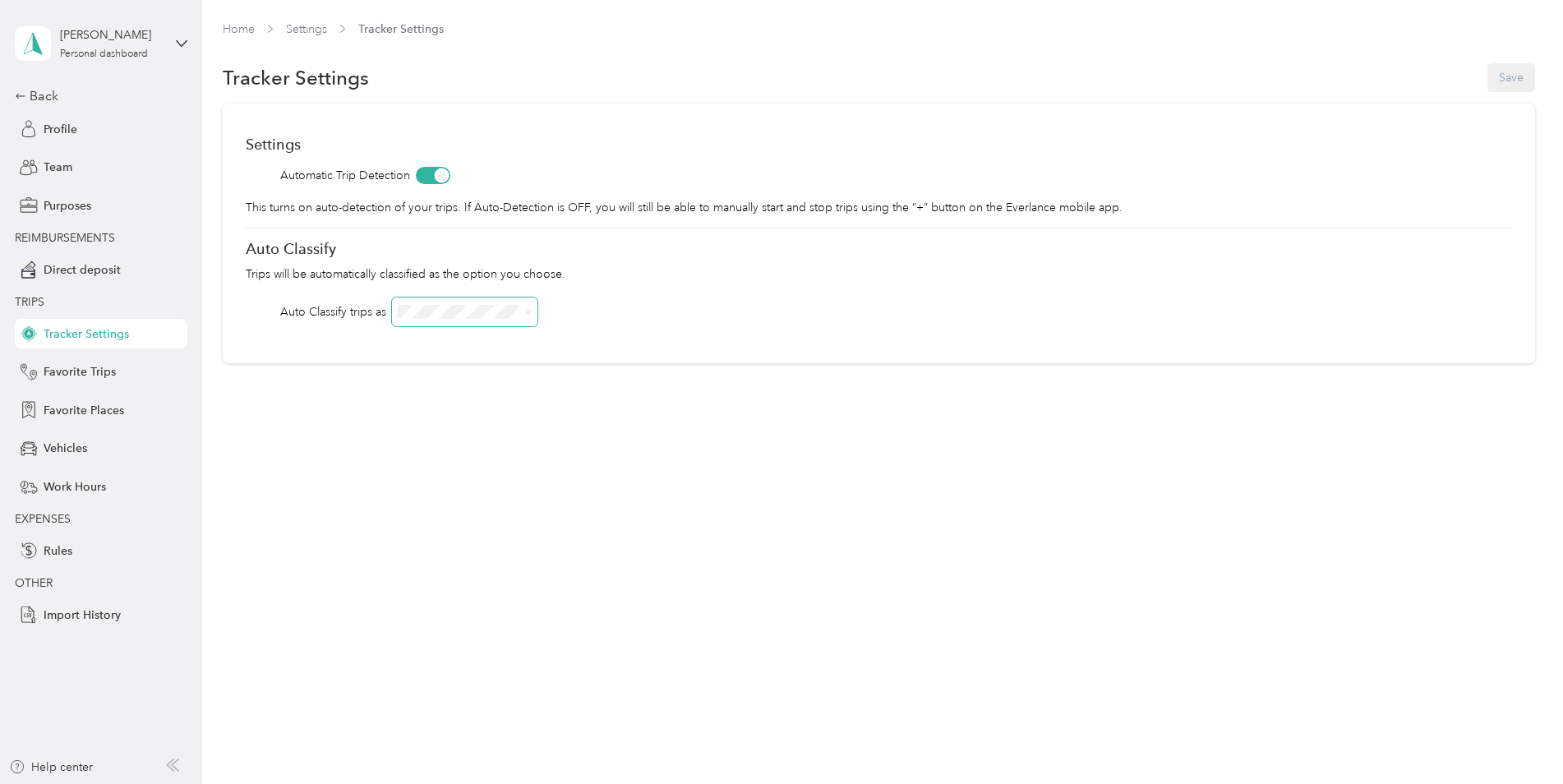
click at [604, 300] on div "Auto Classify trips as" at bounding box center [879, 312] width 1266 height 29
click at [314, 216] on div "Settings Automatic Trip Detection This turns on auto-detection of your trips. I…" at bounding box center [879, 233] width 1312 height 259
click at [313, 207] on p "This turns on auto-detection of your trips. If Auto-Detection is OFF, you will …" at bounding box center [879, 207] width 1266 height 17
click at [438, 174] on span at bounding box center [433, 175] width 35 height 17
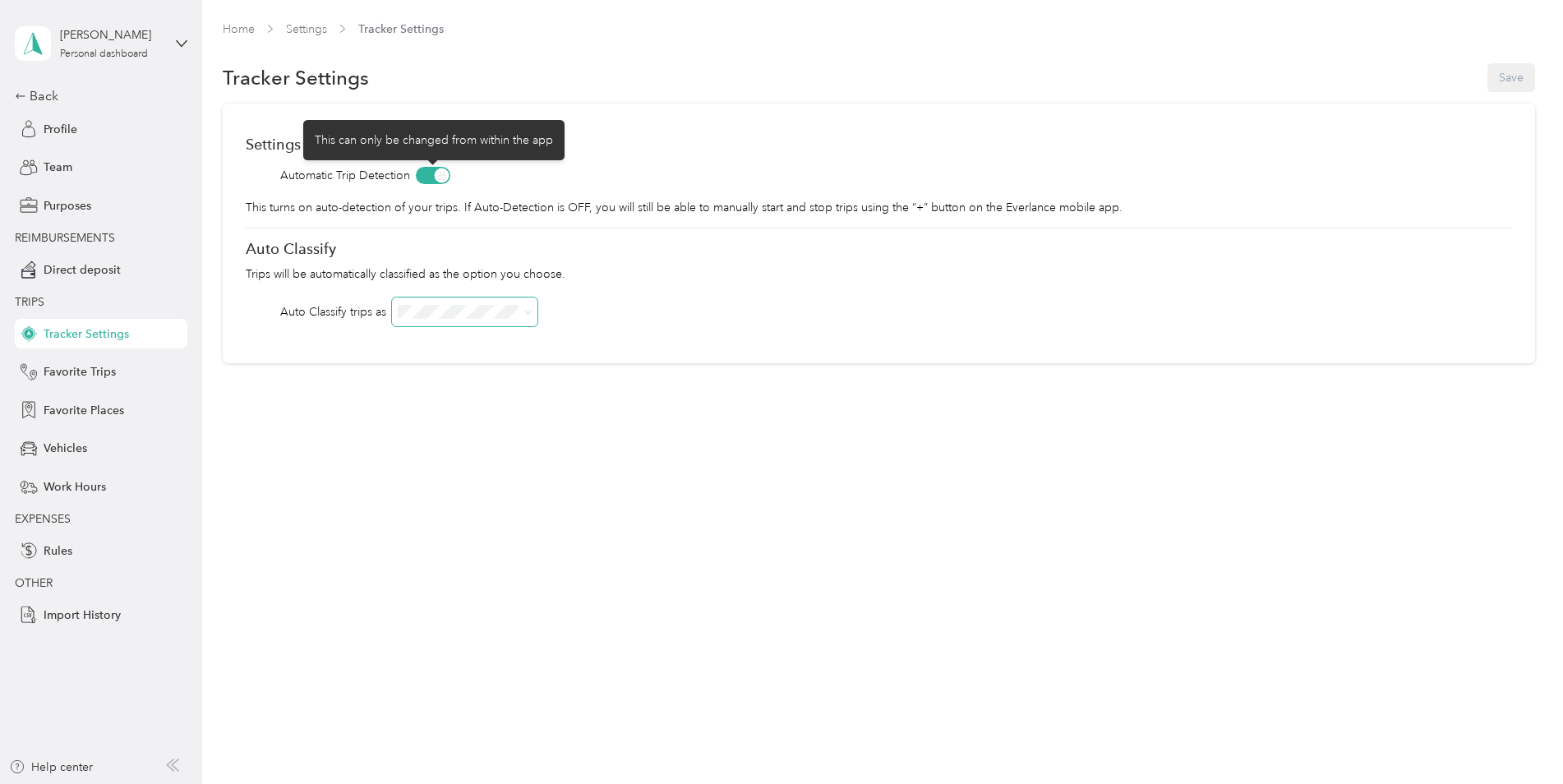
click at [424, 176] on span at bounding box center [433, 175] width 35 height 17
drag, startPoint x: 438, startPoint y: 173, endPoint x: 423, endPoint y: 173, distance: 15.0
click at [424, 172] on span at bounding box center [433, 175] width 35 height 17
click at [426, 172] on span at bounding box center [433, 175] width 35 height 17
click at [70, 367] on span "Favorite Trips" at bounding box center [79, 371] width 72 height 17
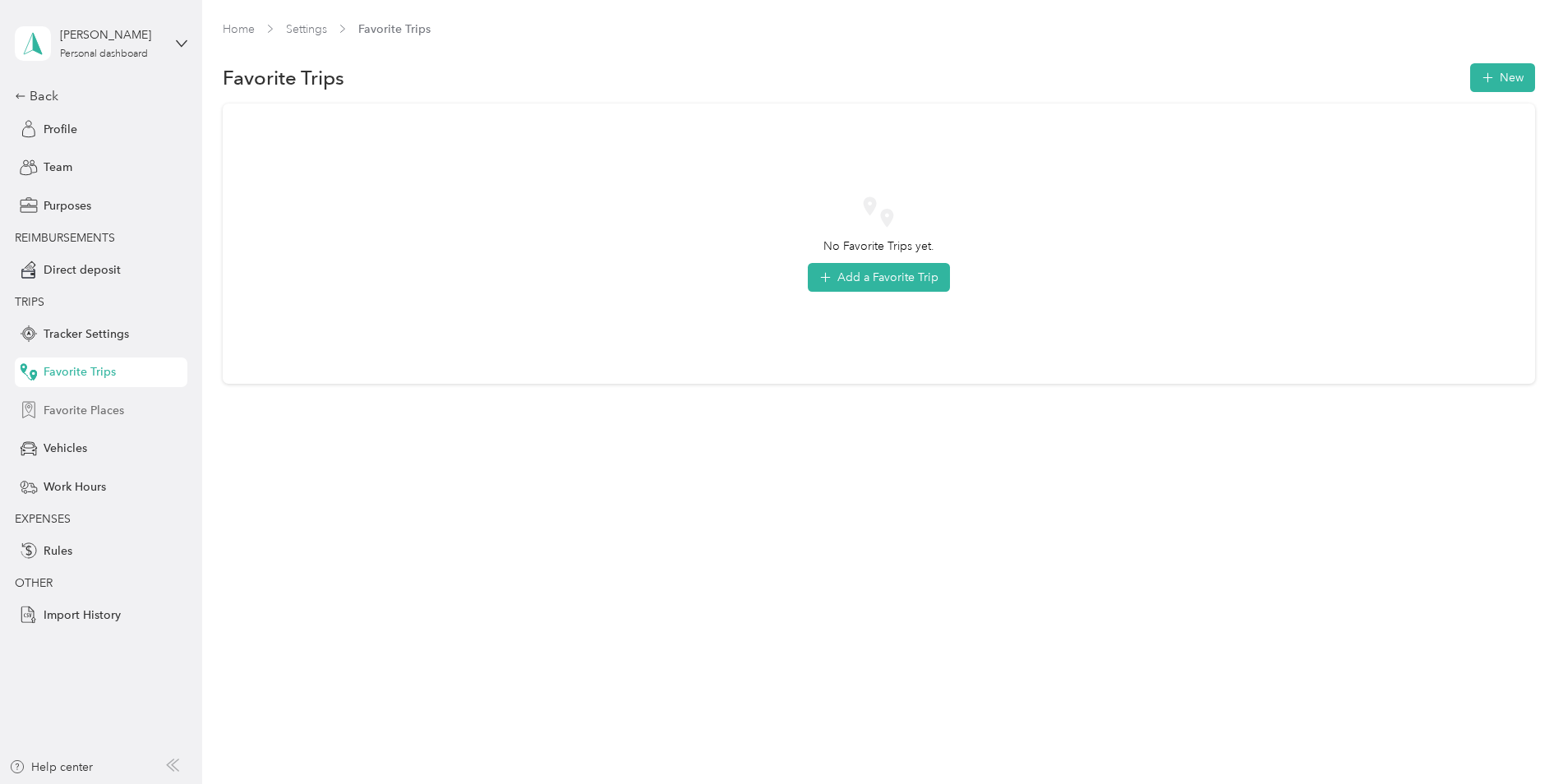
click at [68, 415] on span "Favorite Places" at bounding box center [84, 410] width 81 height 17
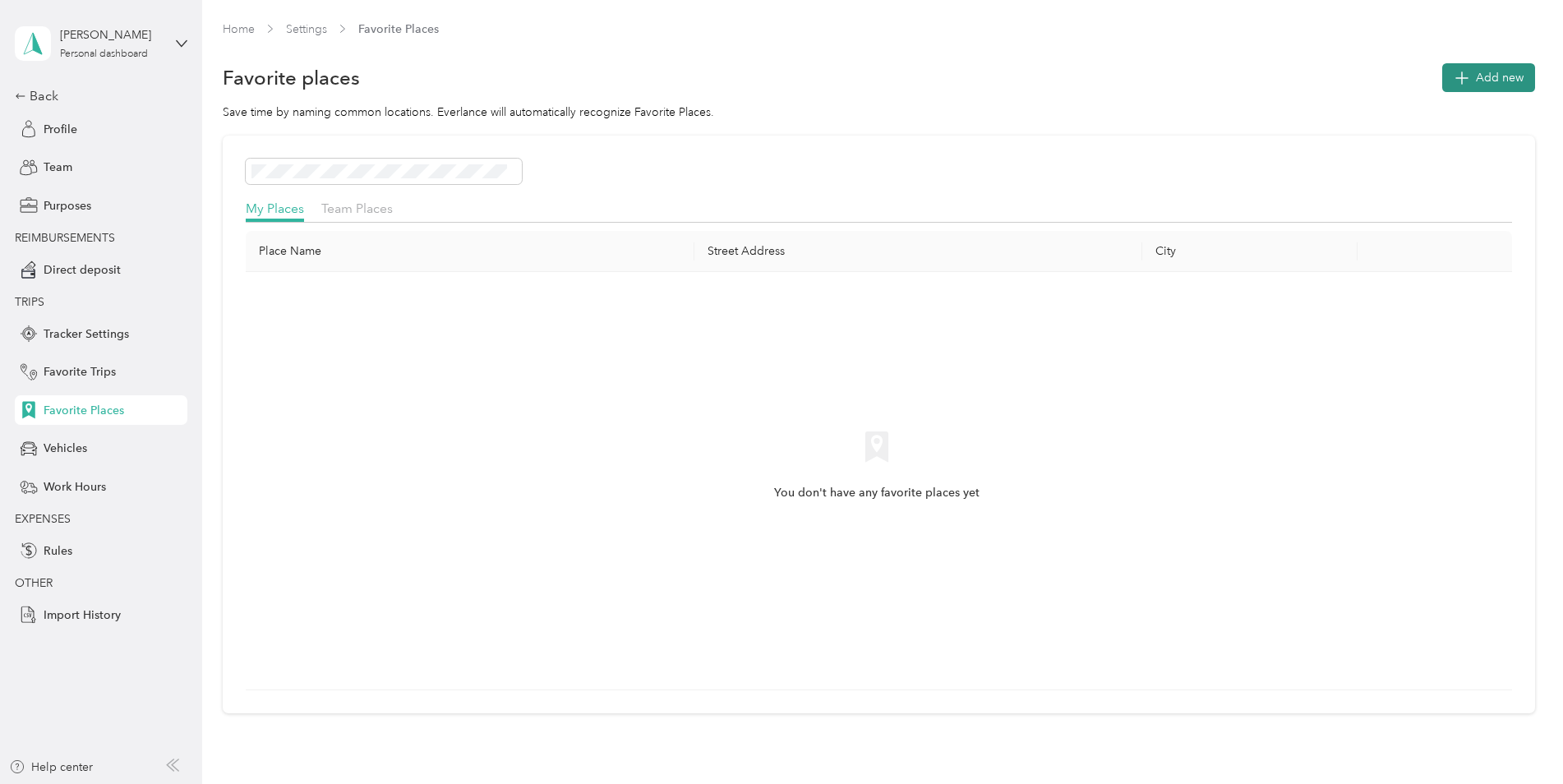
click at [1490, 78] on span "Add new" at bounding box center [1499, 77] width 47 height 17
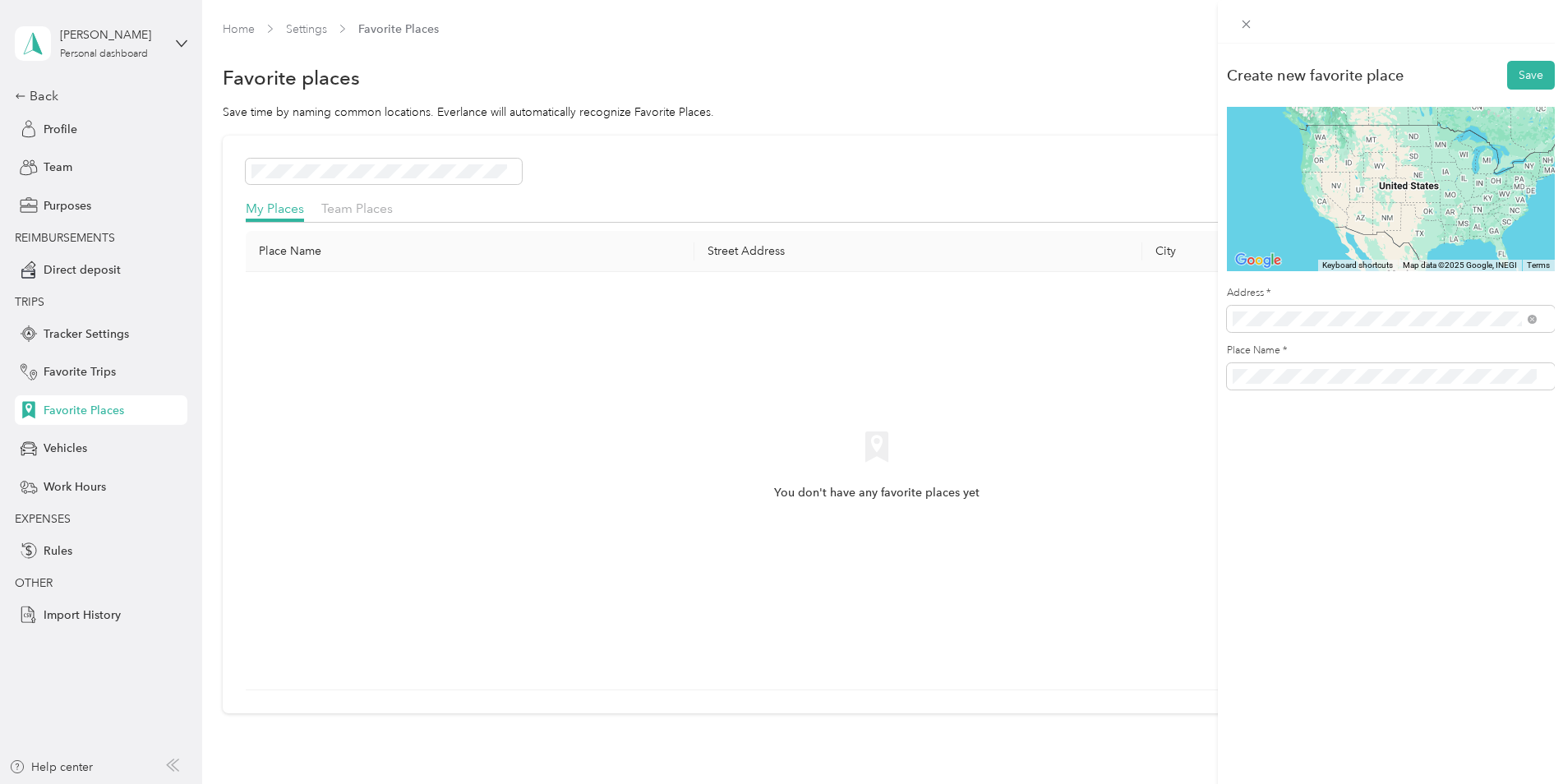
click at [1346, 386] on span "6710 South 165th Avenue Omaha, Nebraska 68135, United States" at bounding box center [1345, 377] width 165 height 15
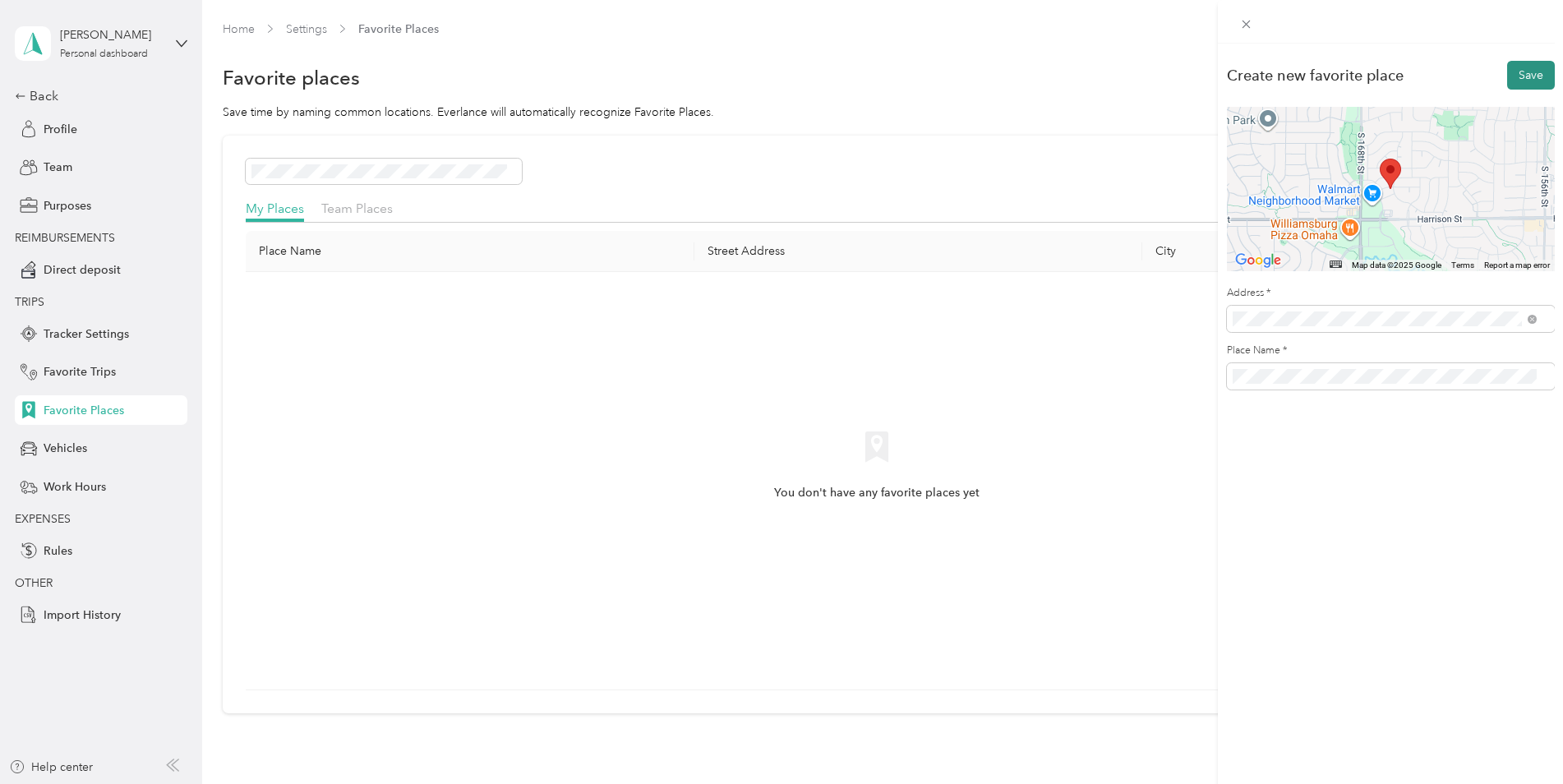
click at [1520, 76] on button "Save" at bounding box center [1530, 75] width 47 height 29
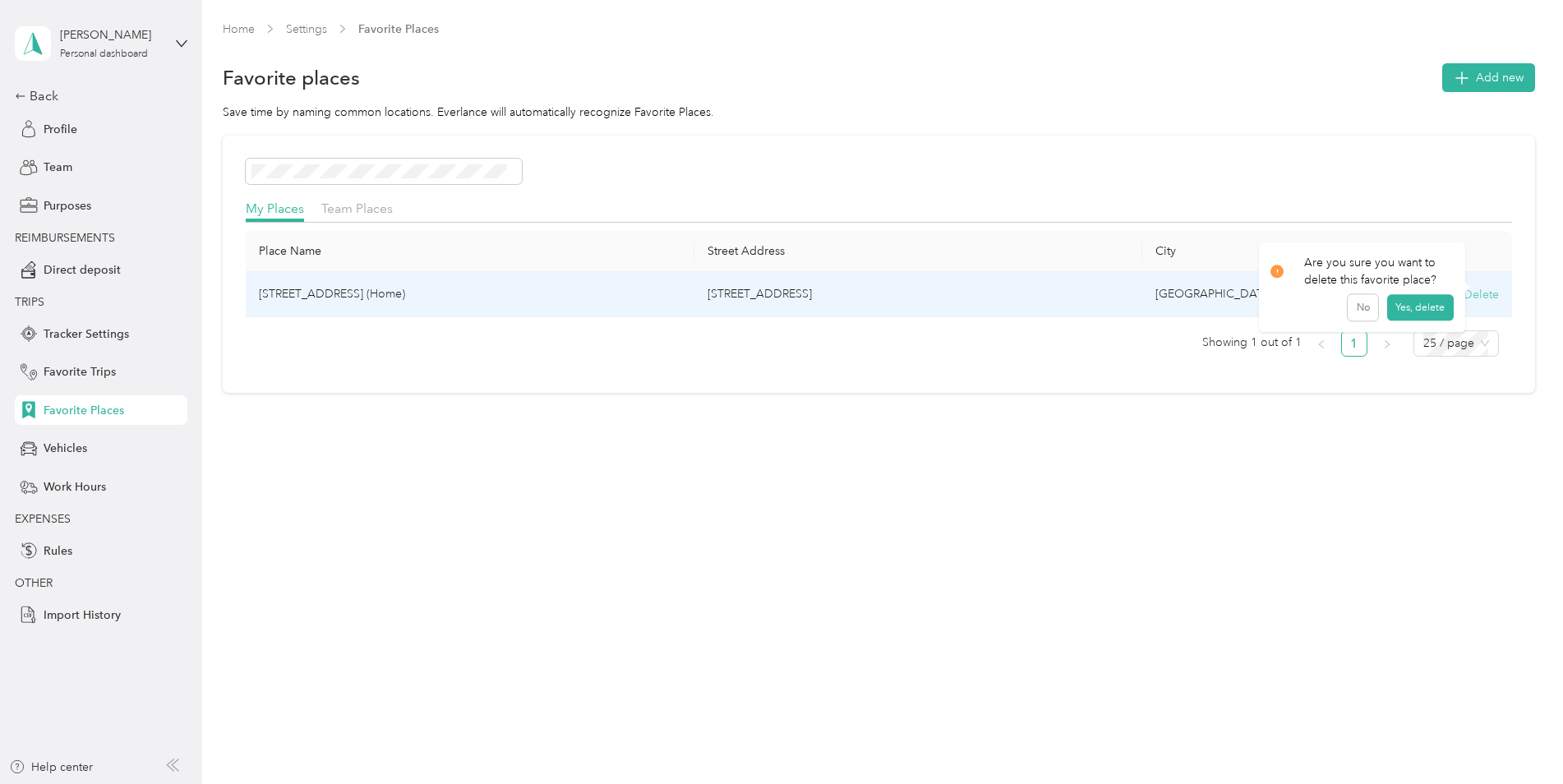
click at [1488, 293] on button "Delete" at bounding box center [1480, 294] width 35 height 17
drag, startPoint x: 1416, startPoint y: 312, endPoint x: 1396, endPoint y: 312, distance: 20.0
click at [1415, 312] on button "Yes, delete" at bounding box center [1419, 314] width 66 height 26
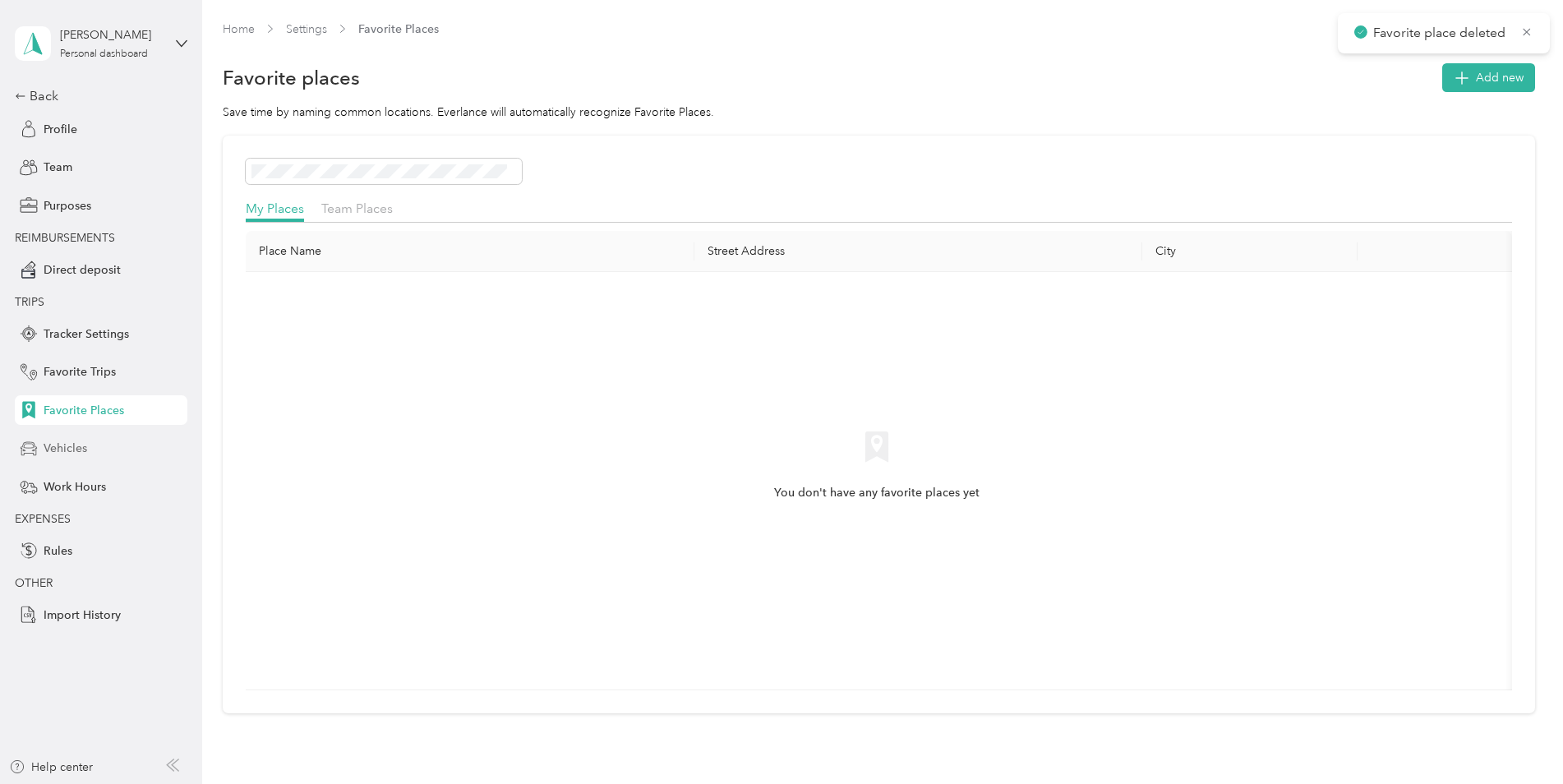
click at [62, 454] on span "Vehicles" at bounding box center [66, 447] width 44 height 17
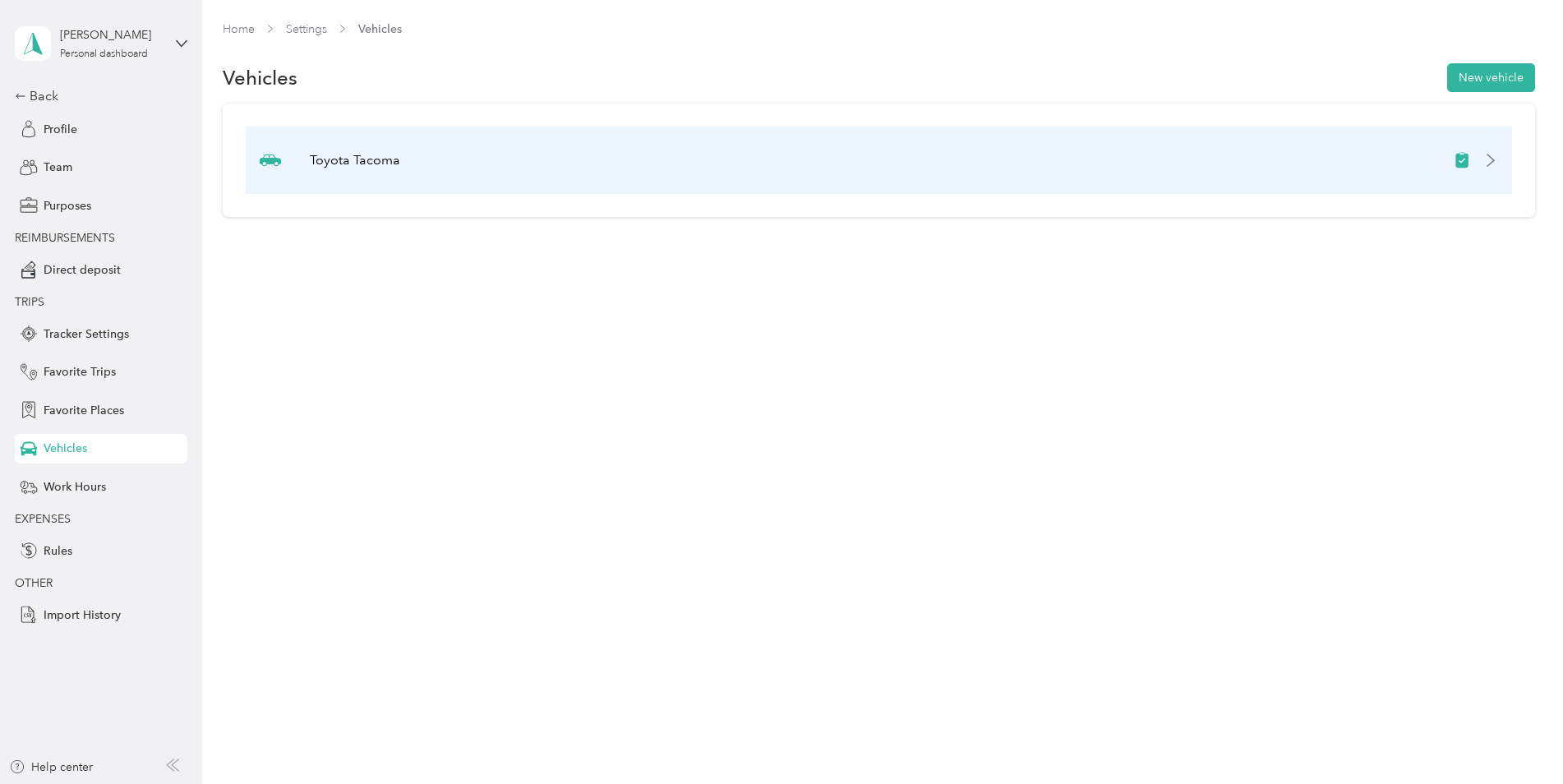
click at [1497, 162] on icon at bounding box center [1490, 160] width 13 height 13
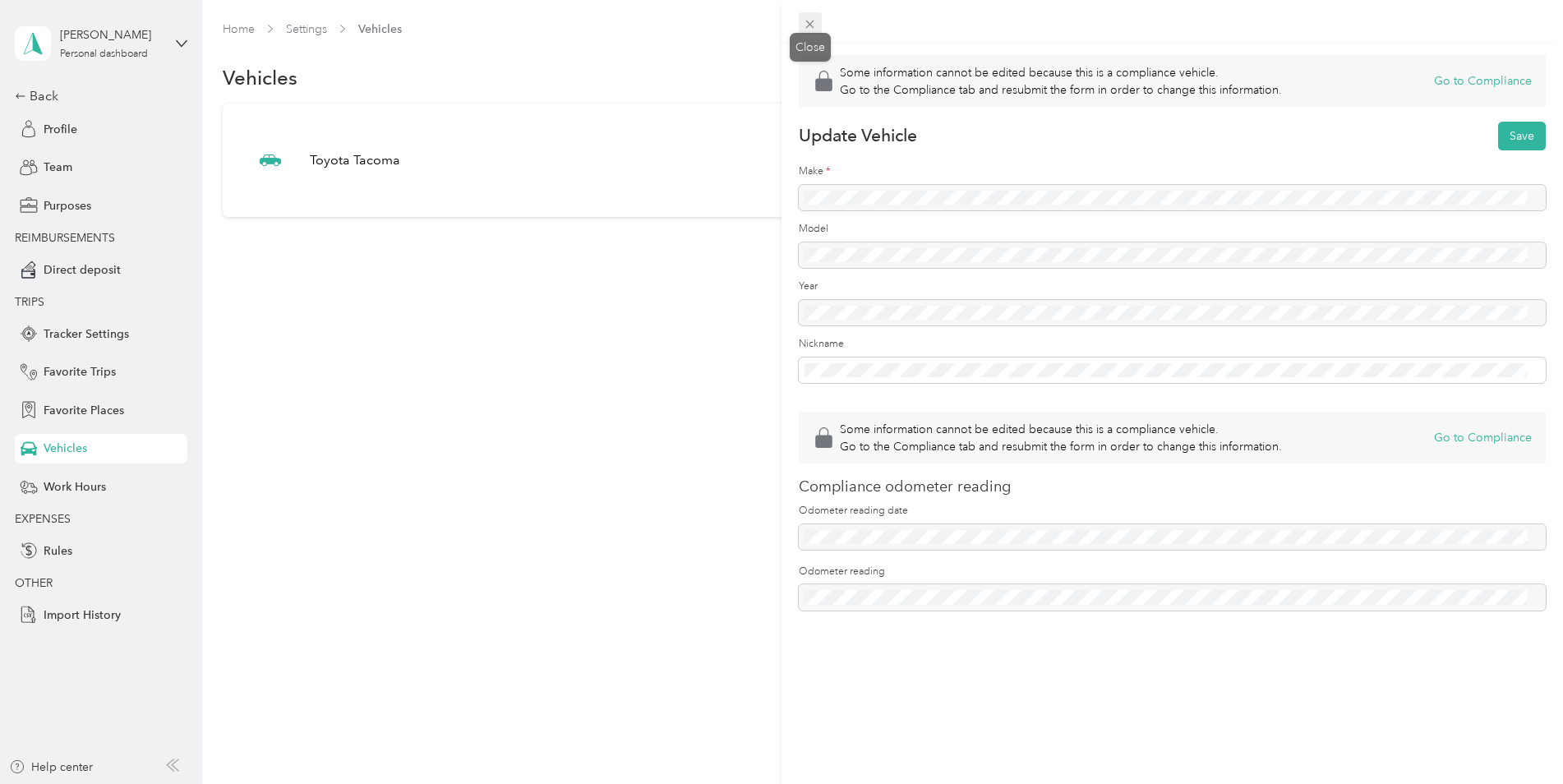
click at [805, 24] on icon at bounding box center [809, 24] width 14 height 14
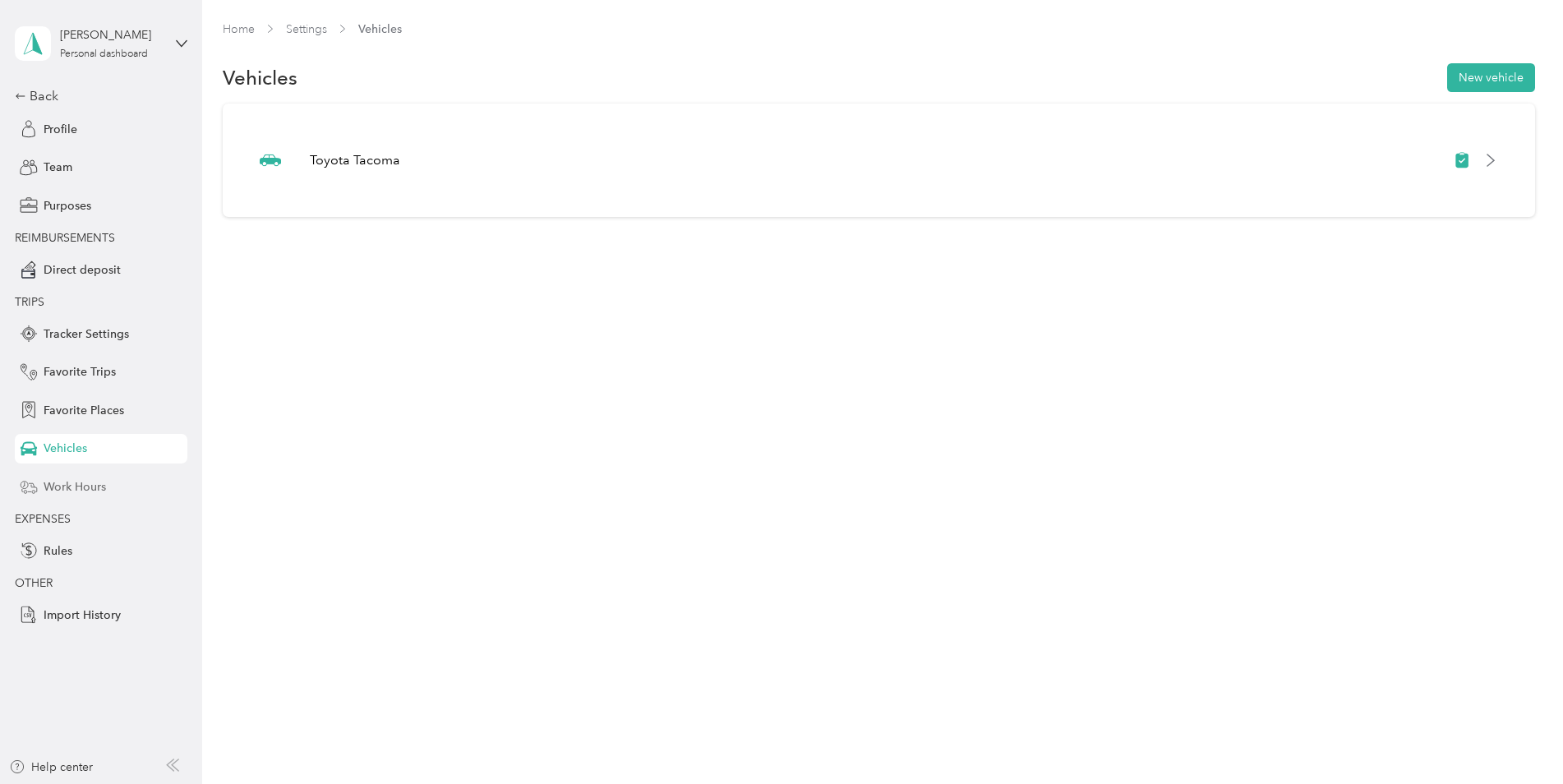
click at [45, 494] on span "Work Hours" at bounding box center [75, 487] width 63 height 17
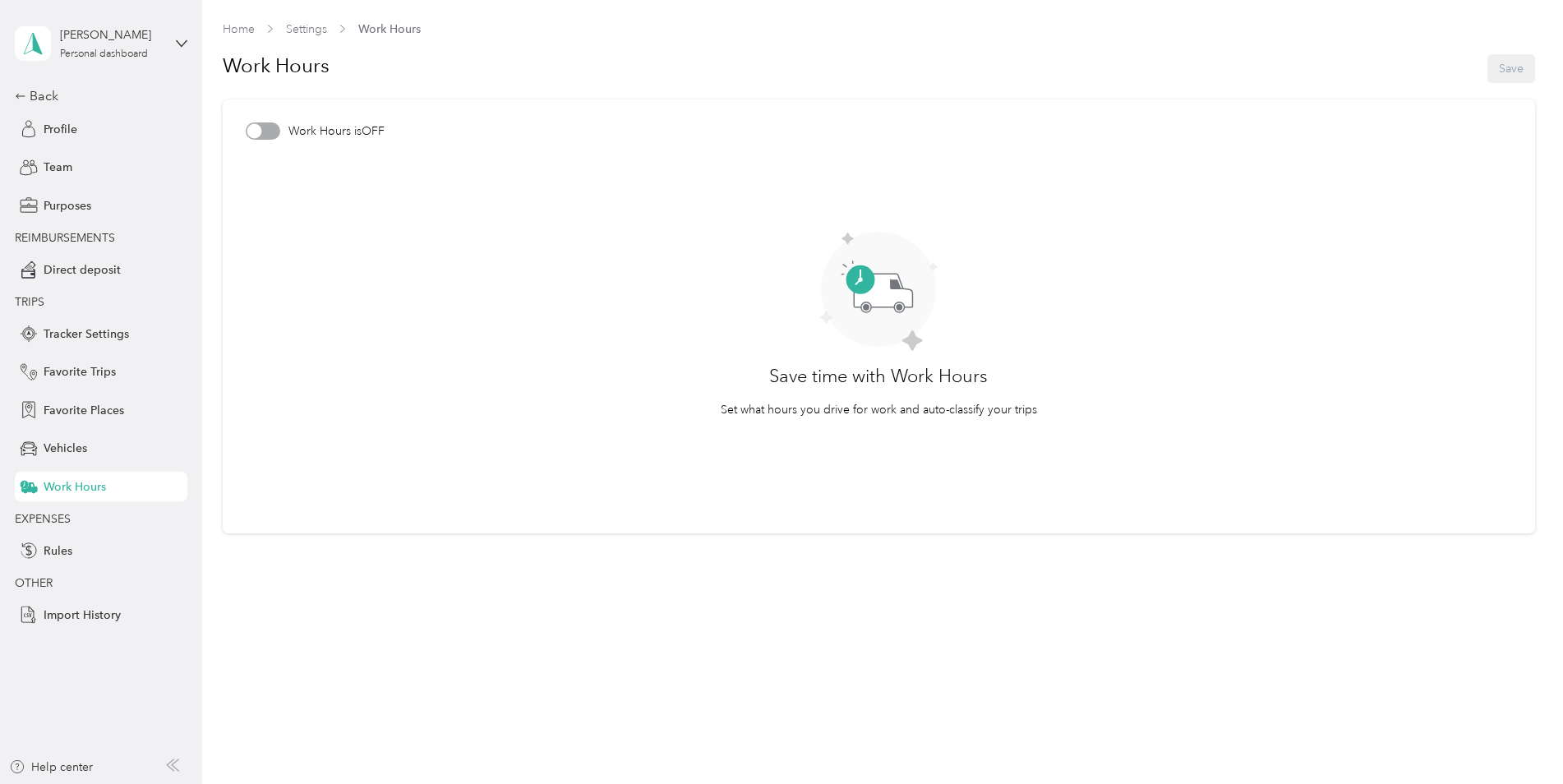
click at [259, 131] on div at bounding box center [254, 131] width 15 height 15
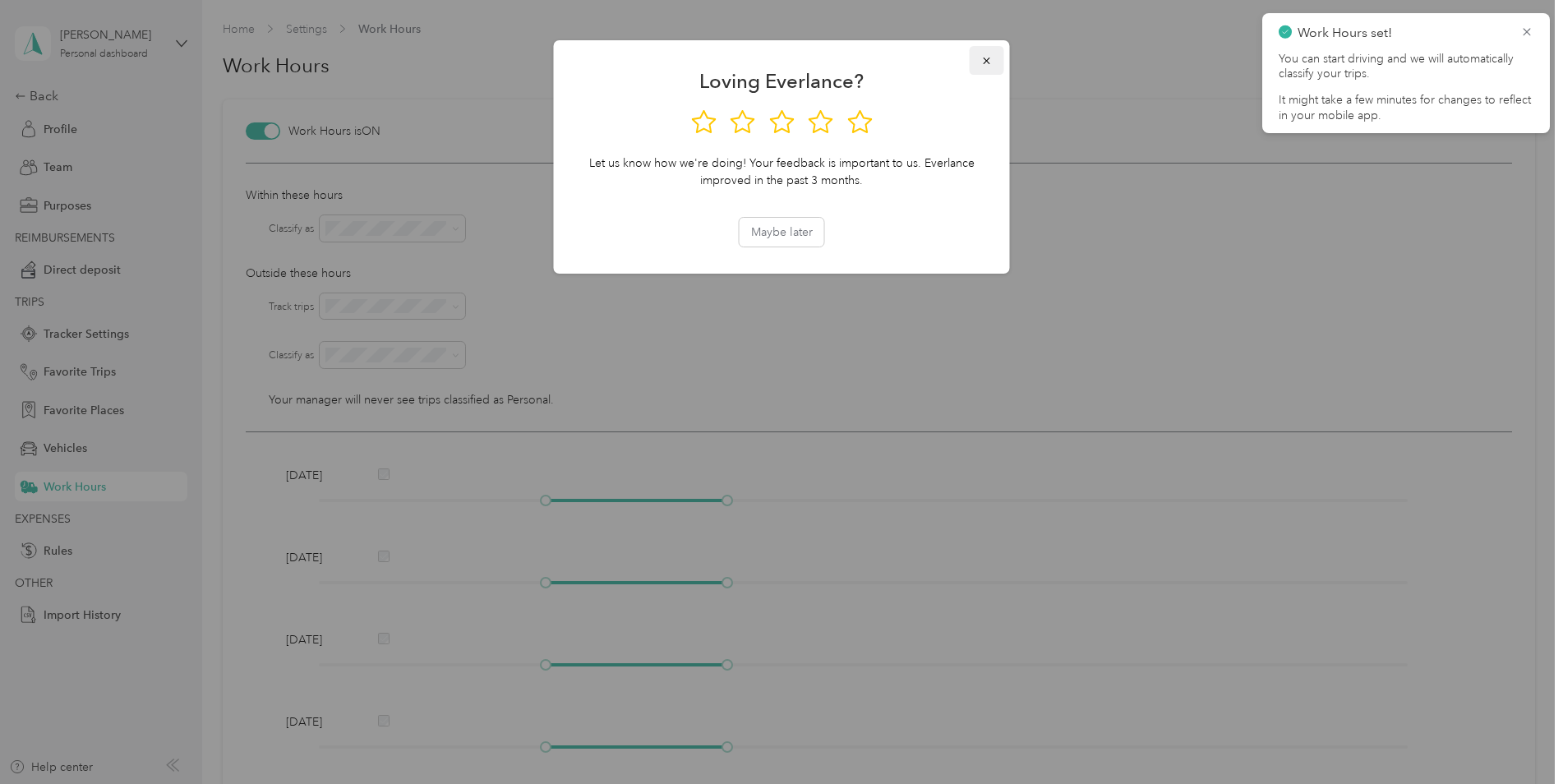
click at [986, 61] on icon "button" at bounding box center [985, 60] width 6 height 6
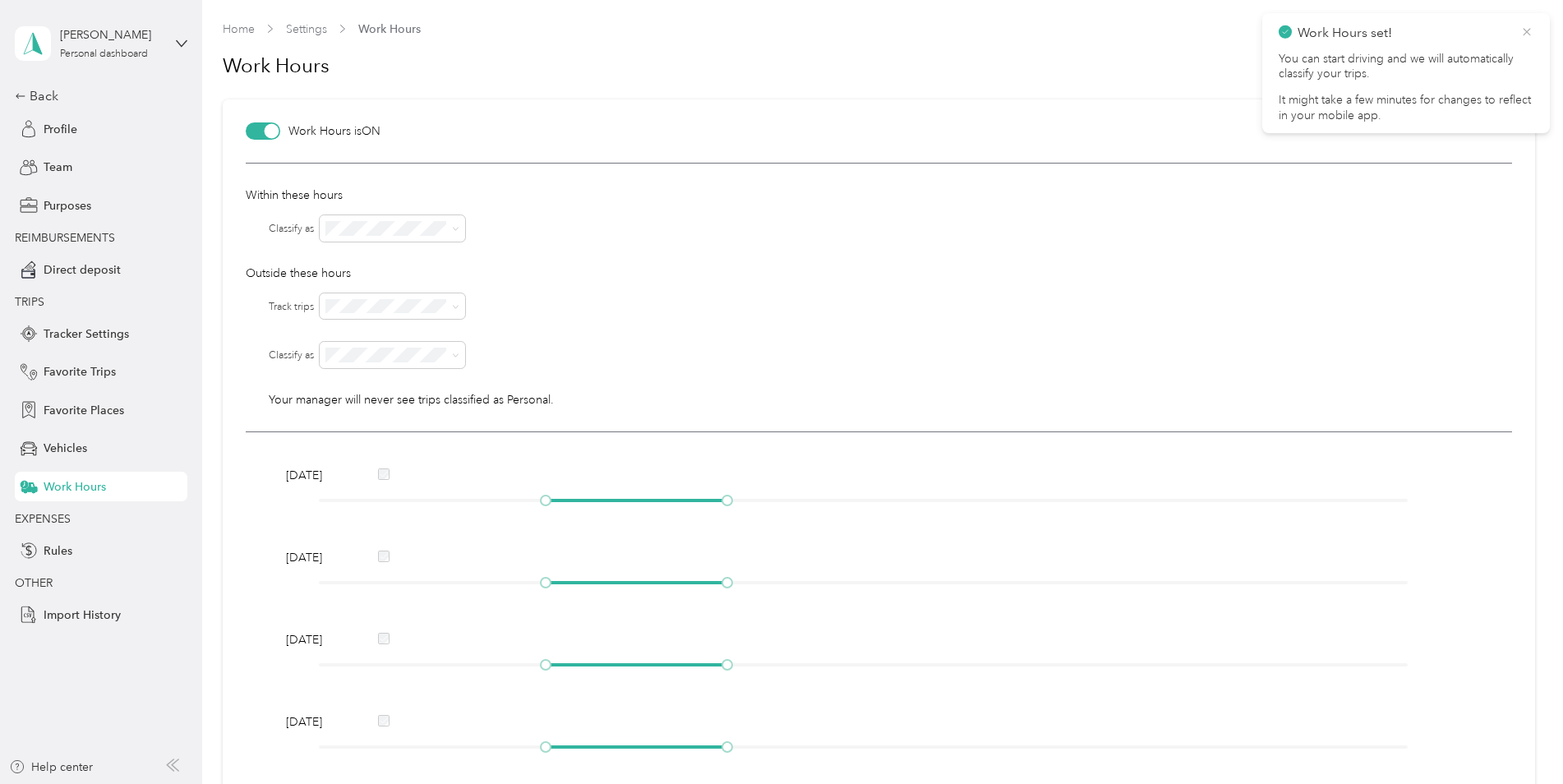
click at [1528, 35] on icon at bounding box center [1527, 32] width 13 height 15
click at [458, 225] on span at bounding box center [456, 227] width 7 height 14
click at [458, 229] on icon at bounding box center [456, 228] width 7 height 7
click at [456, 231] on icon at bounding box center [456, 228] width 7 height 7
click at [557, 284] on div "Within these hours Classify as Outside these hours Track trips Classify as Your…" at bounding box center [879, 297] width 1266 height 269
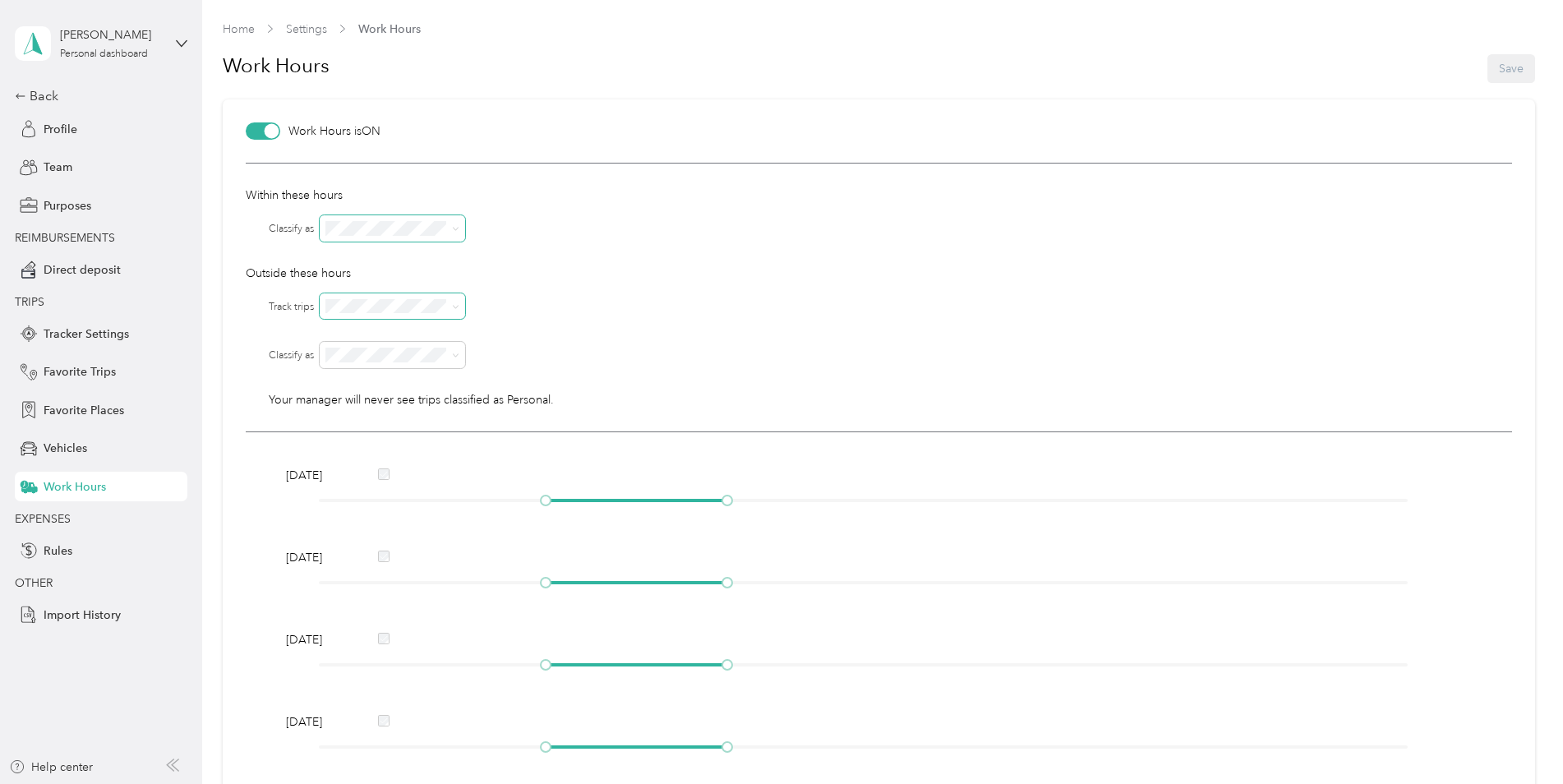
click at [456, 307] on icon at bounding box center [456, 307] width 7 height 7
click at [638, 294] on div at bounding box center [915, 306] width 1192 height 26
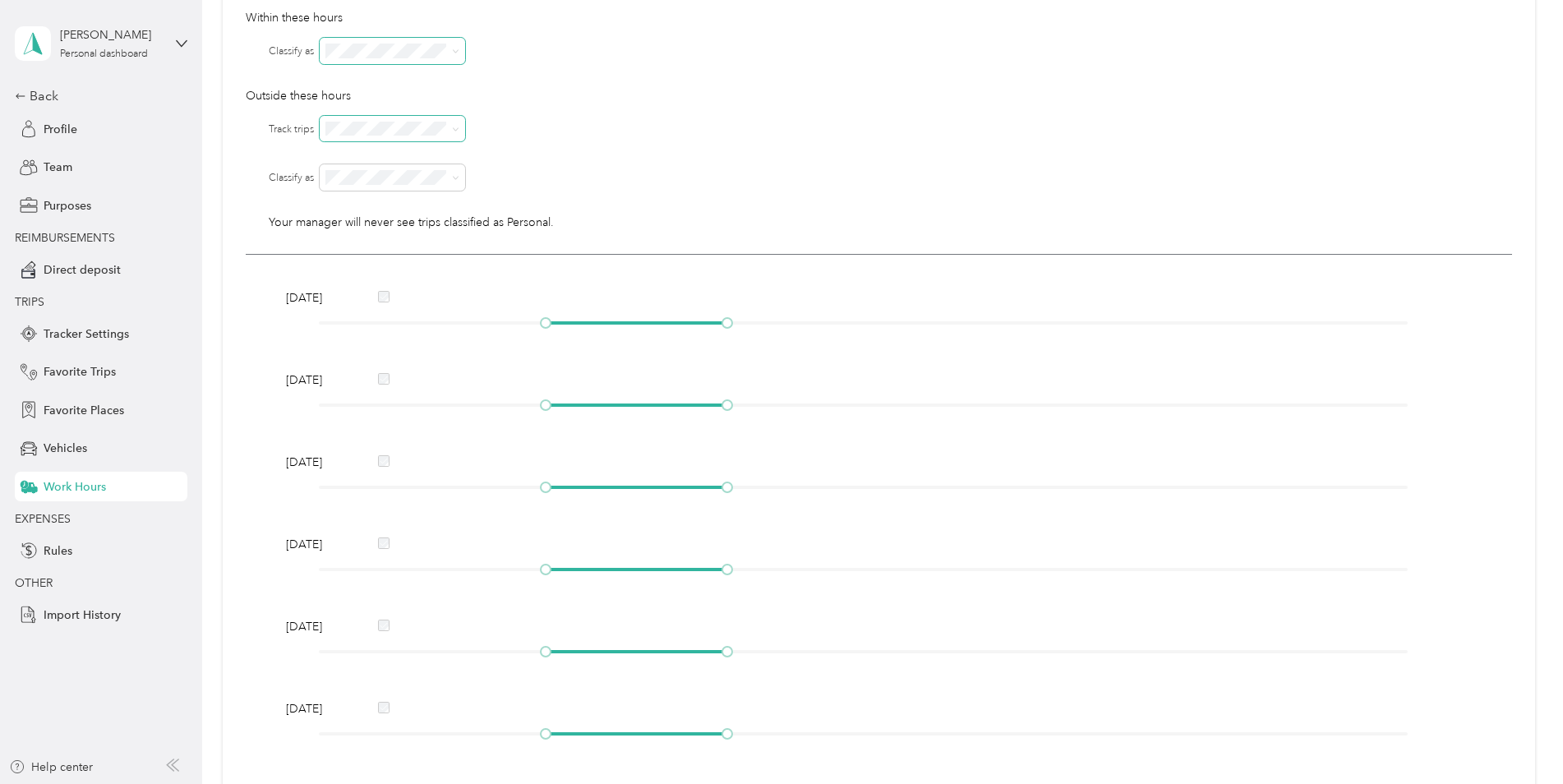
scroll to position [165, 0]
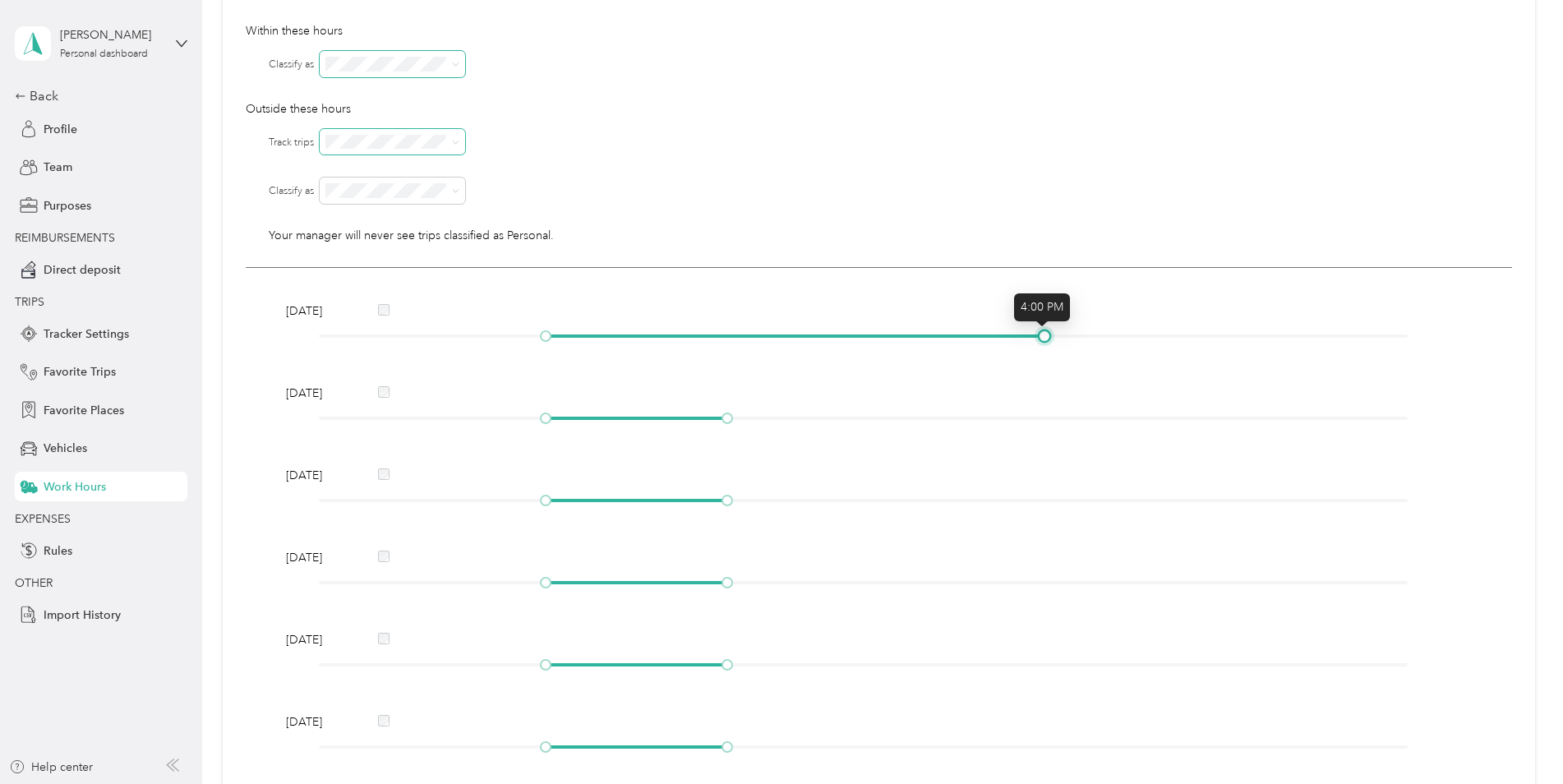
drag, startPoint x: 725, startPoint y: 336, endPoint x: 1051, endPoint y: 357, distance: 326.7
click at [1051, 357] on div "Monday Tuesday Wednesday Thursday Friday Saturday Sunday" at bounding box center [879, 572] width 1266 height 609
drag, startPoint x: 550, startPoint y: 333, endPoint x: 640, endPoint y: 347, distance: 91.1
click at [640, 347] on div "Monday" at bounding box center [879, 326] width 1197 height 47
drag, startPoint x: 548, startPoint y: 417, endPoint x: 649, endPoint y: 419, distance: 101.0
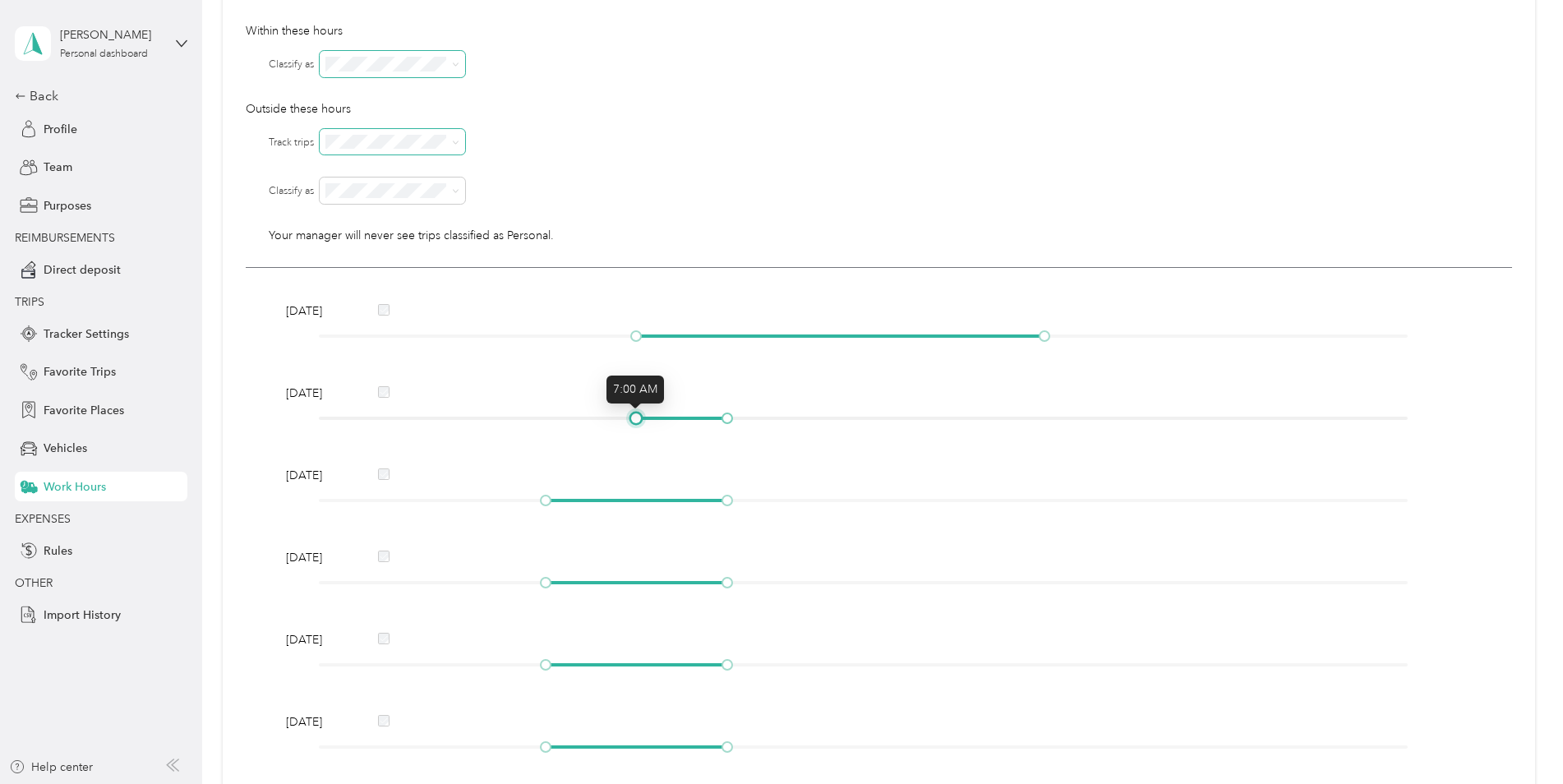
click at [649, 419] on div at bounding box center [862, 417] width 1089 height 10
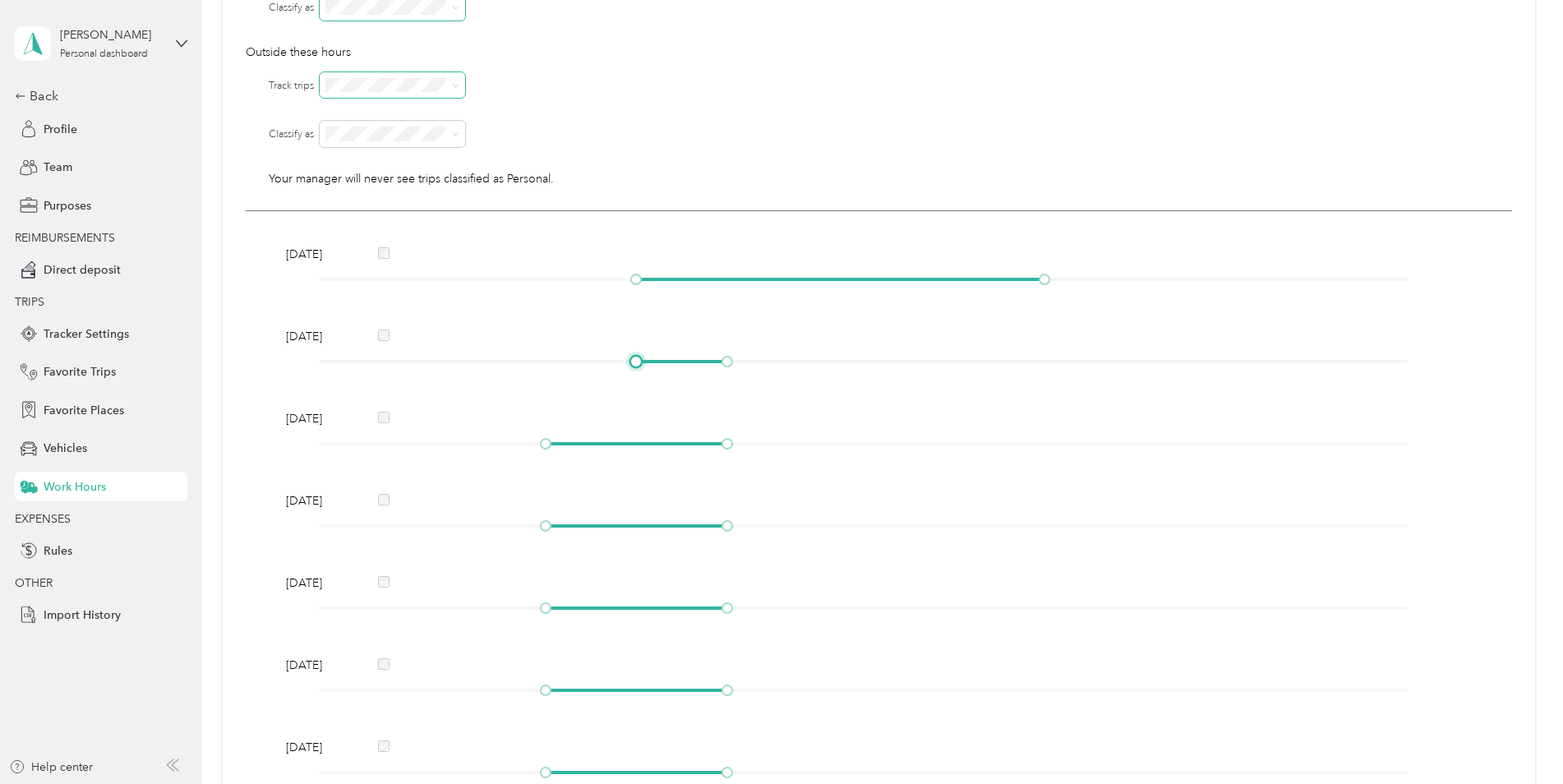
scroll to position [246, 0]
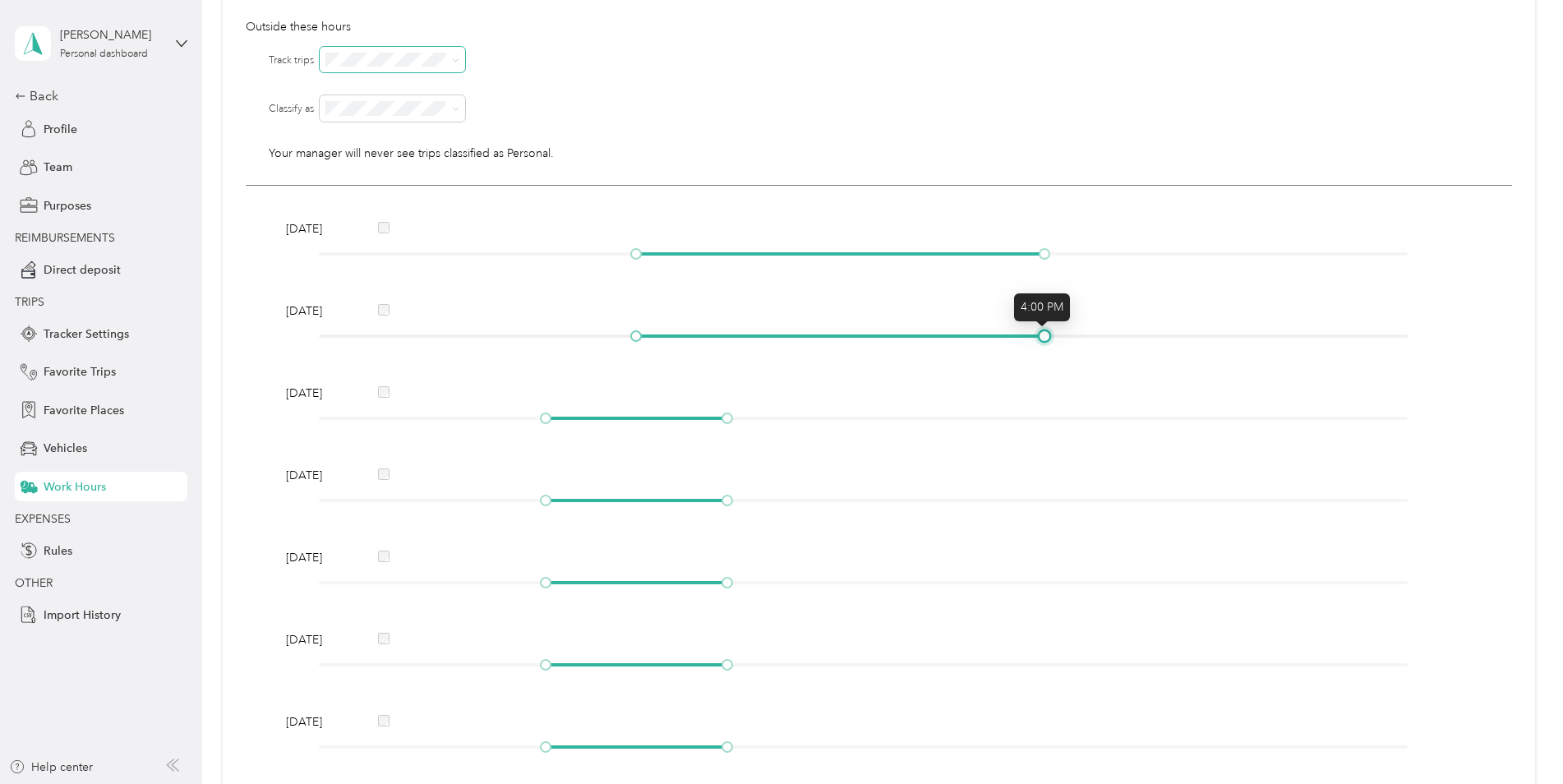
drag, startPoint x: 723, startPoint y: 336, endPoint x: 1047, endPoint y: 335, distance: 324.0
click at [1047, 335] on div at bounding box center [1044, 336] width 8 height 8
drag, startPoint x: 547, startPoint y: 417, endPoint x: 641, endPoint y: 411, distance: 94.2
click at [640, 414] on div at bounding box center [635, 417] width 8 height 8
drag, startPoint x: 542, startPoint y: 503, endPoint x: 640, endPoint y: 496, distance: 98.2
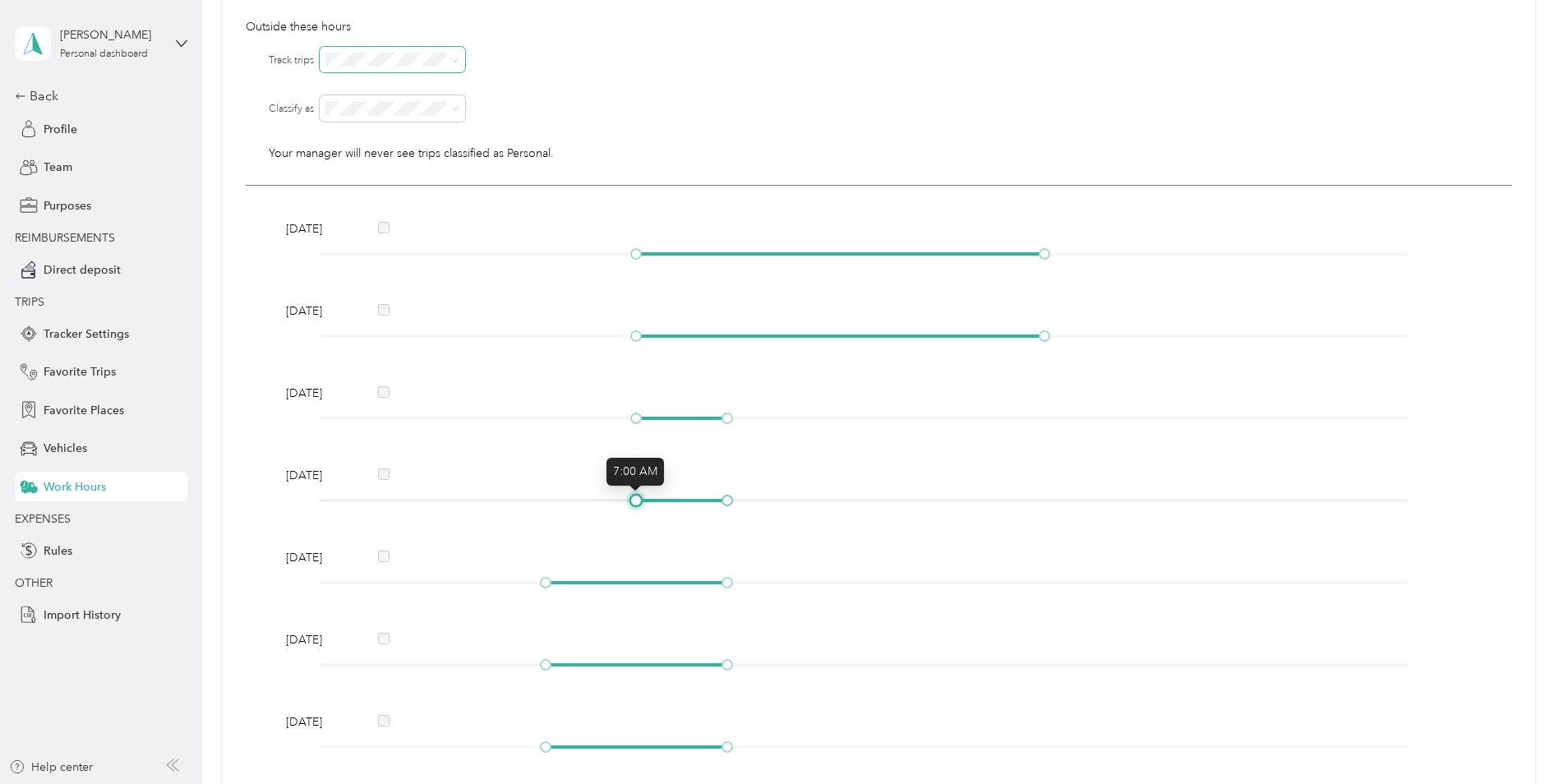
click at [640, 496] on div at bounding box center [635, 499] width 8 height 8
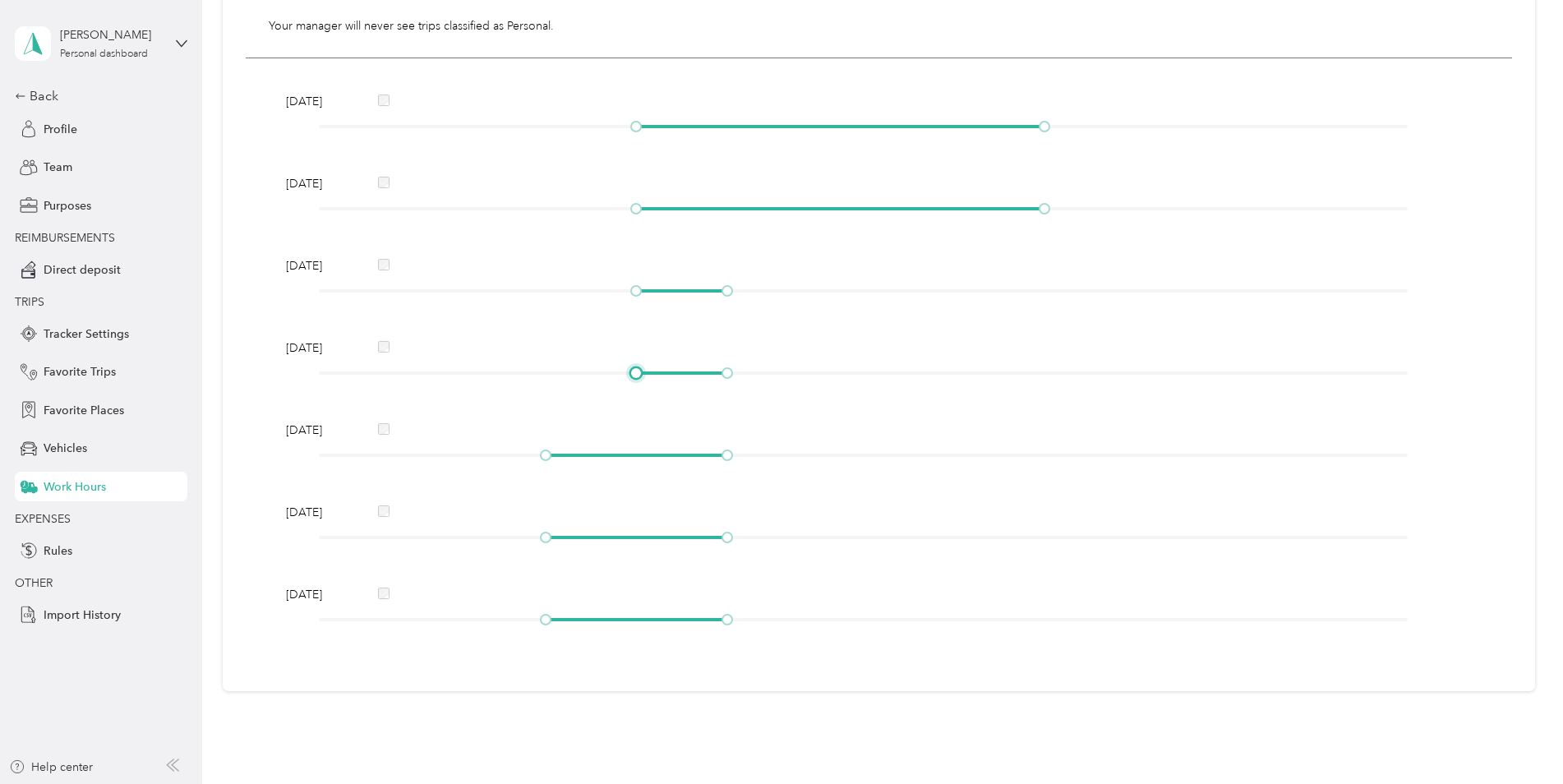
scroll to position [381, 0]
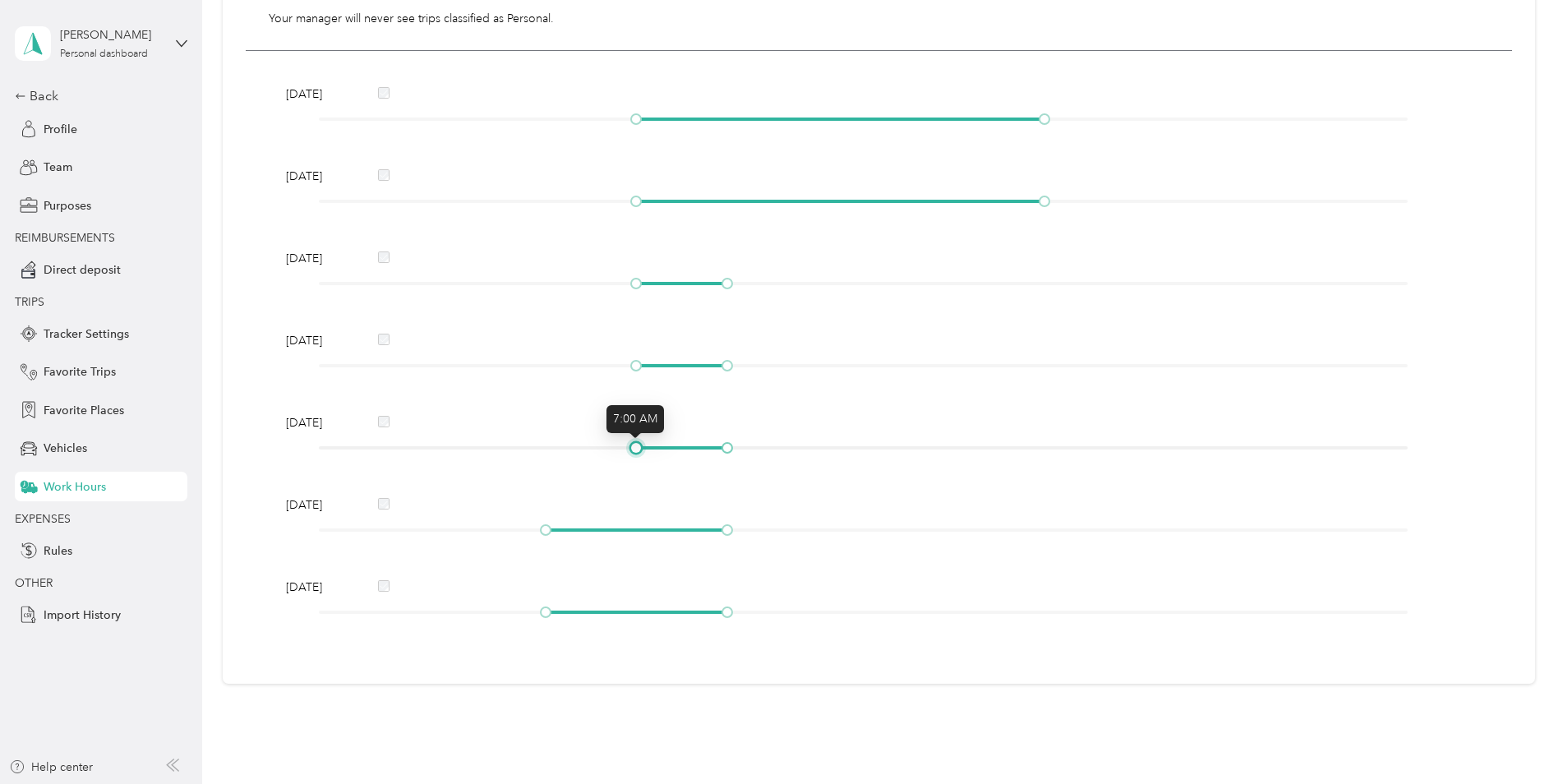
drag, startPoint x: 549, startPoint y: 447, endPoint x: 637, endPoint y: 441, distance: 88.2
click at [637, 444] on div at bounding box center [635, 447] width 8 height 8
drag, startPoint x: 728, startPoint y: 451, endPoint x: 1039, endPoint y: 461, distance: 311.2
click at [1039, 461] on div "Friday" at bounding box center [879, 437] width 1197 height 47
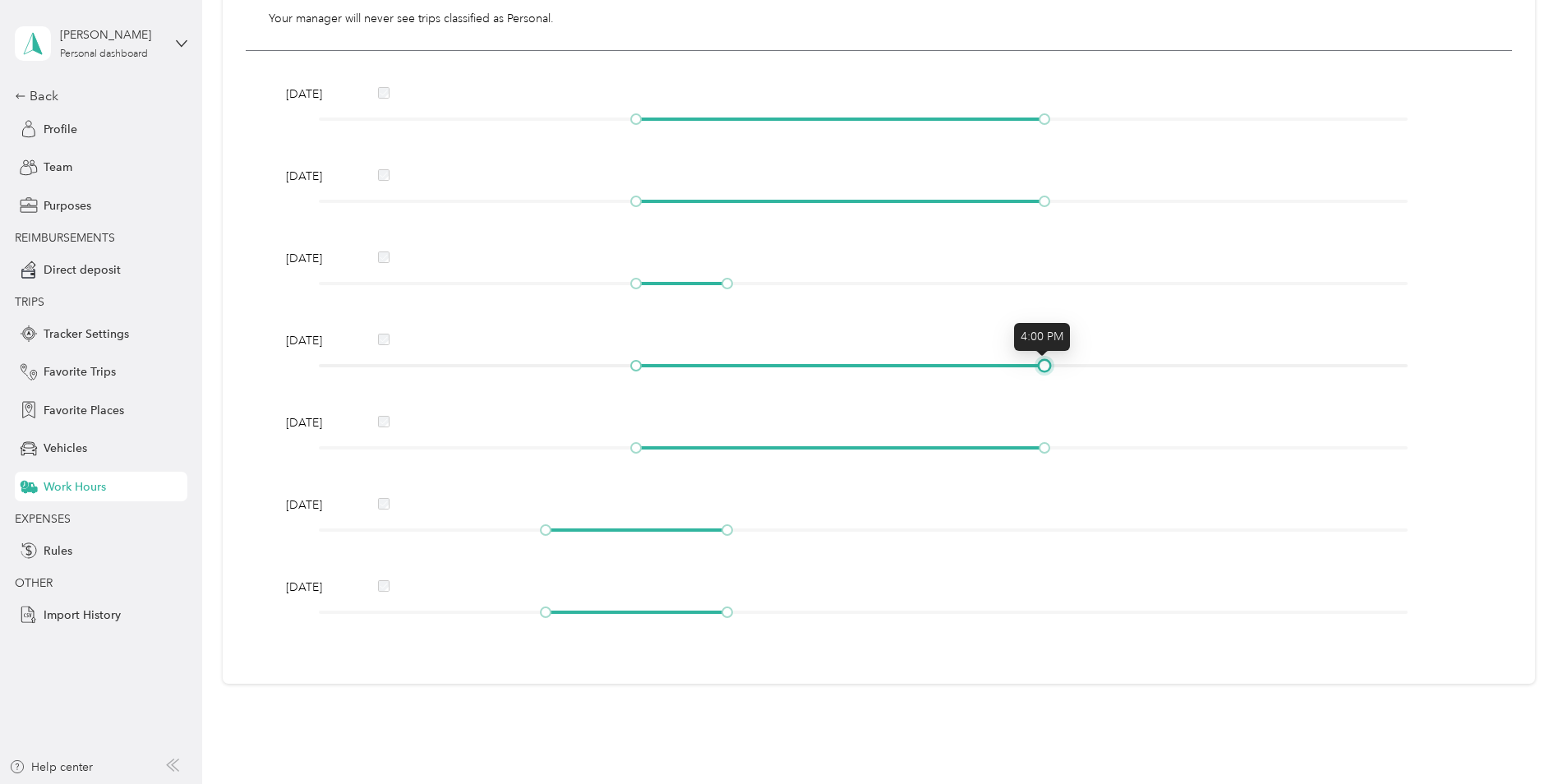
drag, startPoint x: 728, startPoint y: 366, endPoint x: 1052, endPoint y: 365, distance: 324.0
click at [1052, 365] on div at bounding box center [862, 365] width 1089 height 10
drag, startPoint x: 724, startPoint y: 284, endPoint x: 1047, endPoint y: 282, distance: 323.0
click at [1047, 282] on div at bounding box center [1044, 283] width 8 height 8
click at [1206, 398] on div "Monday Tuesday Wednesday Thursday Friday Saturday Sunday" at bounding box center [879, 356] width 1266 height 609
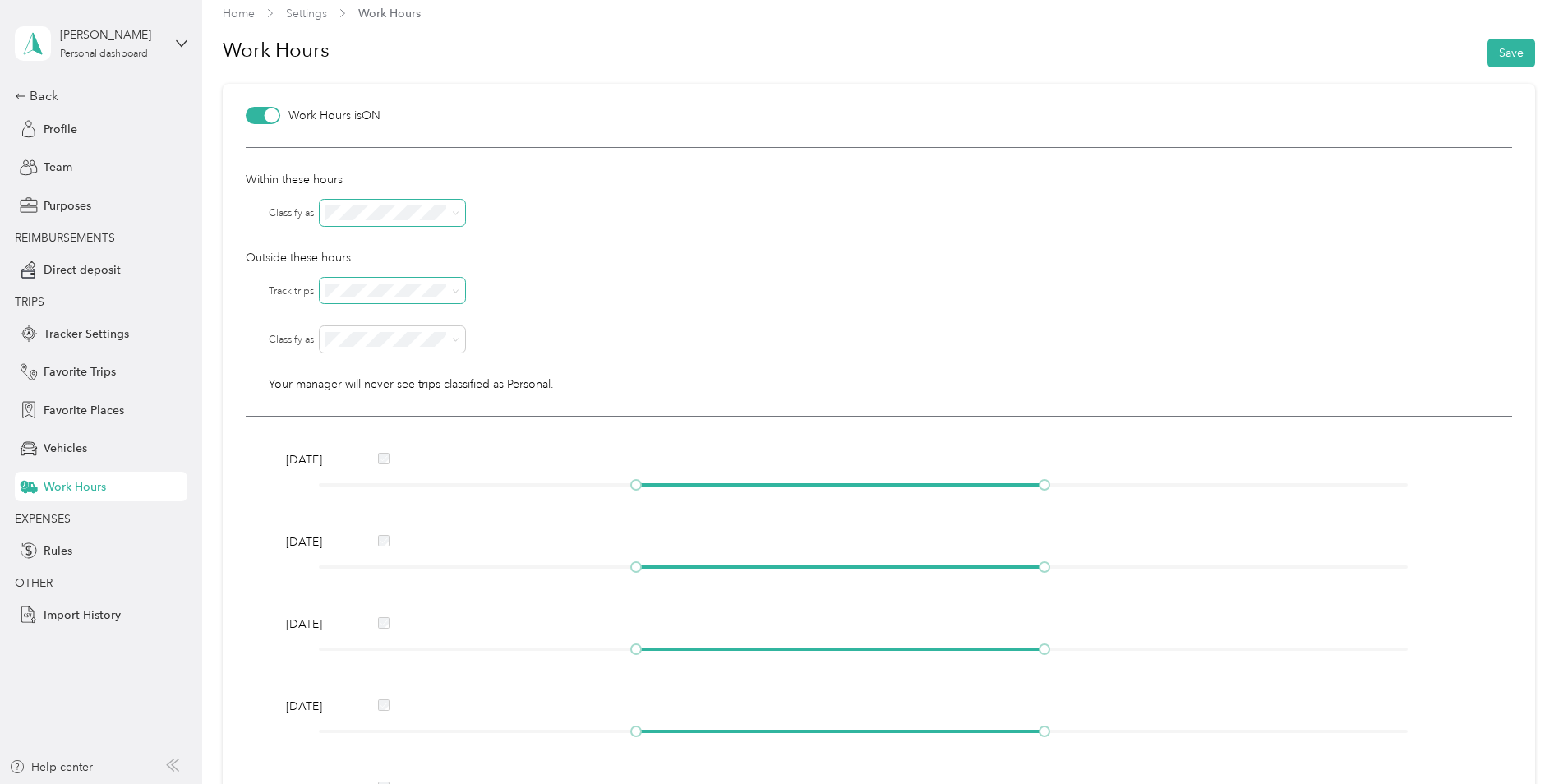
scroll to position [0, 0]
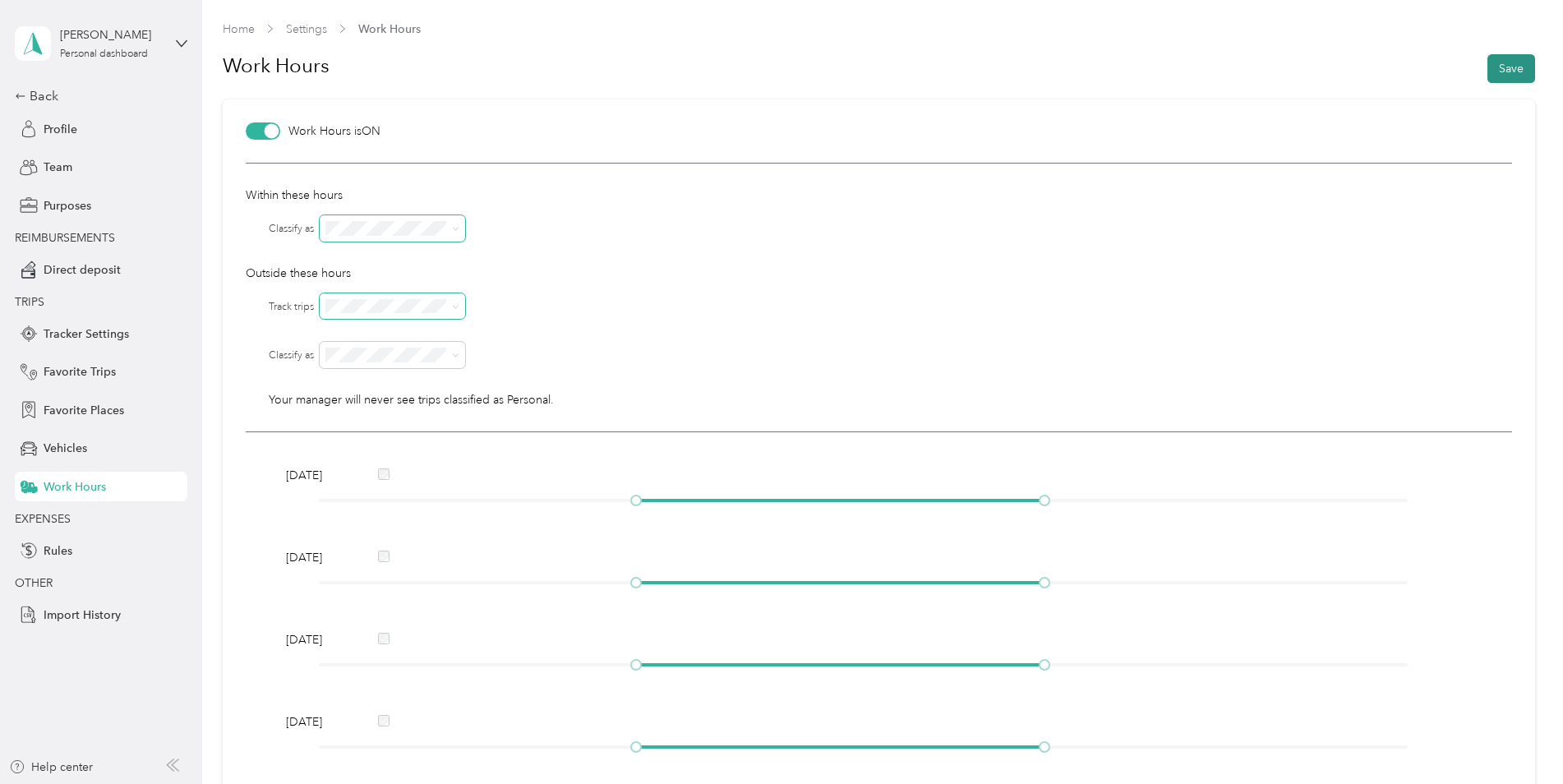
click at [1514, 72] on button "Save" at bounding box center [1511, 69] width 47 height 29
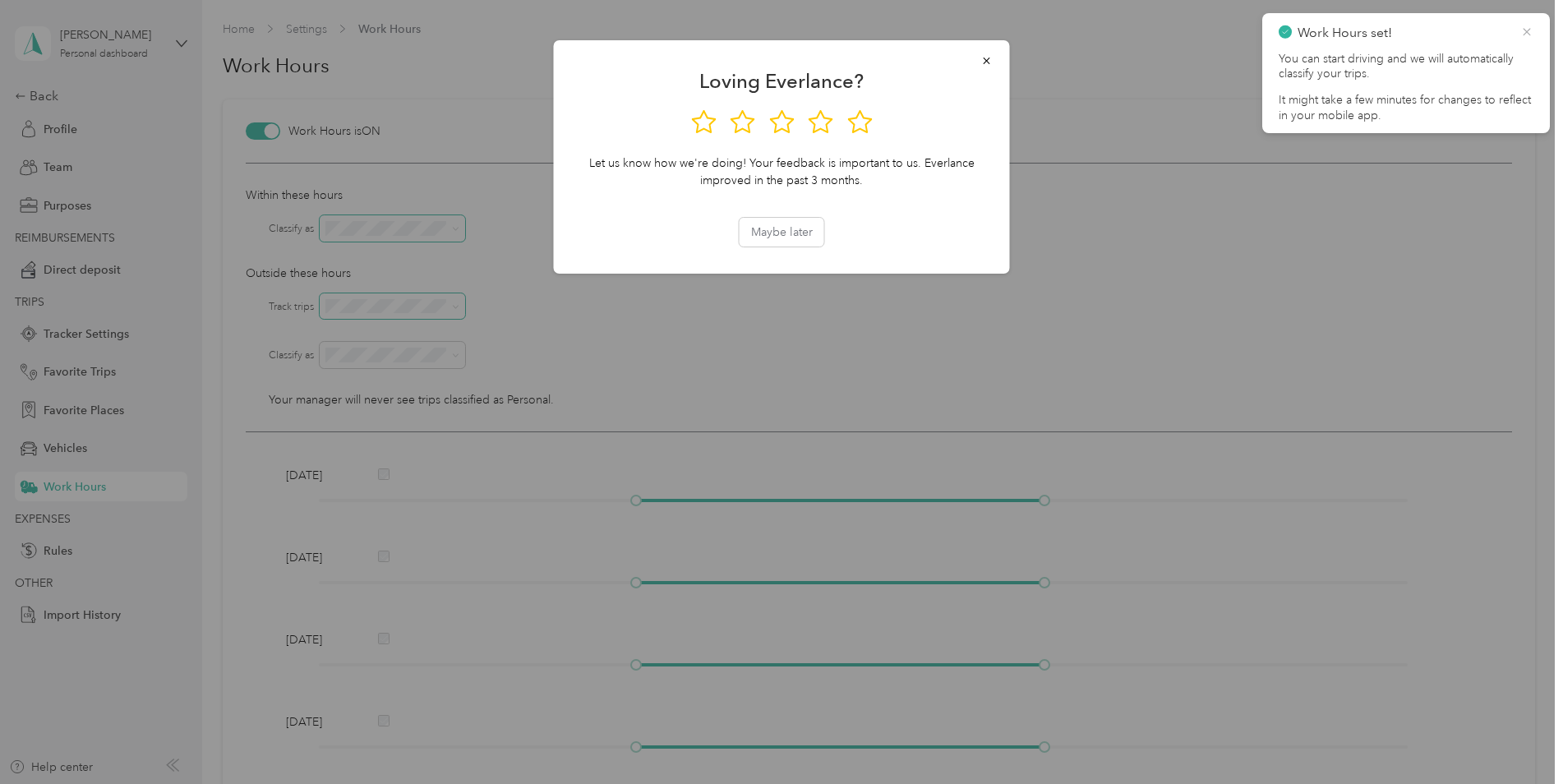
click at [1526, 35] on icon at bounding box center [1527, 32] width 13 height 15
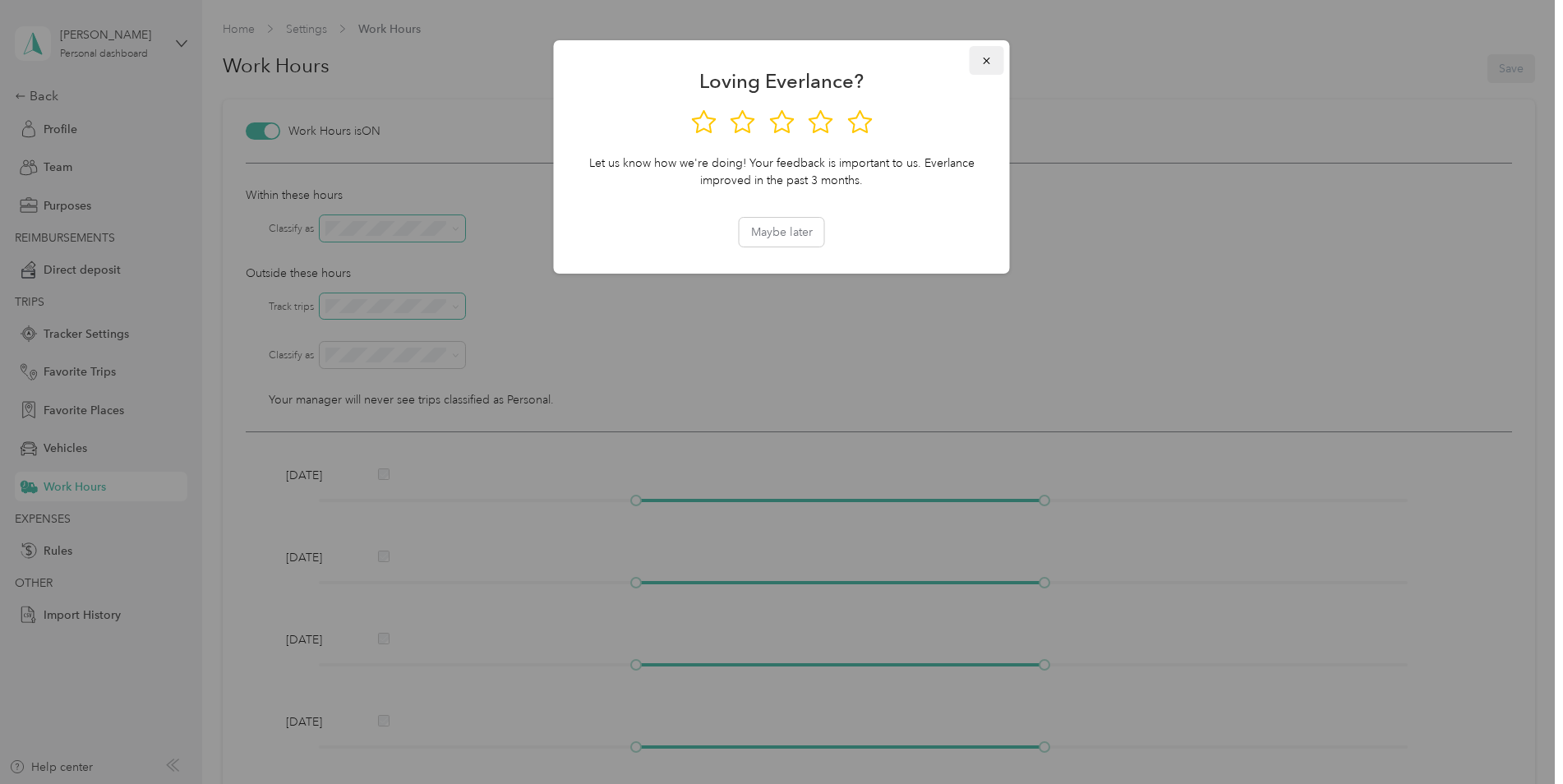
click at [987, 56] on icon "button" at bounding box center [986, 61] width 12 height 12
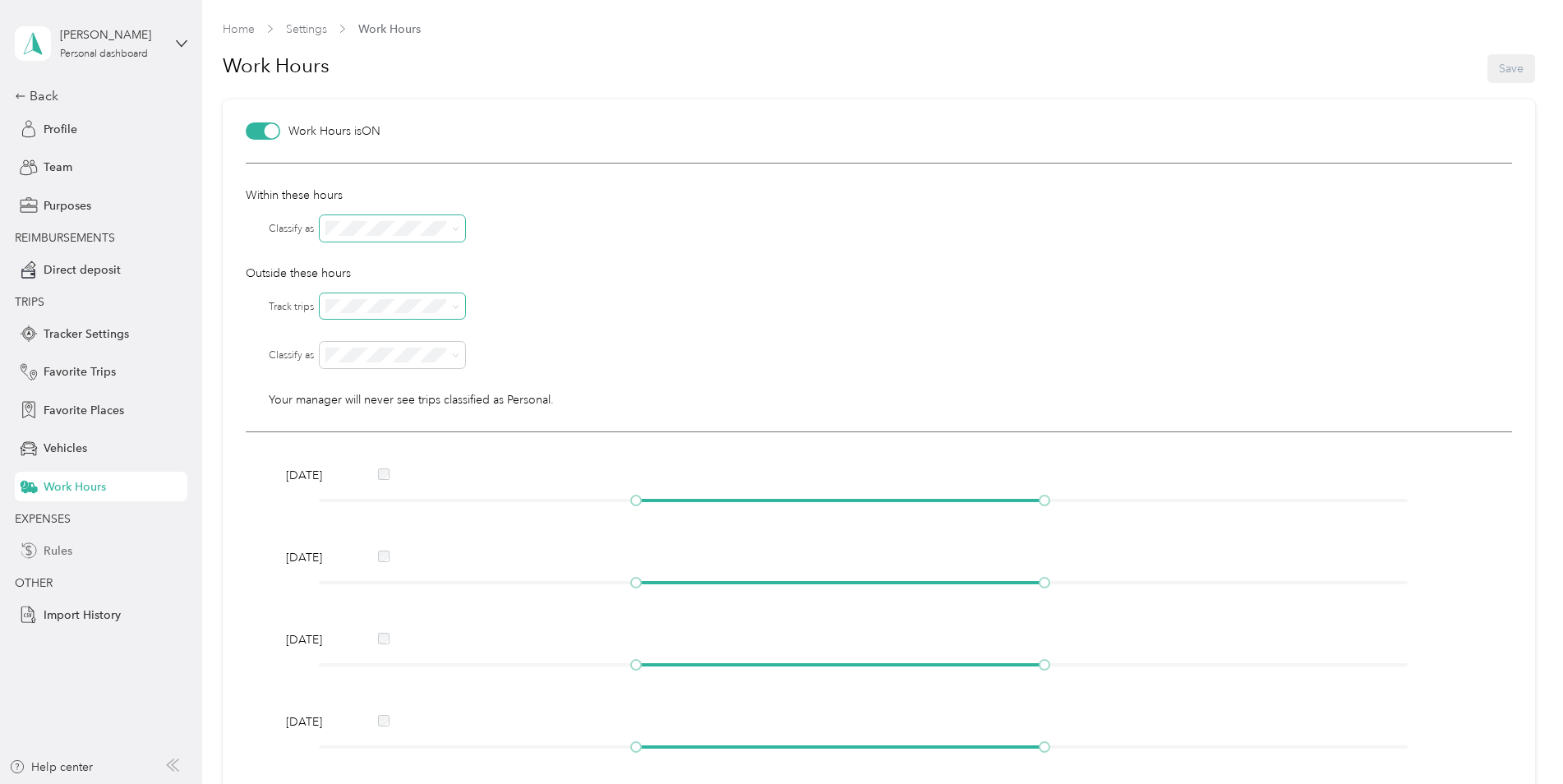
click at [46, 551] on span "Rules" at bounding box center [58, 550] width 29 height 17
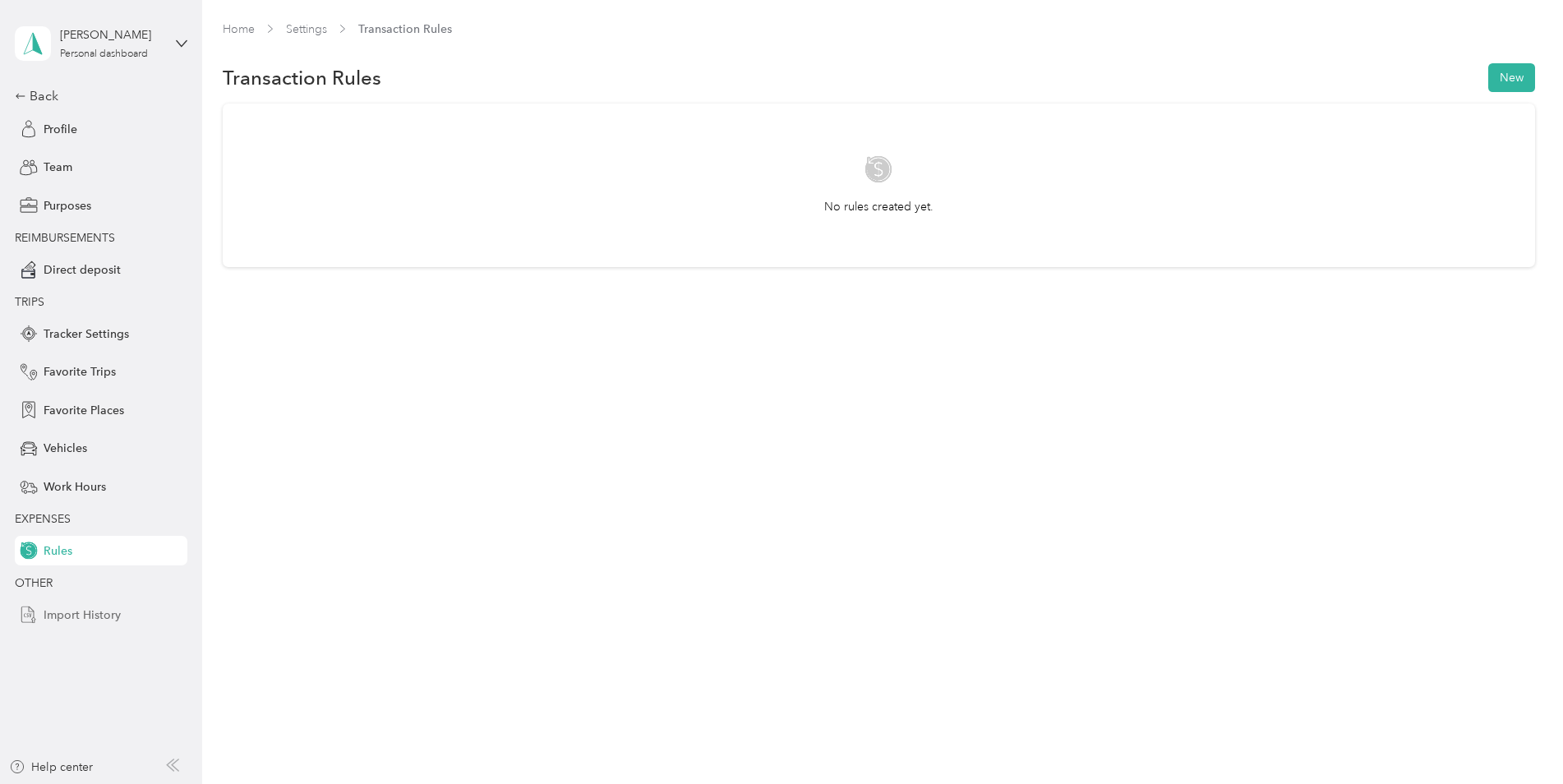
click at [25, 613] on icon at bounding box center [29, 615] width 18 height 18
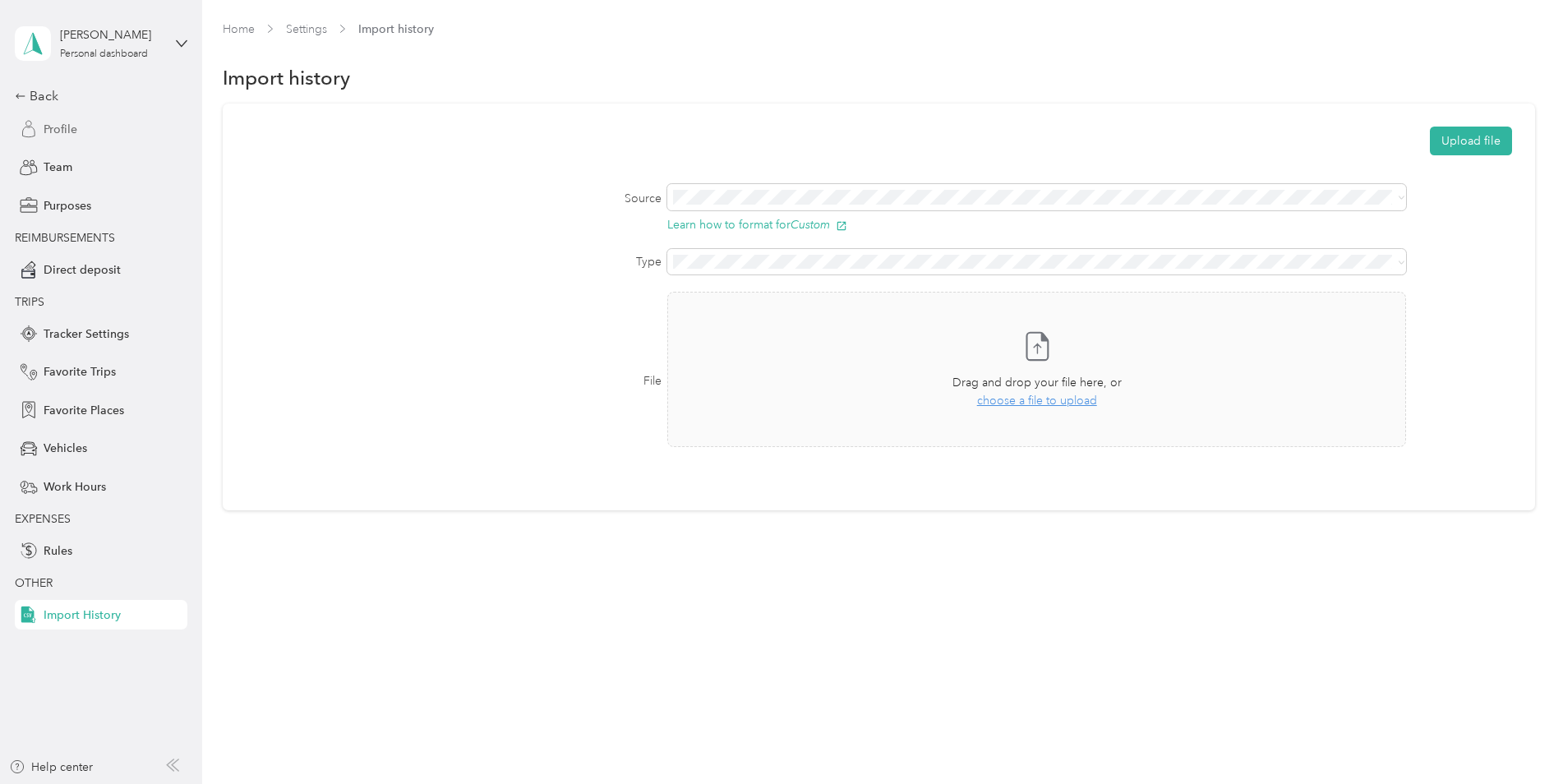
click at [81, 129] on div "Profile" at bounding box center [101, 129] width 173 height 30
